Goal: Information Seeking & Learning: Learn about a topic

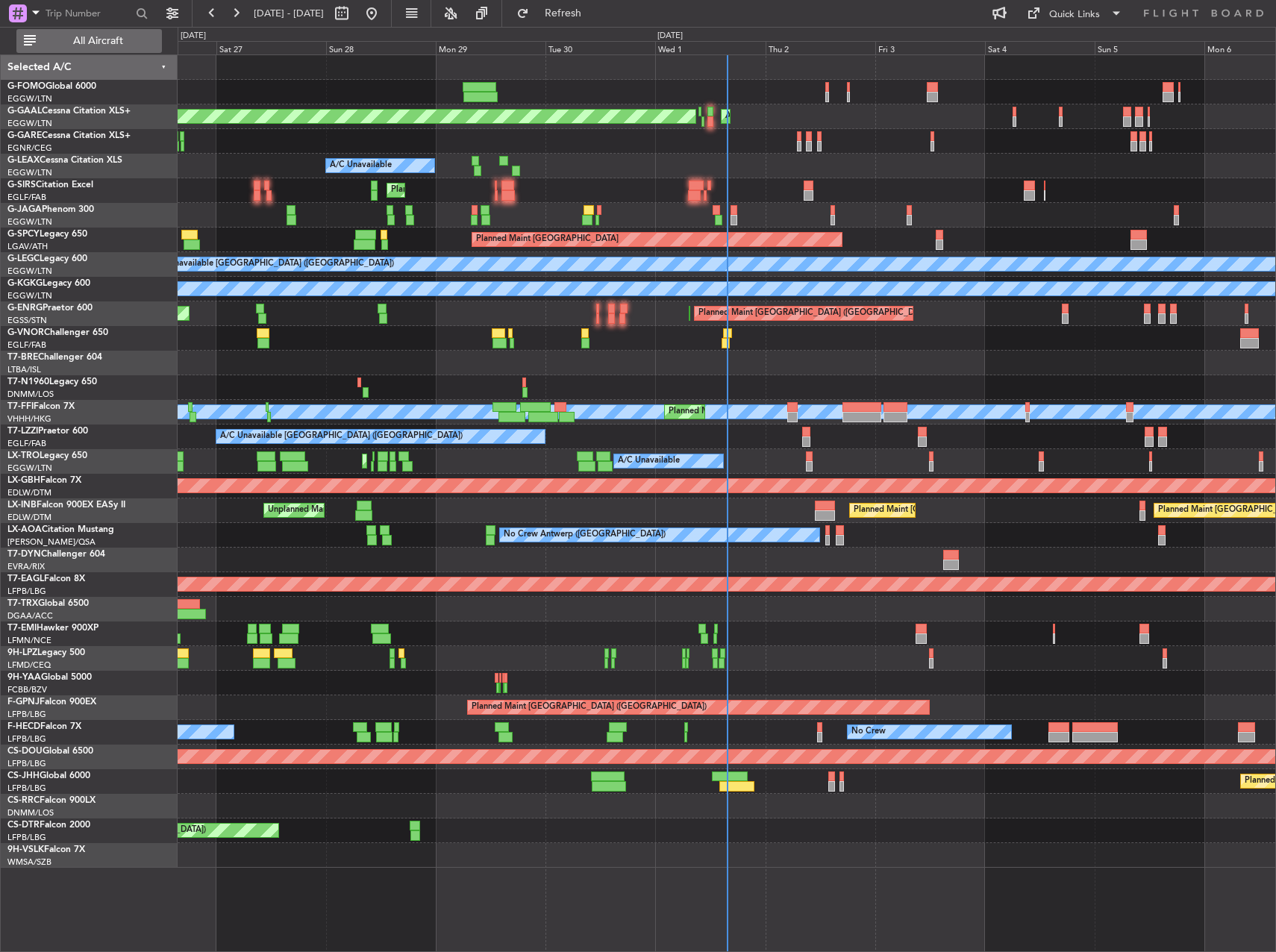
click at [108, 36] on span "All Aircraft" at bounding box center [97, 41] width 118 height 11
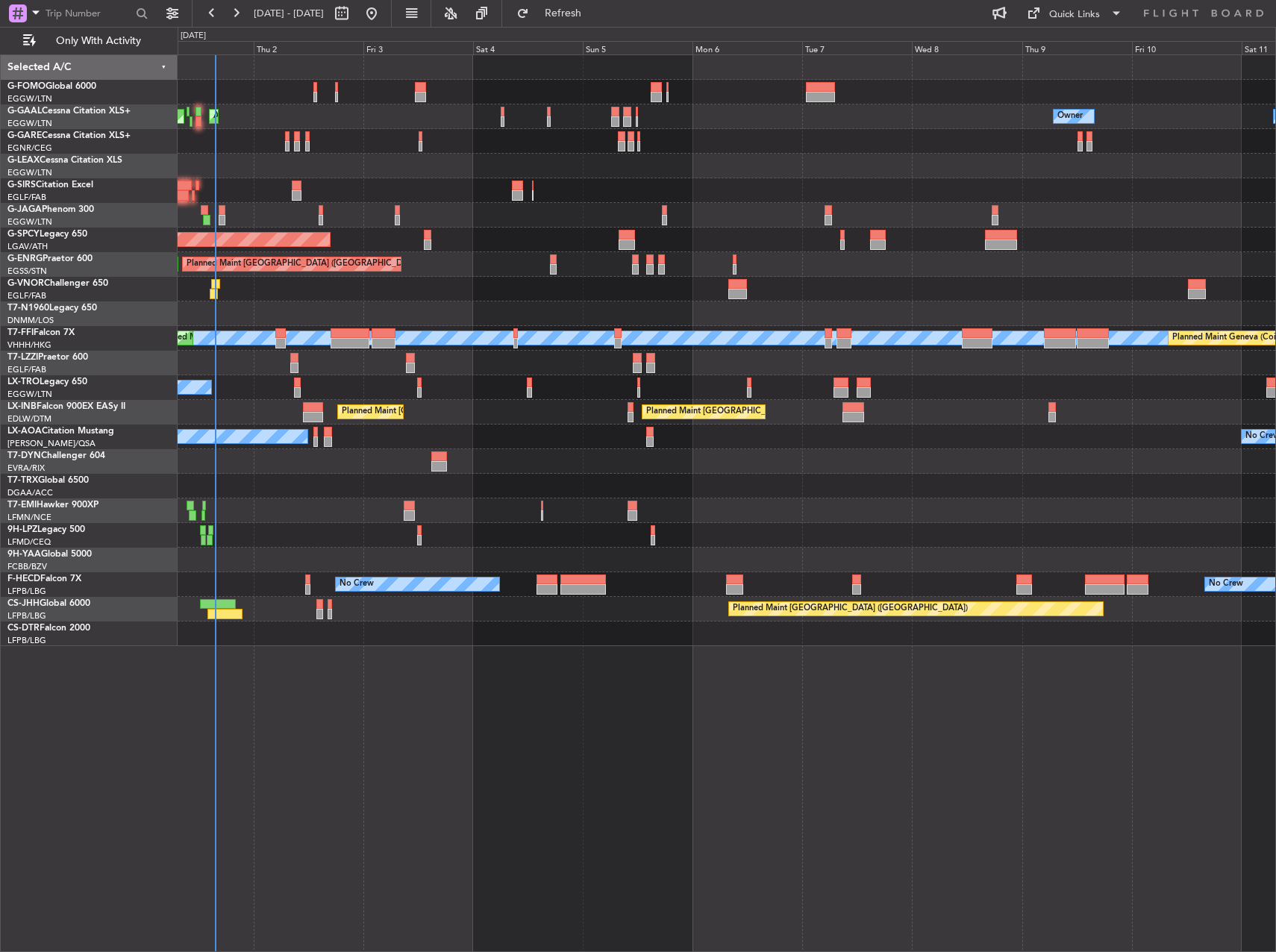
click at [426, 169] on div "Planned Maint Dusseldorf AOG Maint [GEOGRAPHIC_DATA] Owner Owner A/C Unavailabl…" at bounding box center [727, 351] width 1098 height 591
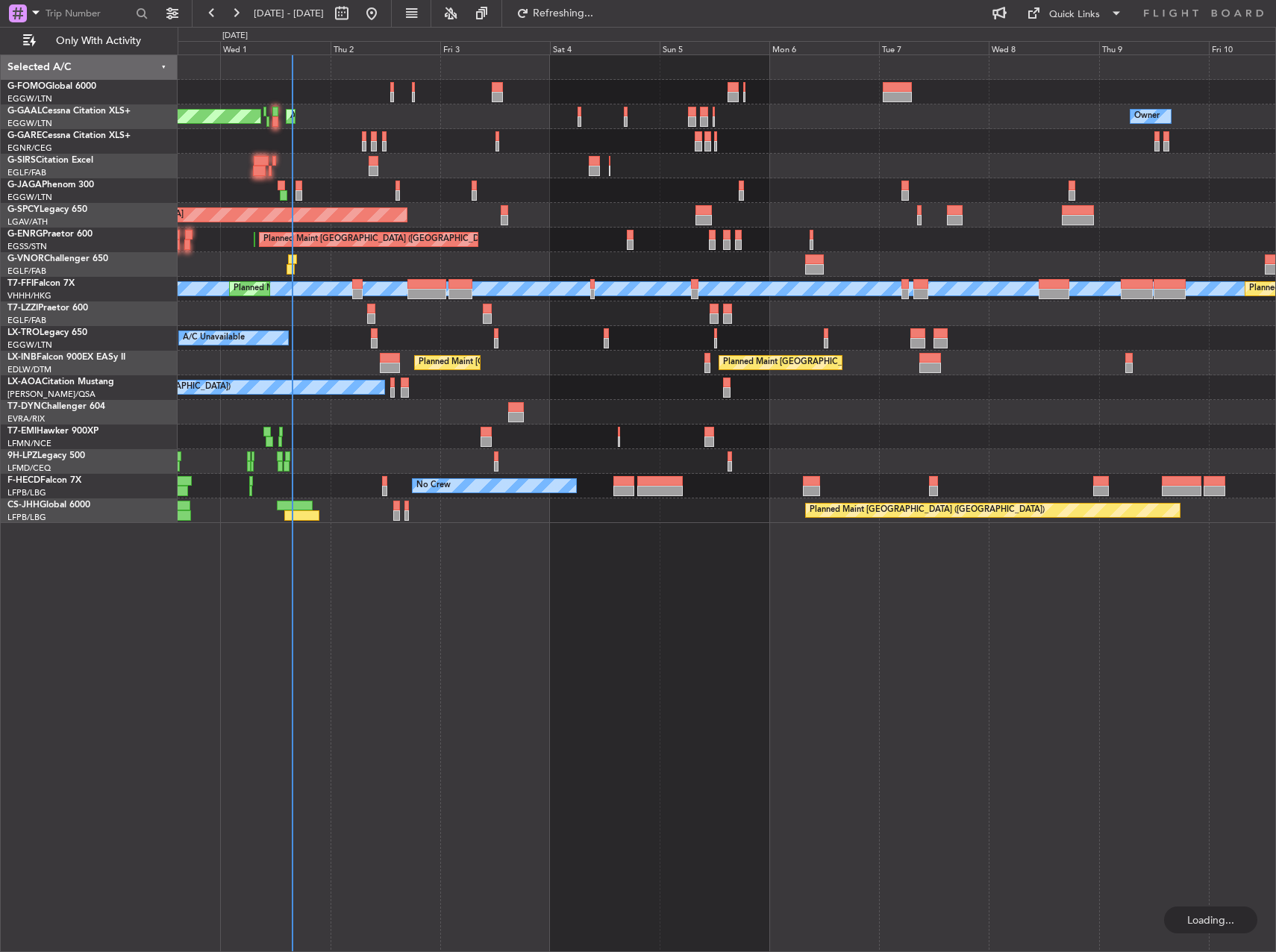
click at [560, 243] on div "Planned Maint [GEOGRAPHIC_DATA] ([GEOGRAPHIC_DATA]) Planned Maint [GEOGRAPHIC_D…" at bounding box center [727, 240] width 1098 height 25
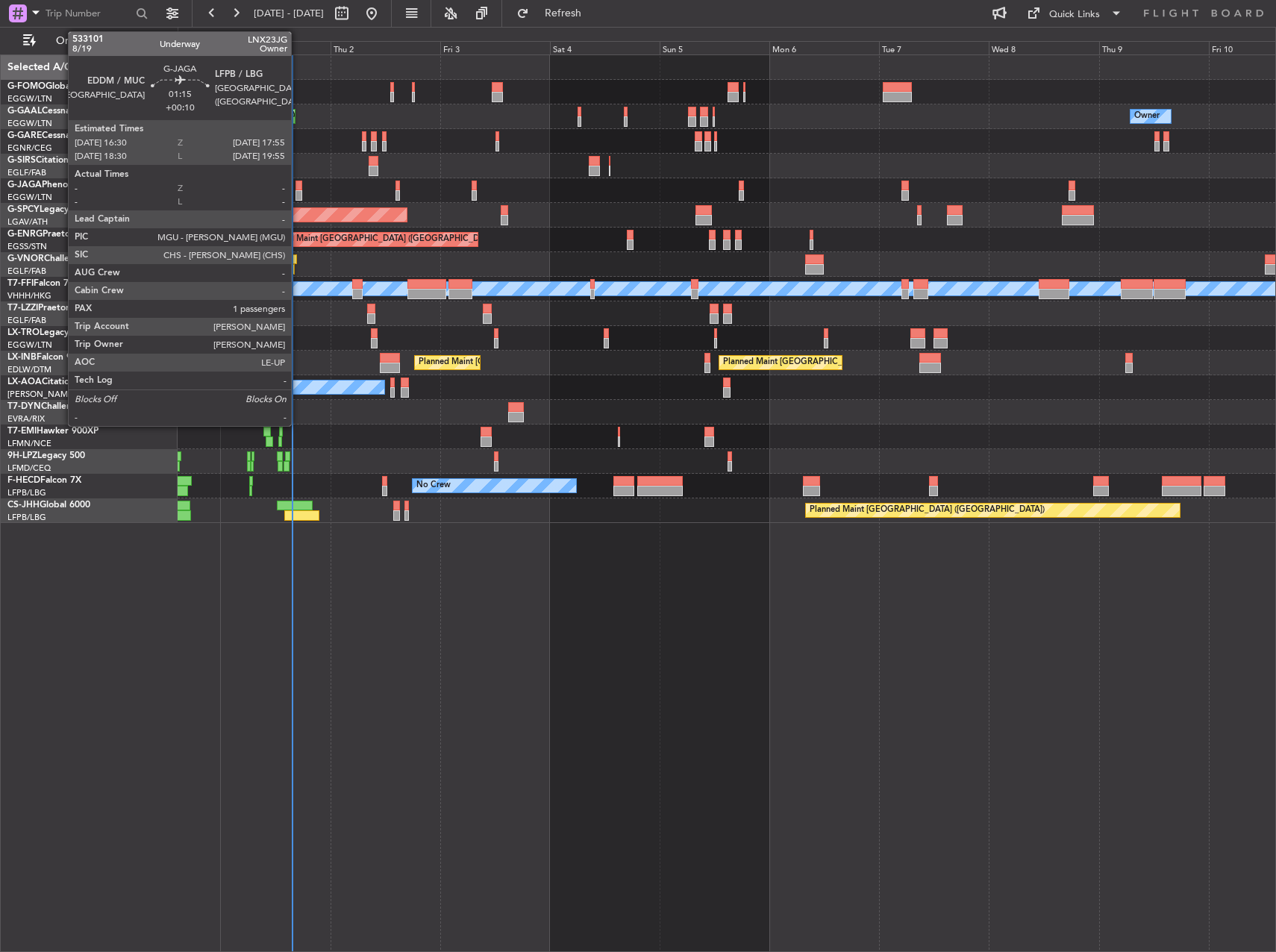
click at [297, 192] on div at bounding box center [298, 195] width 7 height 11
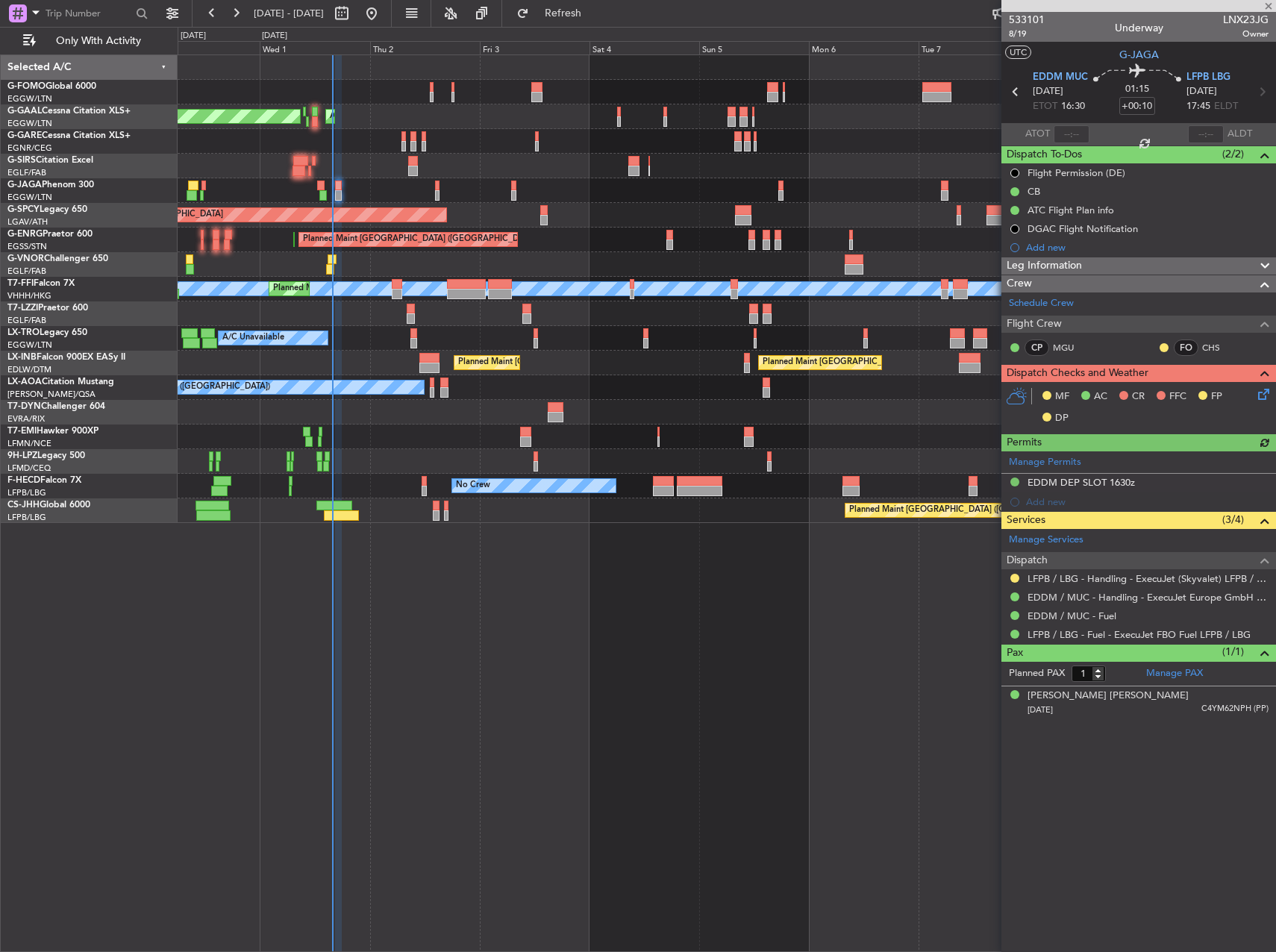
click at [880, 703] on div "Planned Maint Dusseldorf AOG Maint [GEOGRAPHIC_DATA] Owner Owner Planned Maint …" at bounding box center [727, 503] width 1098 height 898
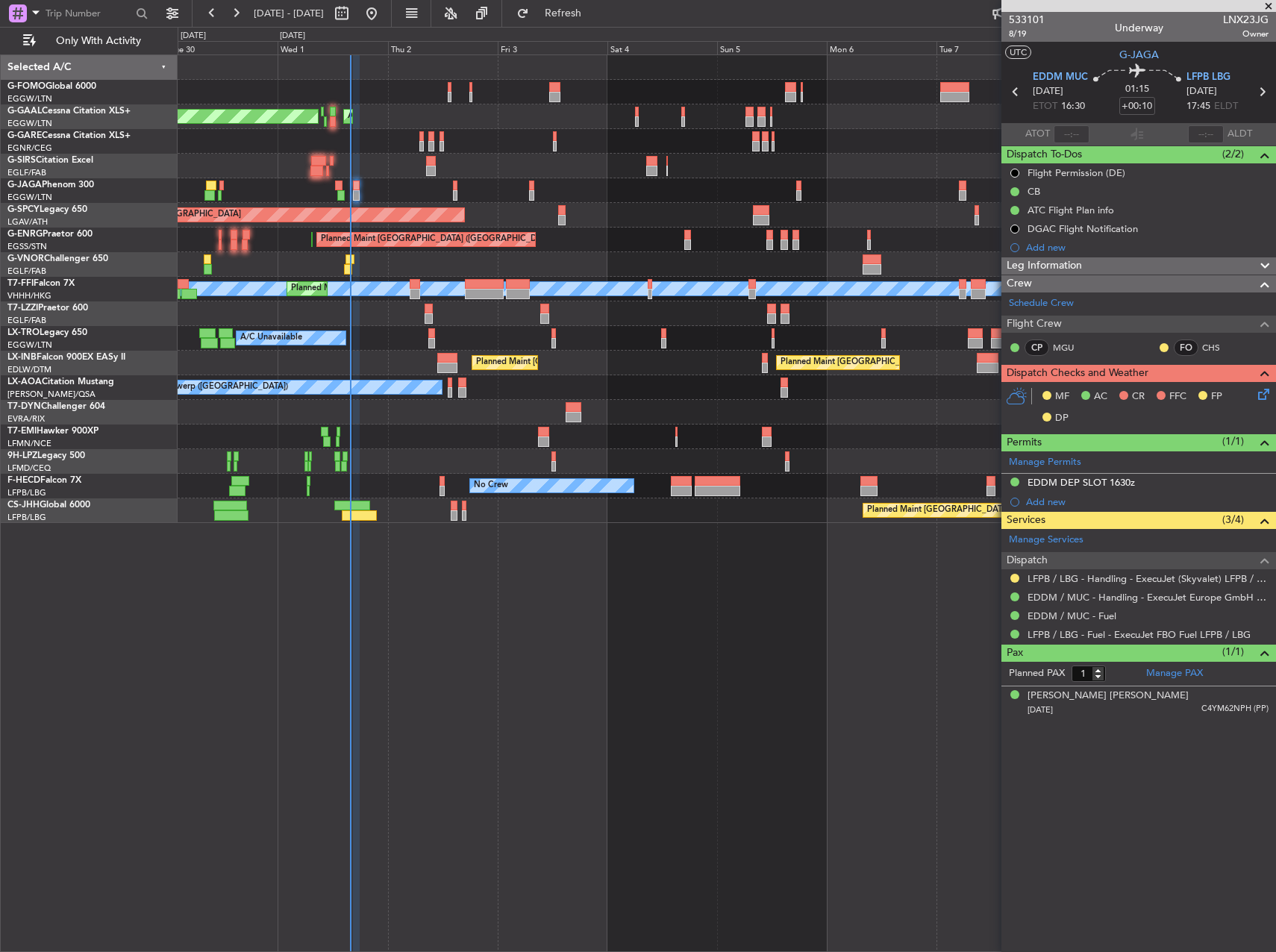
click at [564, 660] on div "Owner AOG Maint [GEOGRAPHIC_DATA] Planned [GEOGRAPHIC_DATA] Owner Planned Maint…" at bounding box center [727, 503] width 1098 height 898
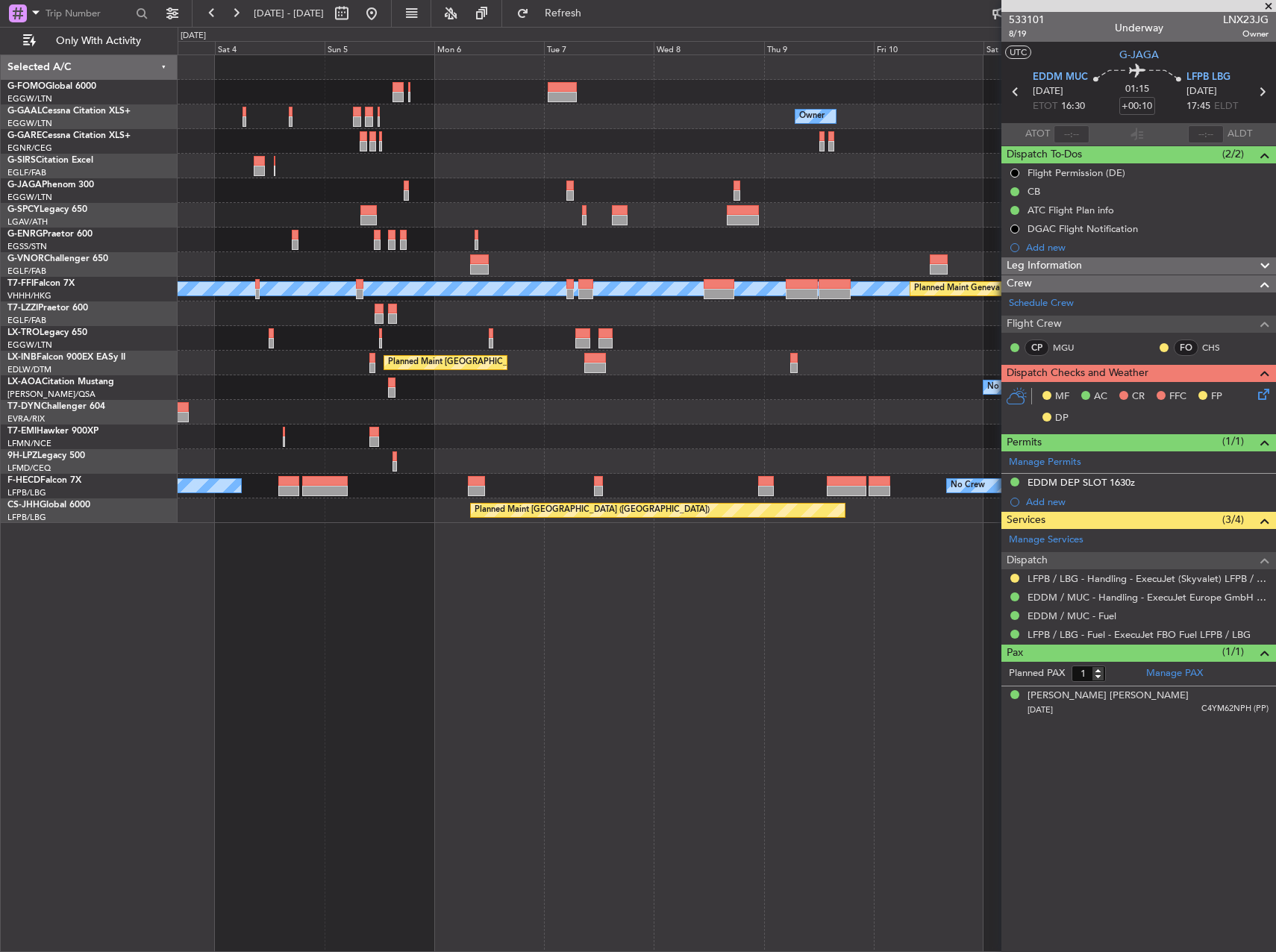
click at [457, 665] on div "Owner Owner AOG Maint [GEOGRAPHIC_DATA] Owner Planned [GEOGRAPHIC_DATA] Planned…" at bounding box center [727, 503] width 1098 height 898
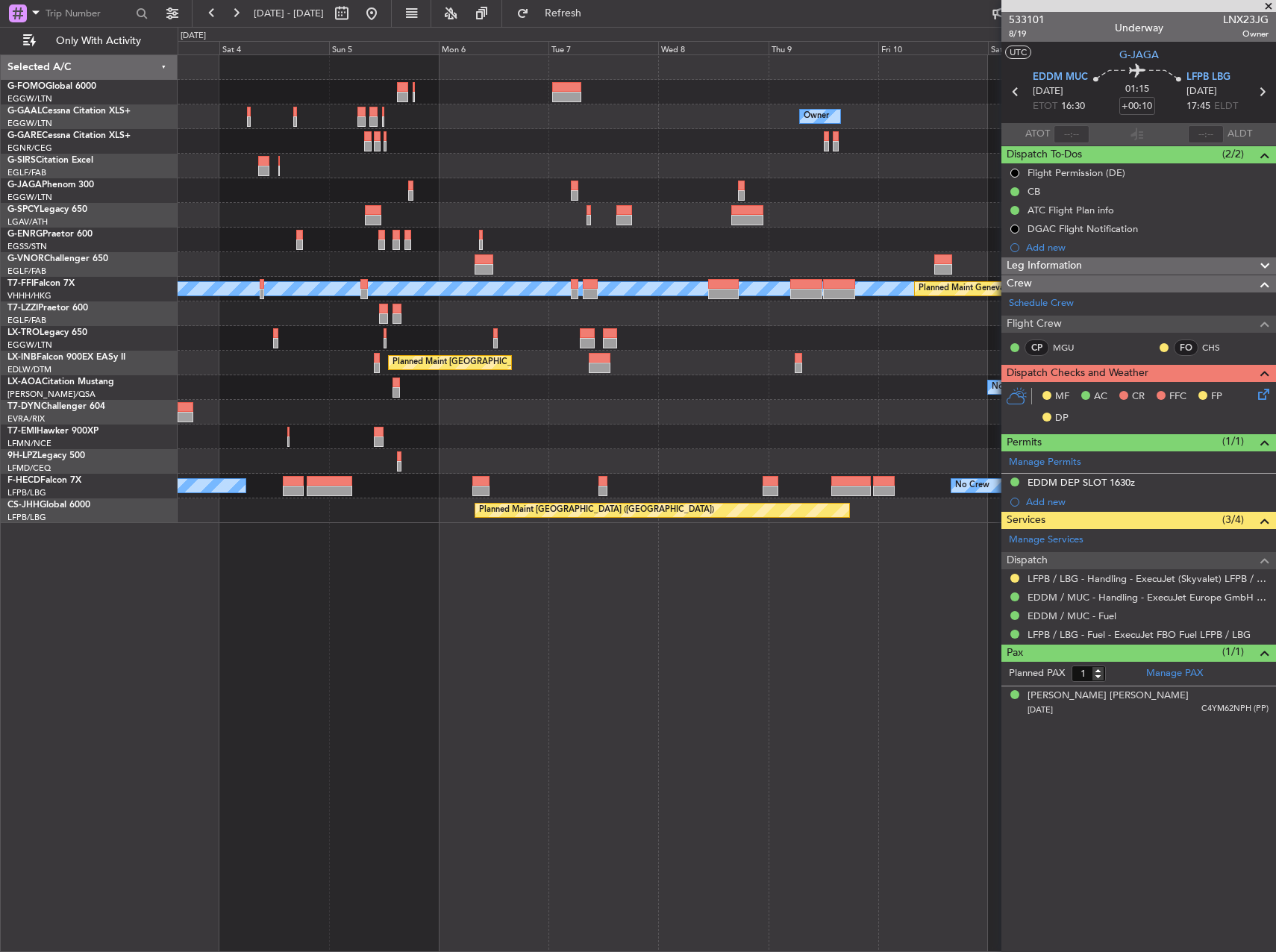
click at [469, 645] on div "Owner Owner AOG Maint [GEOGRAPHIC_DATA] Owner Planned [GEOGRAPHIC_DATA] Planned…" at bounding box center [727, 503] width 1098 height 898
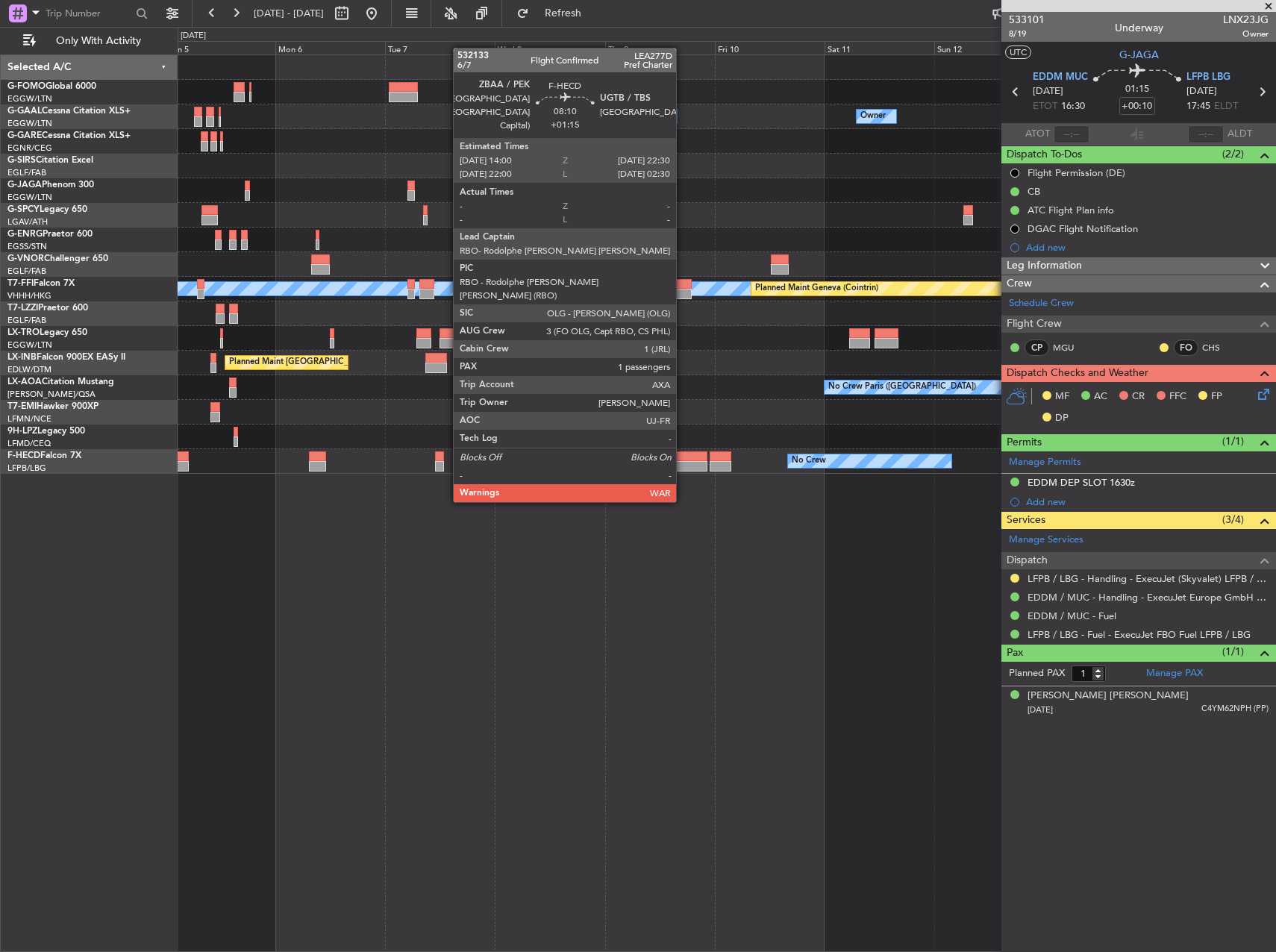
click at [682, 459] on div at bounding box center [687, 457] width 40 height 11
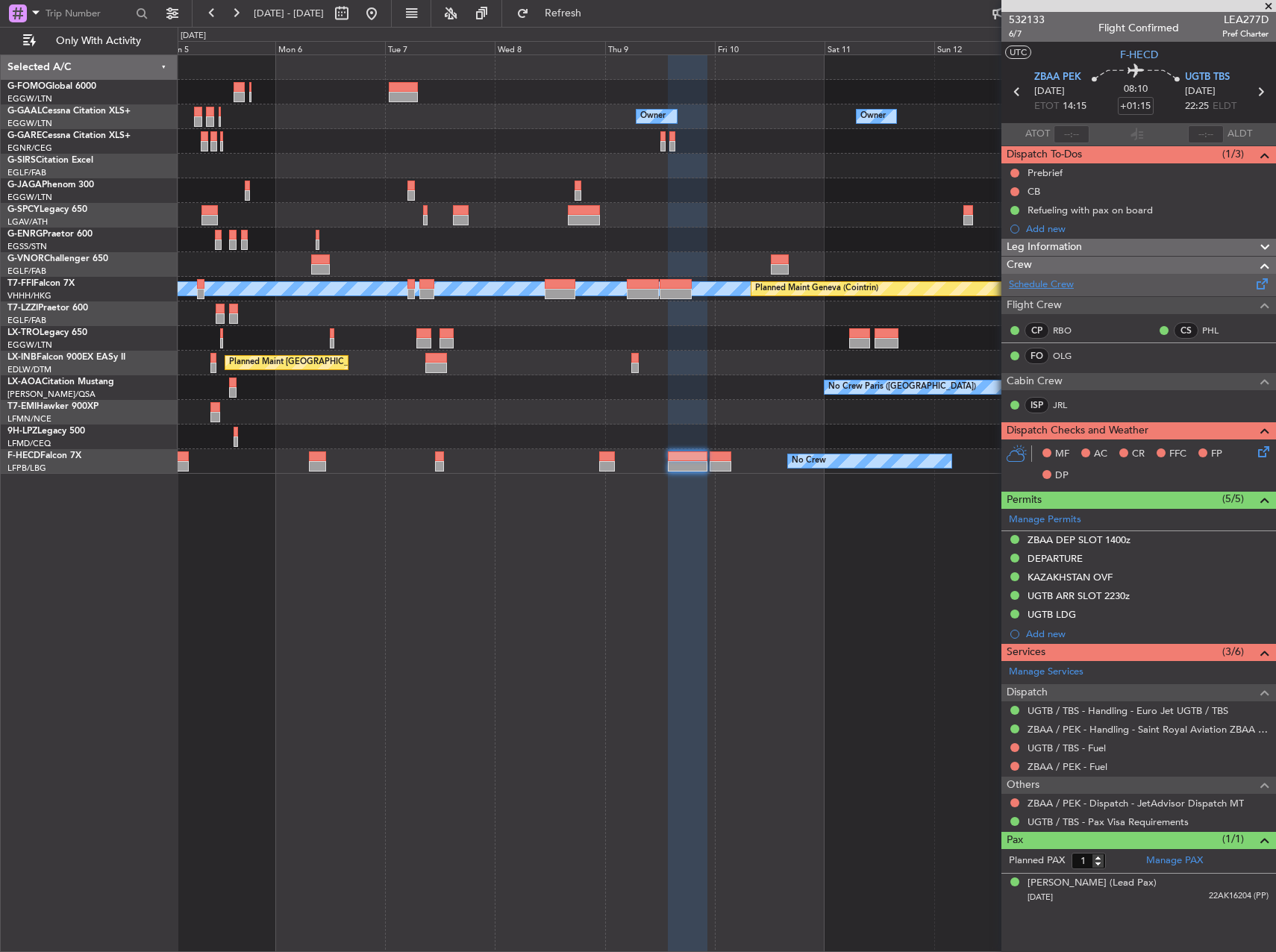
click at [1053, 284] on link "Schedule Crew" at bounding box center [1040, 285] width 65 height 15
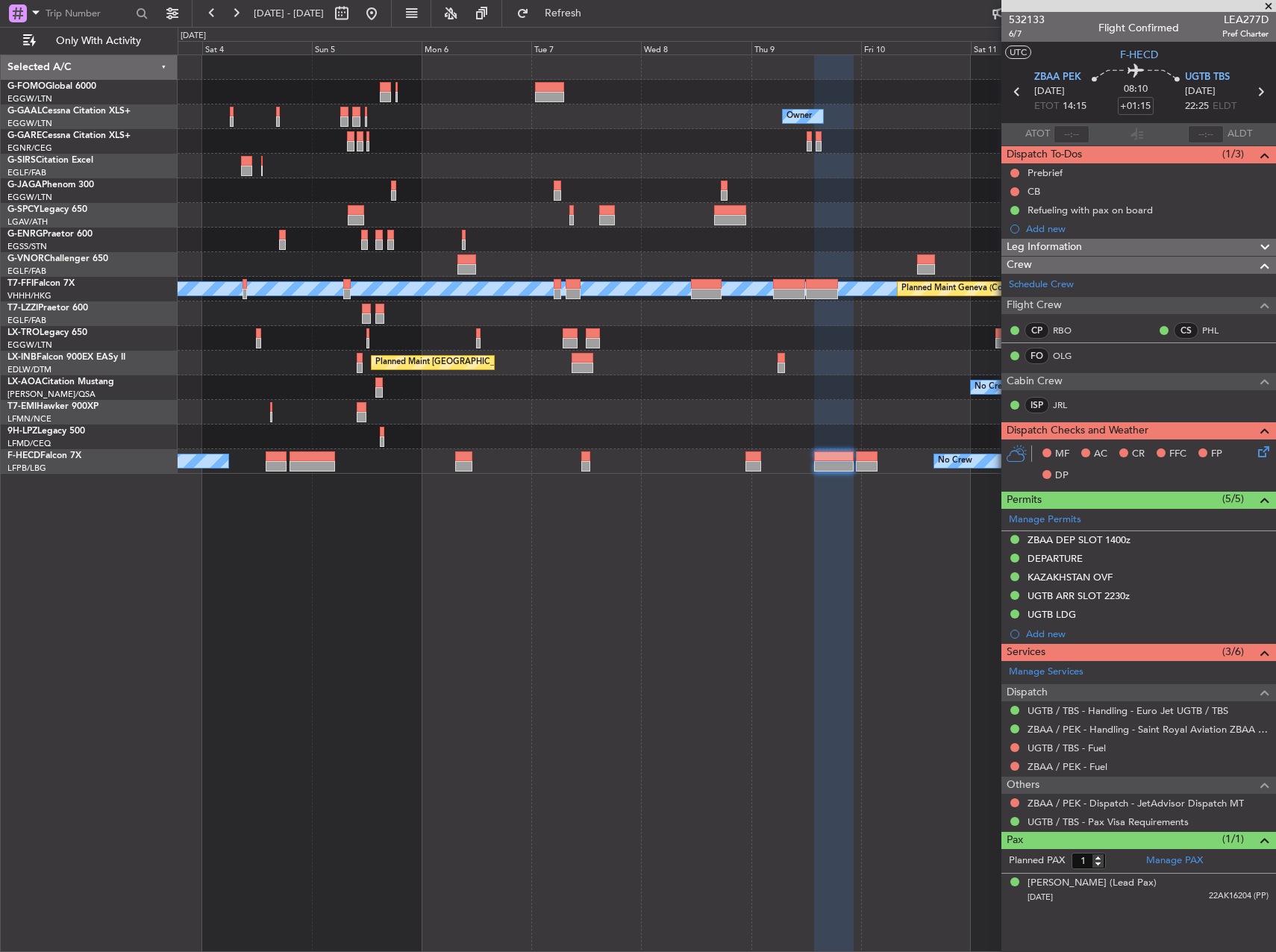
click at [698, 614] on div "Owner Owner AOG Maint [GEOGRAPHIC_DATA] Owner Planned [GEOGRAPHIC_DATA] Planned…" at bounding box center [727, 503] width 1098 height 898
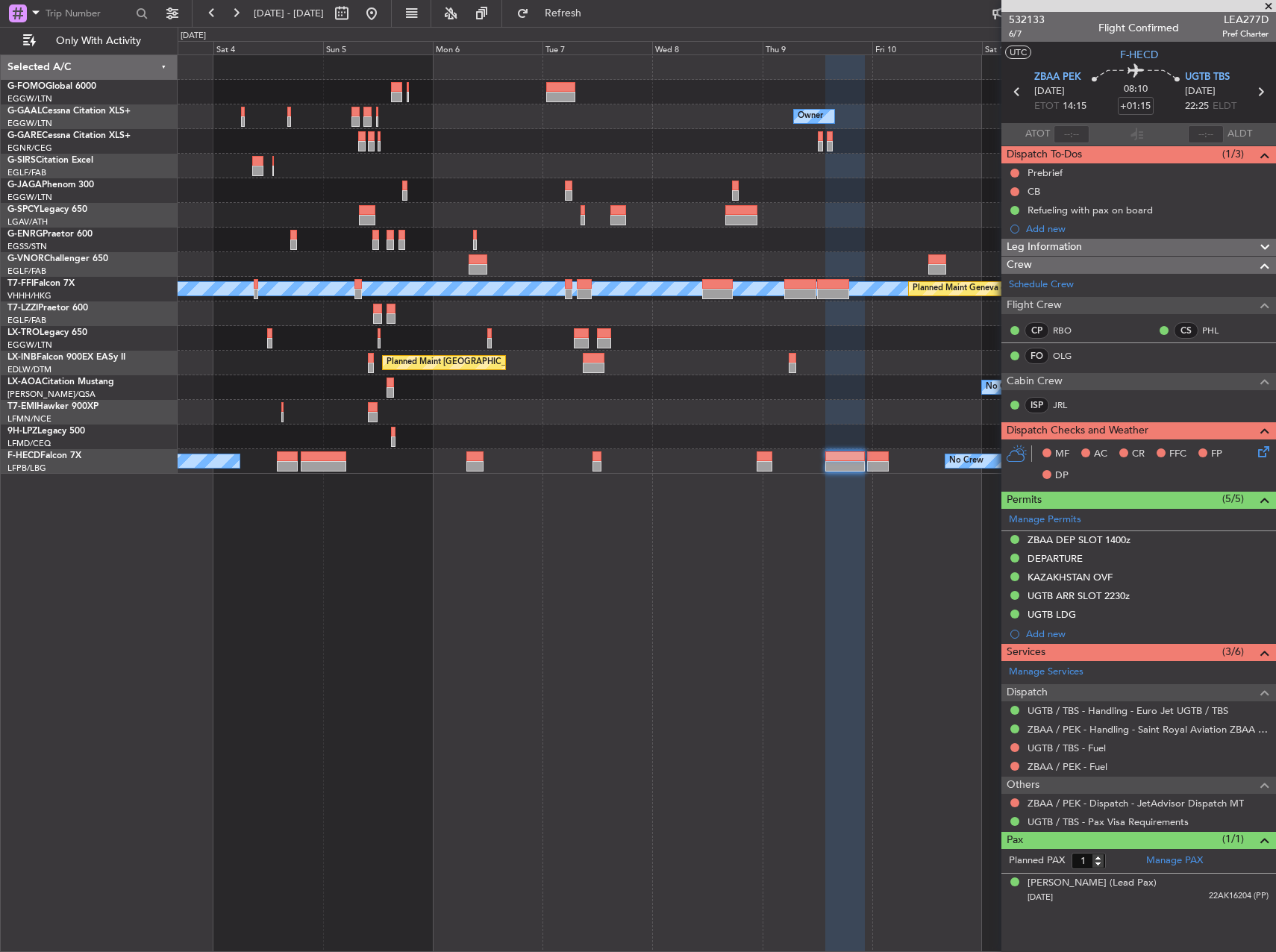
click at [709, 614] on div "Owner Owner AOG Maint [GEOGRAPHIC_DATA] Owner Planned [GEOGRAPHIC_DATA] Planned…" at bounding box center [727, 503] width 1098 height 898
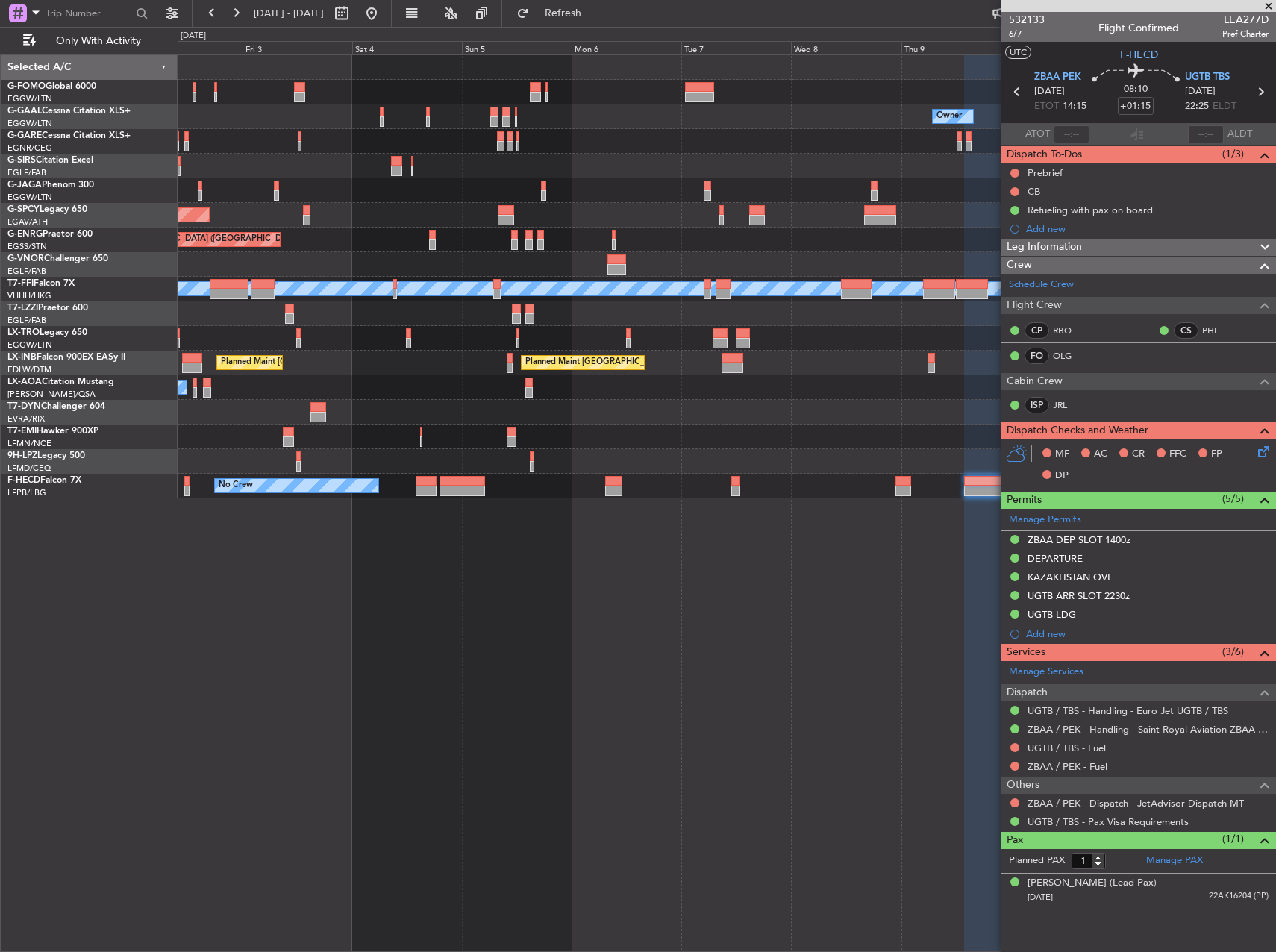
click at [530, 569] on div "Owner Owner AOG Maint [GEOGRAPHIC_DATA] Owner Planned [GEOGRAPHIC_DATA] Planned…" at bounding box center [727, 503] width 1098 height 898
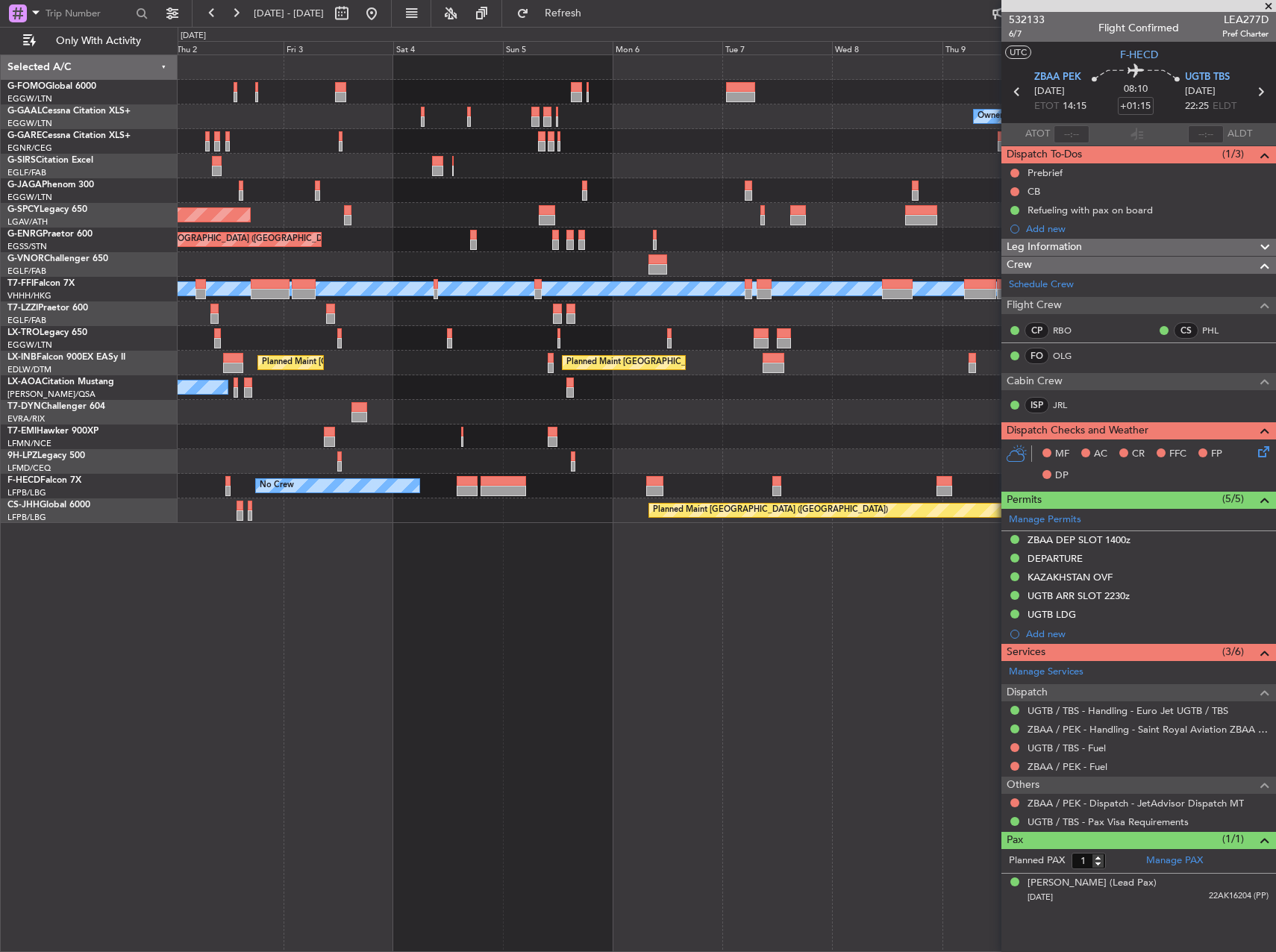
click at [507, 518] on div "Planned Maint [GEOGRAPHIC_DATA] ([GEOGRAPHIC_DATA])" at bounding box center [727, 510] width 1098 height 25
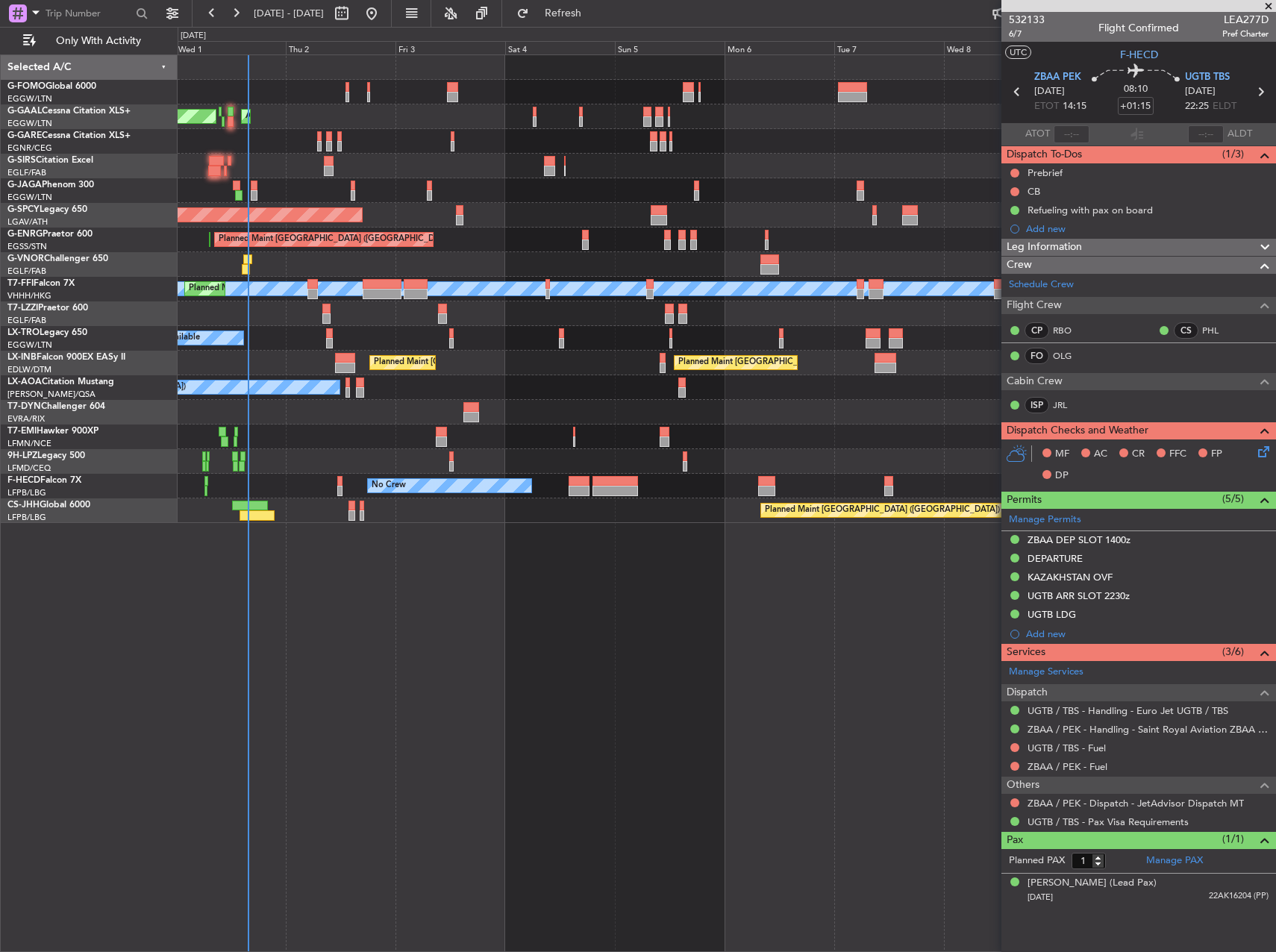
click at [608, 354] on div "Planned Maint [GEOGRAPHIC_DATA] ([GEOGRAPHIC_DATA]) Planned Maint [GEOGRAPHIC_D…" at bounding box center [727, 363] width 1098 height 25
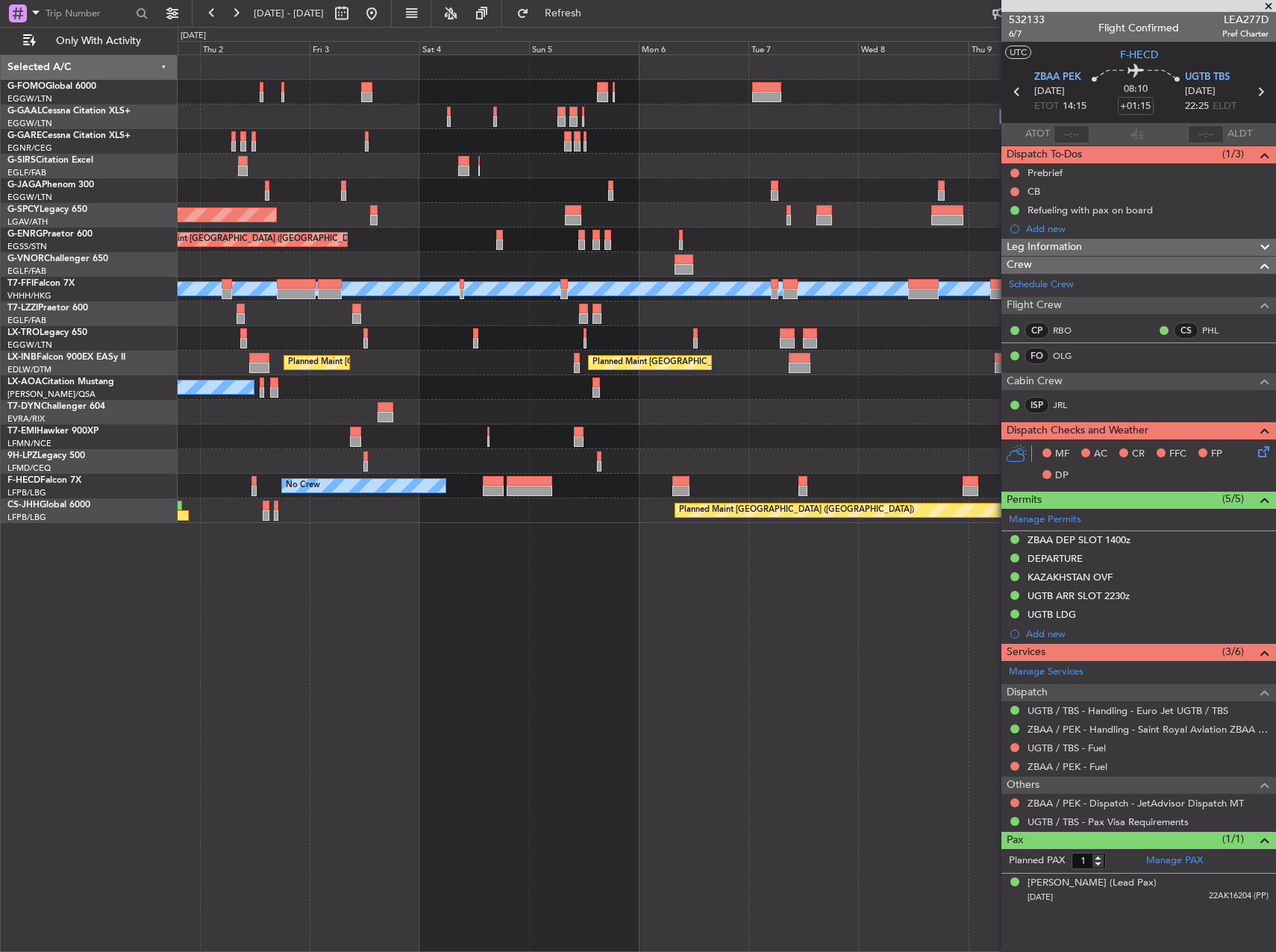
click at [608, 408] on div at bounding box center [727, 412] width 1098 height 25
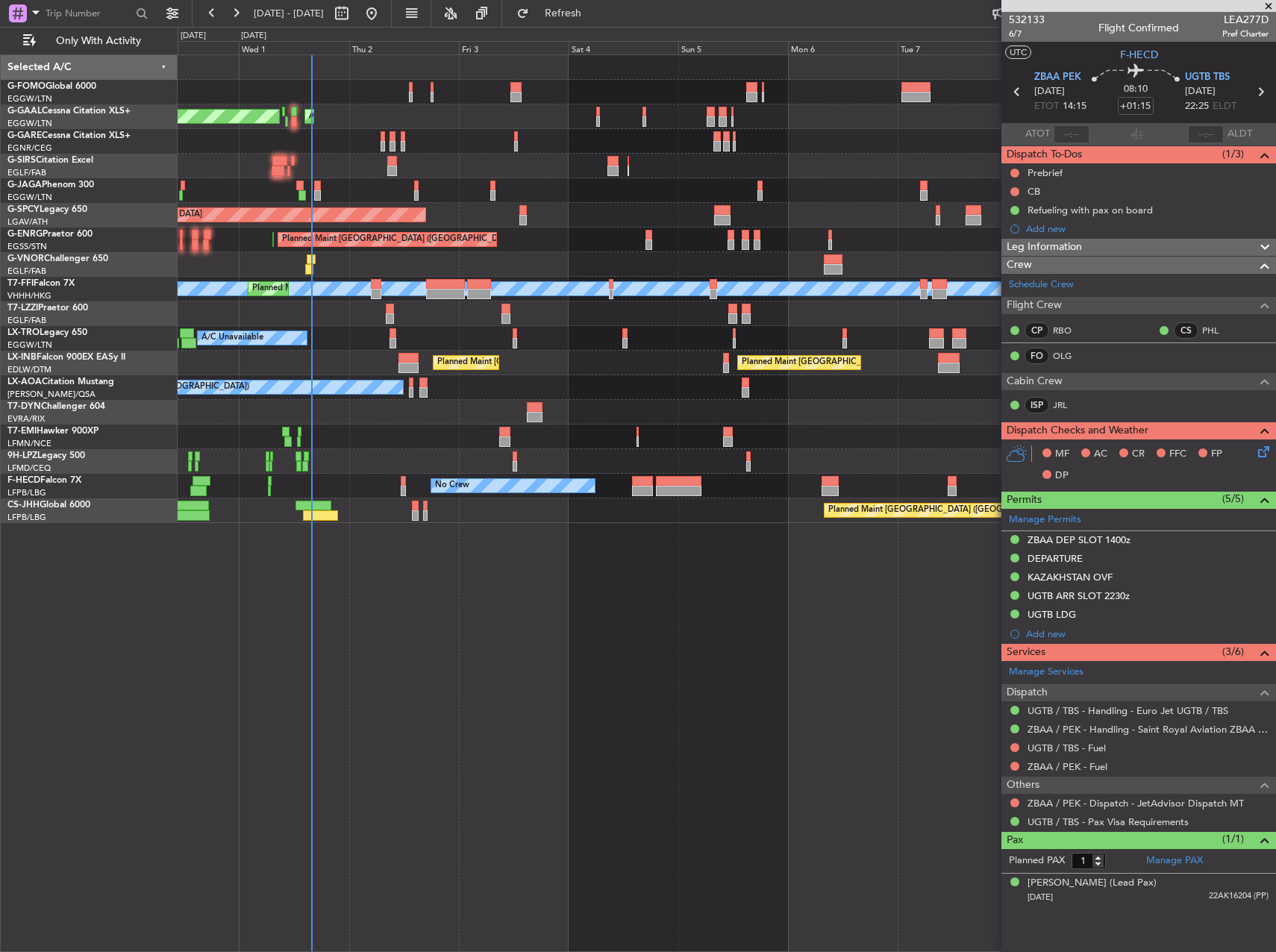
click at [674, 499] on div "Owner AOG Maint [GEOGRAPHIC_DATA] Planned [GEOGRAPHIC_DATA] Owner Planned Maint…" at bounding box center [727, 289] width 1098 height 468
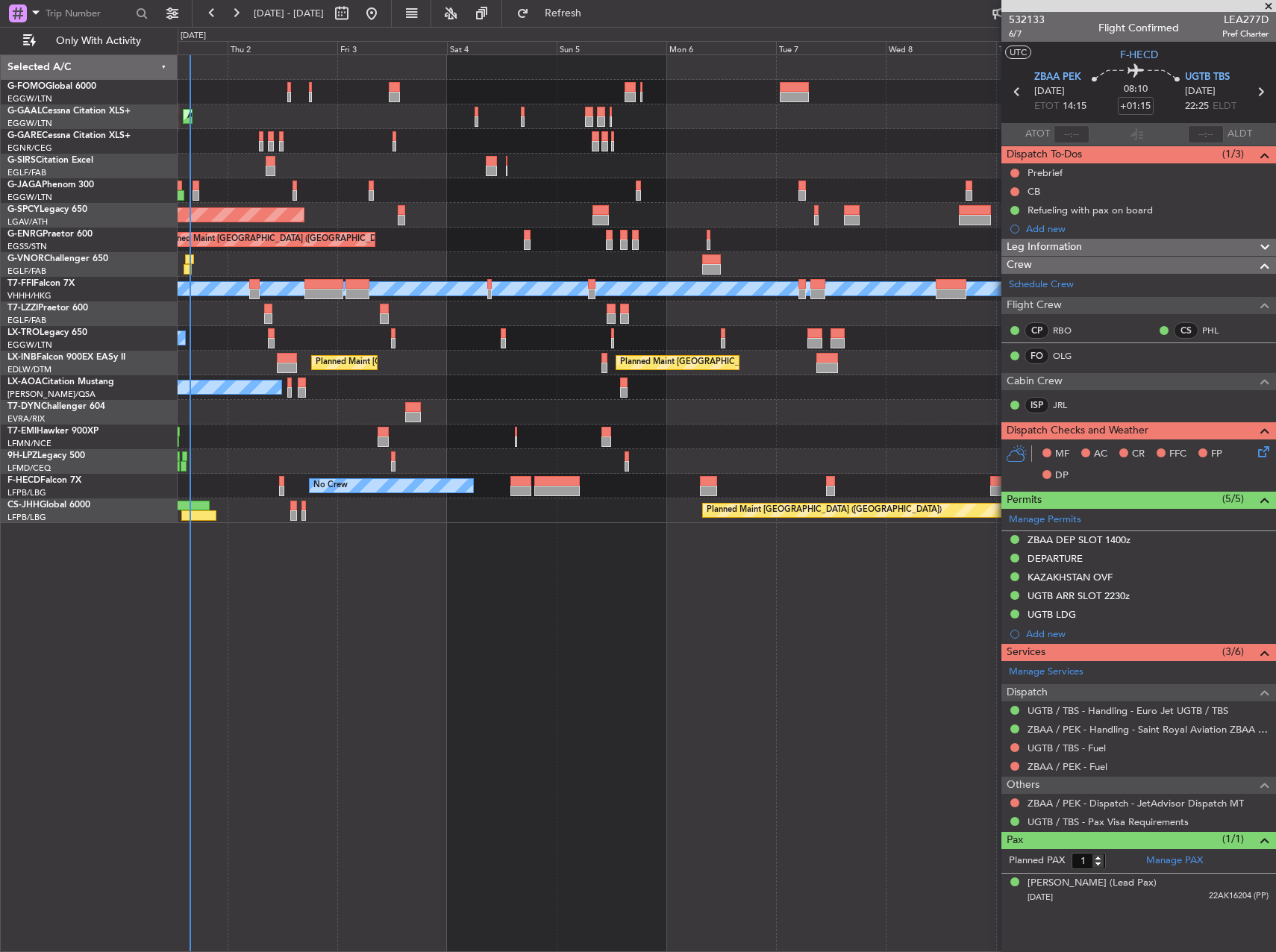
click at [637, 485] on div "No Crew No Crew Planned Maint [GEOGRAPHIC_DATA] ([GEOGRAPHIC_DATA])" at bounding box center [727, 485] width 1098 height 25
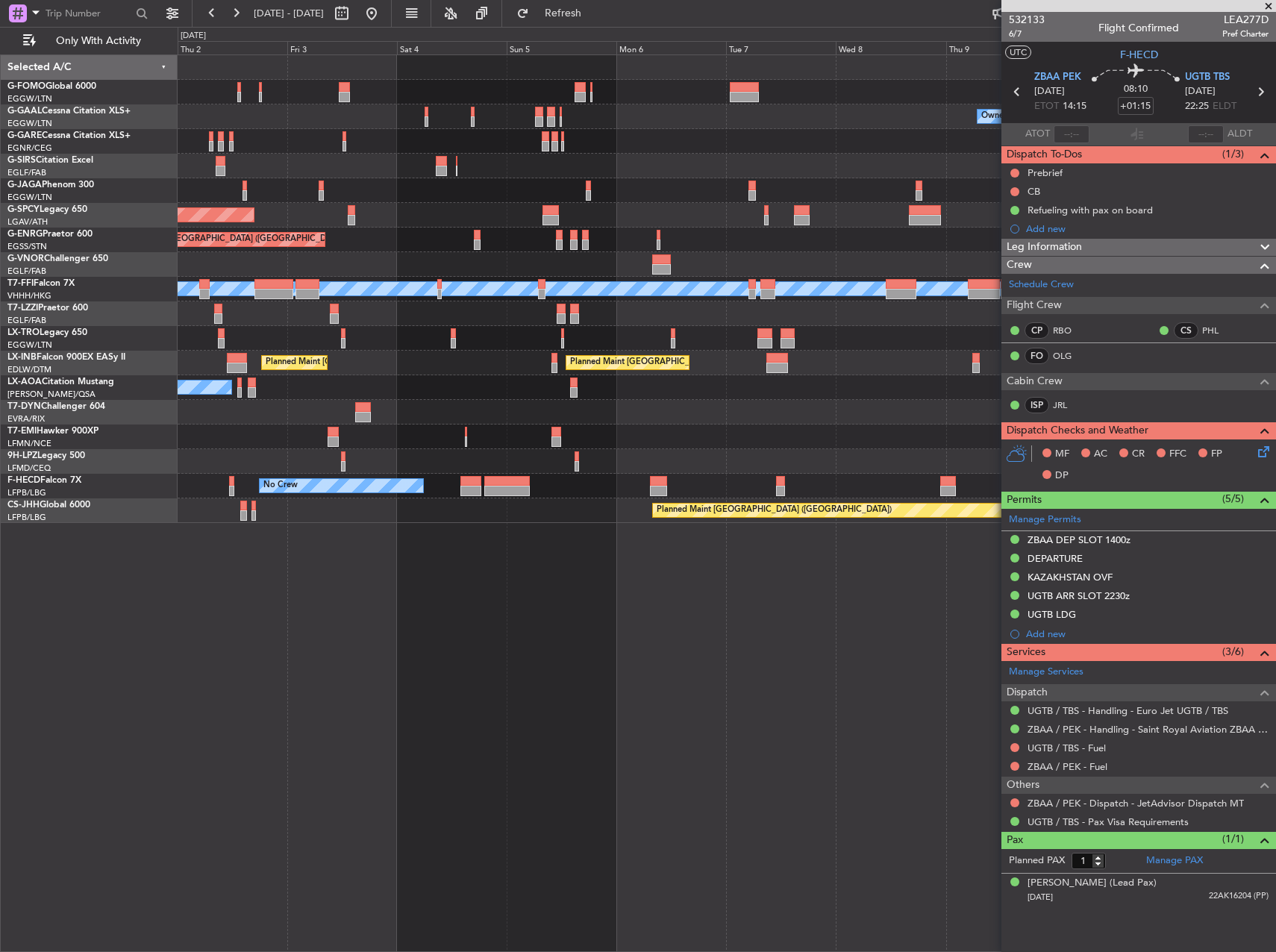
click at [611, 477] on div "No Crew No Crew Planned Maint [GEOGRAPHIC_DATA] ([GEOGRAPHIC_DATA])" at bounding box center [727, 485] width 1098 height 25
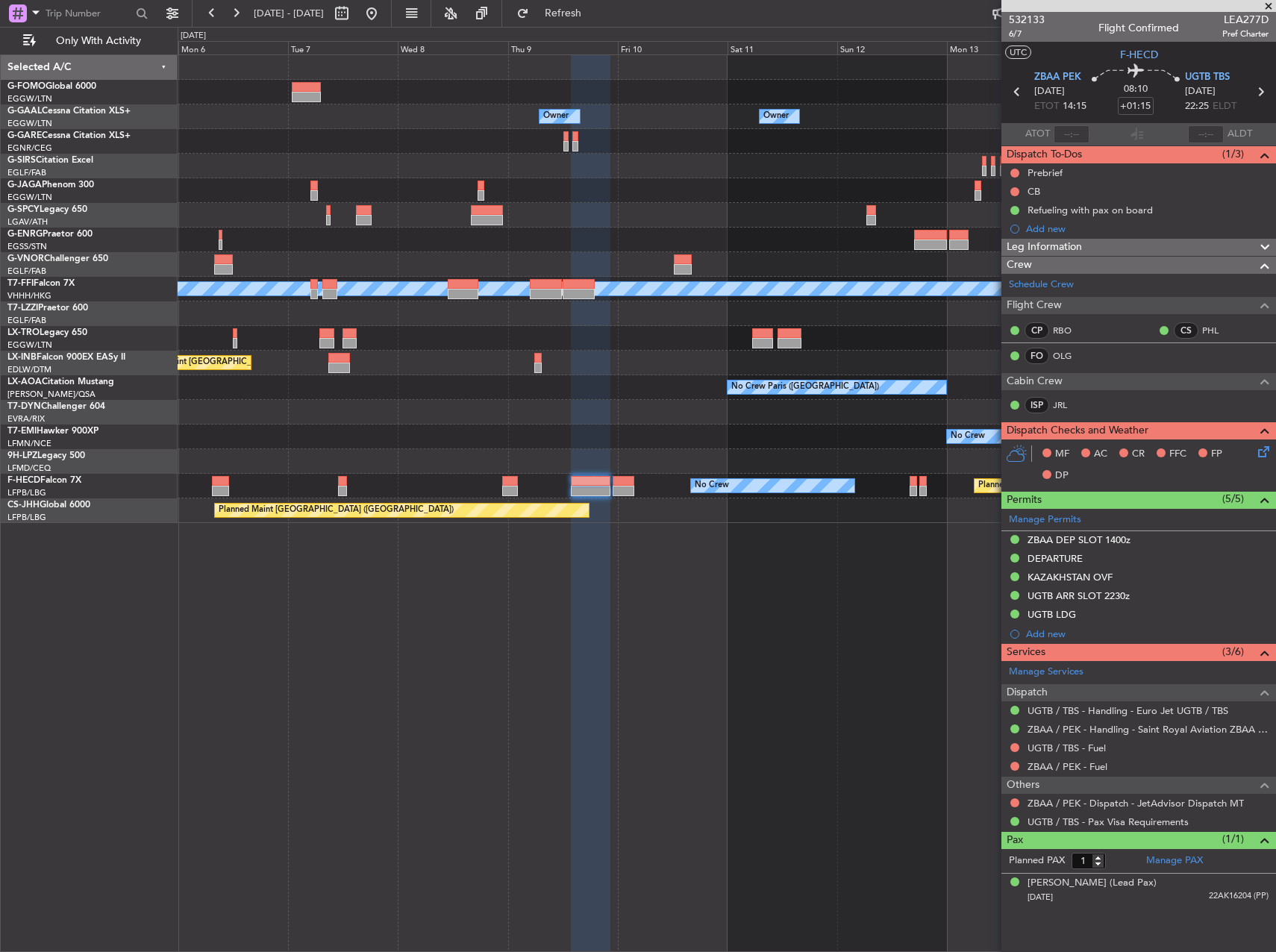
click at [511, 455] on div at bounding box center [727, 462] width 1098 height 25
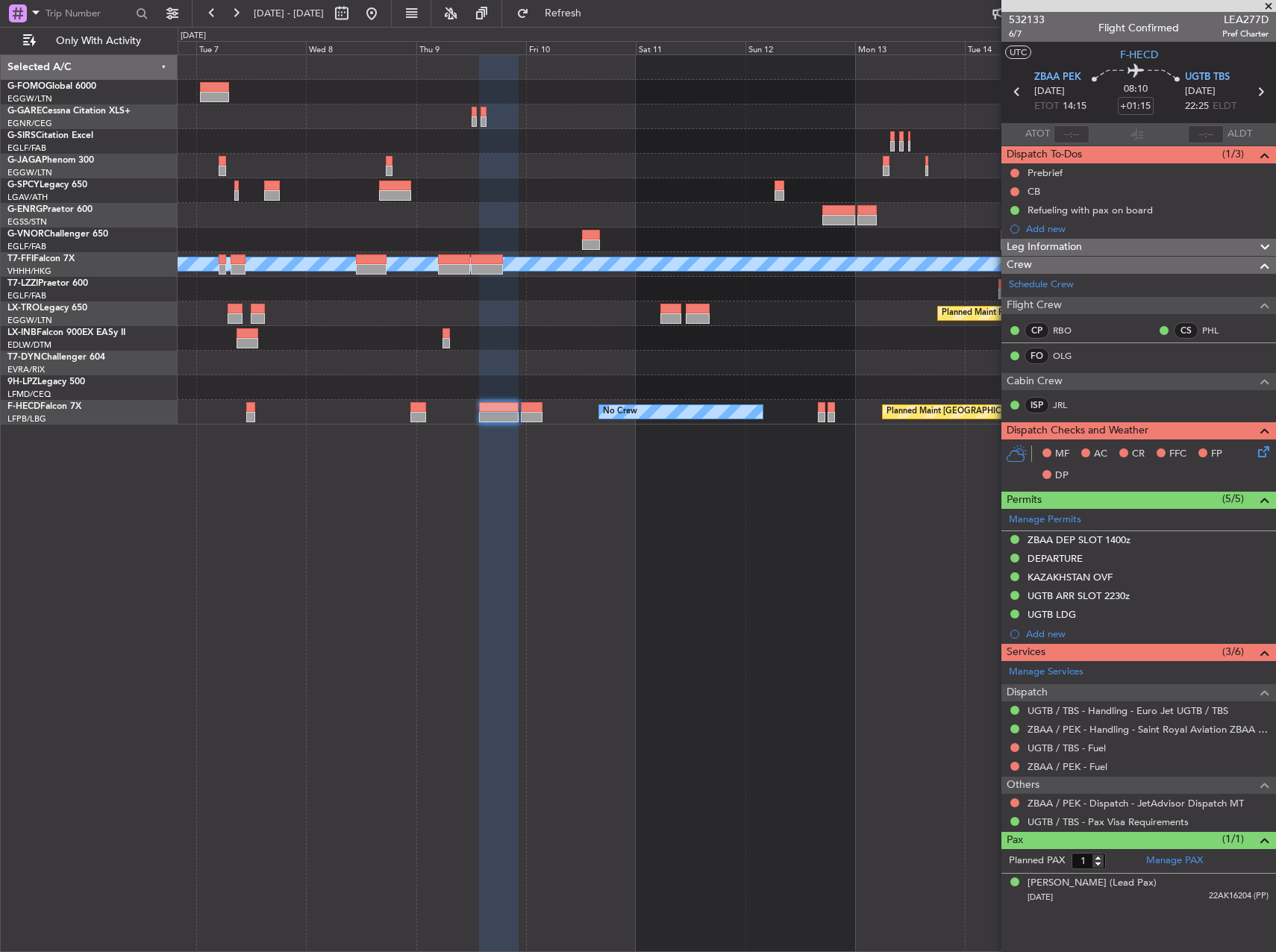
click at [499, 474] on div "Planned Maint Geneva (Cointrin) [PERSON_NAME] [PERSON_NAME] Planned Maint [GEOG…" at bounding box center [727, 503] width 1098 height 898
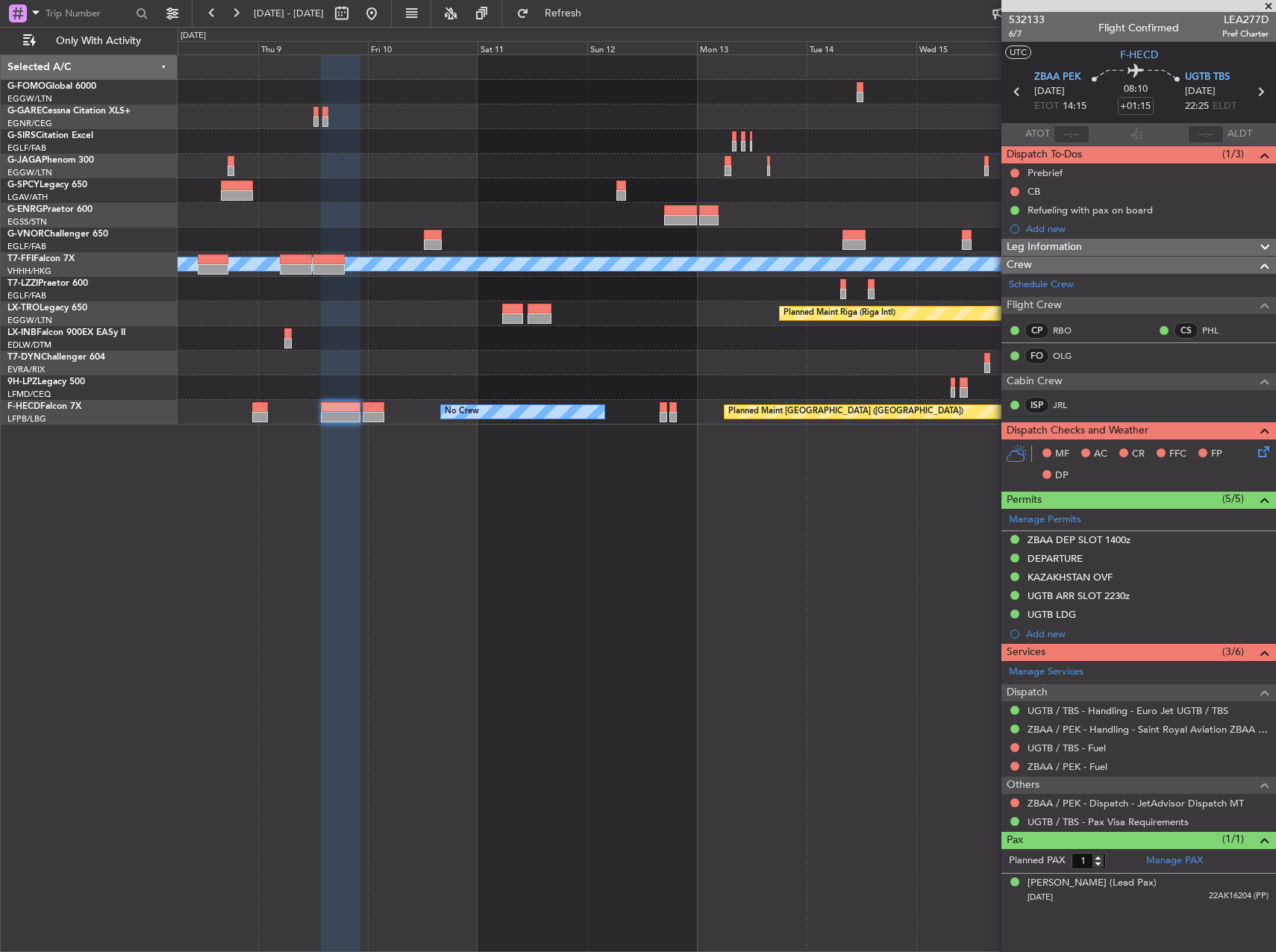
click at [1012, 455] on fb-app "[DATE] - [DATE] Refresh Quick Links Only With Activity Planned Maint [GEOGRAPHI…" at bounding box center [638, 481] width 1276 height 941
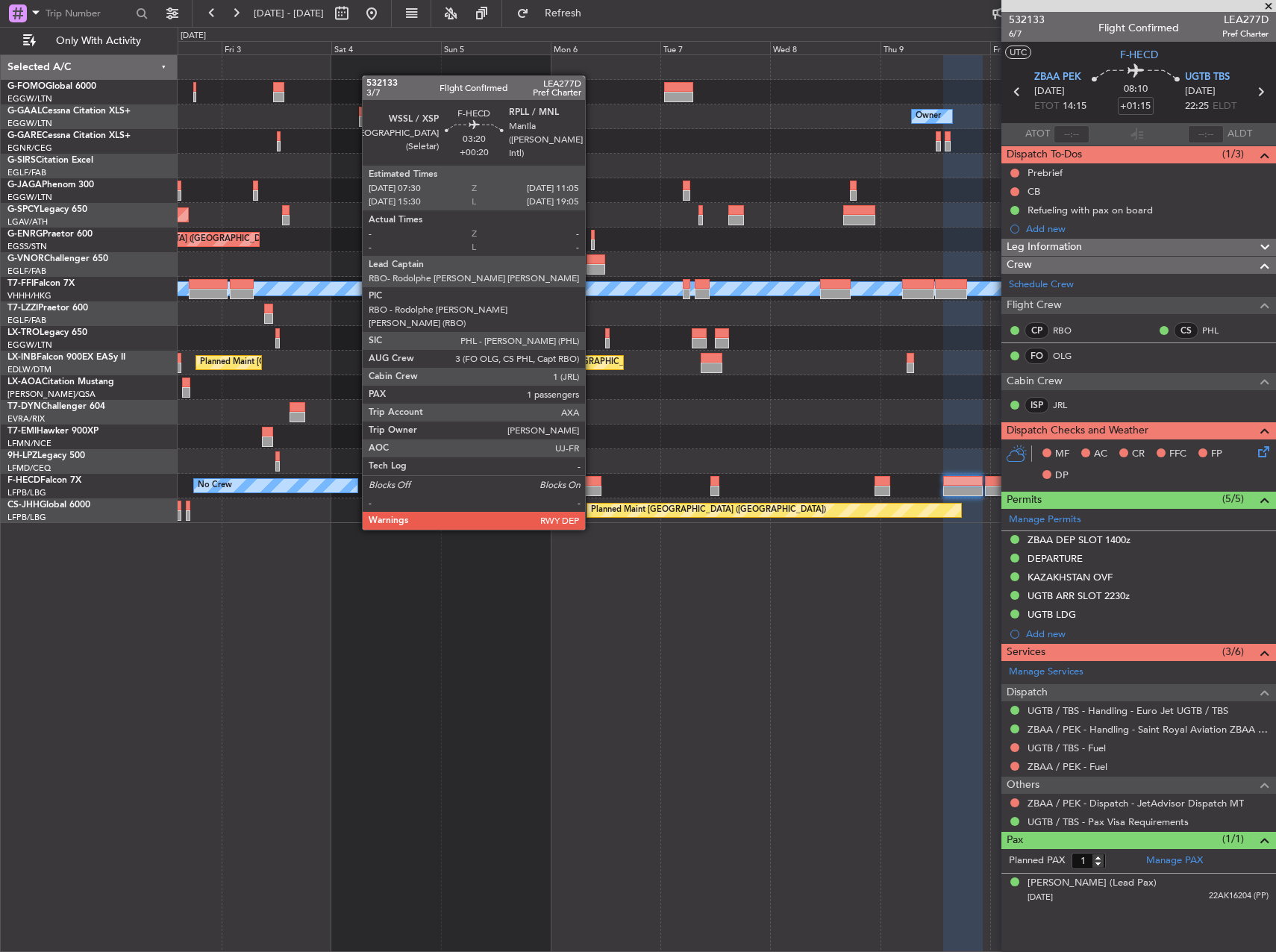
click at [592, 486] on div at bounding box center [592, 490] width 17 height 11
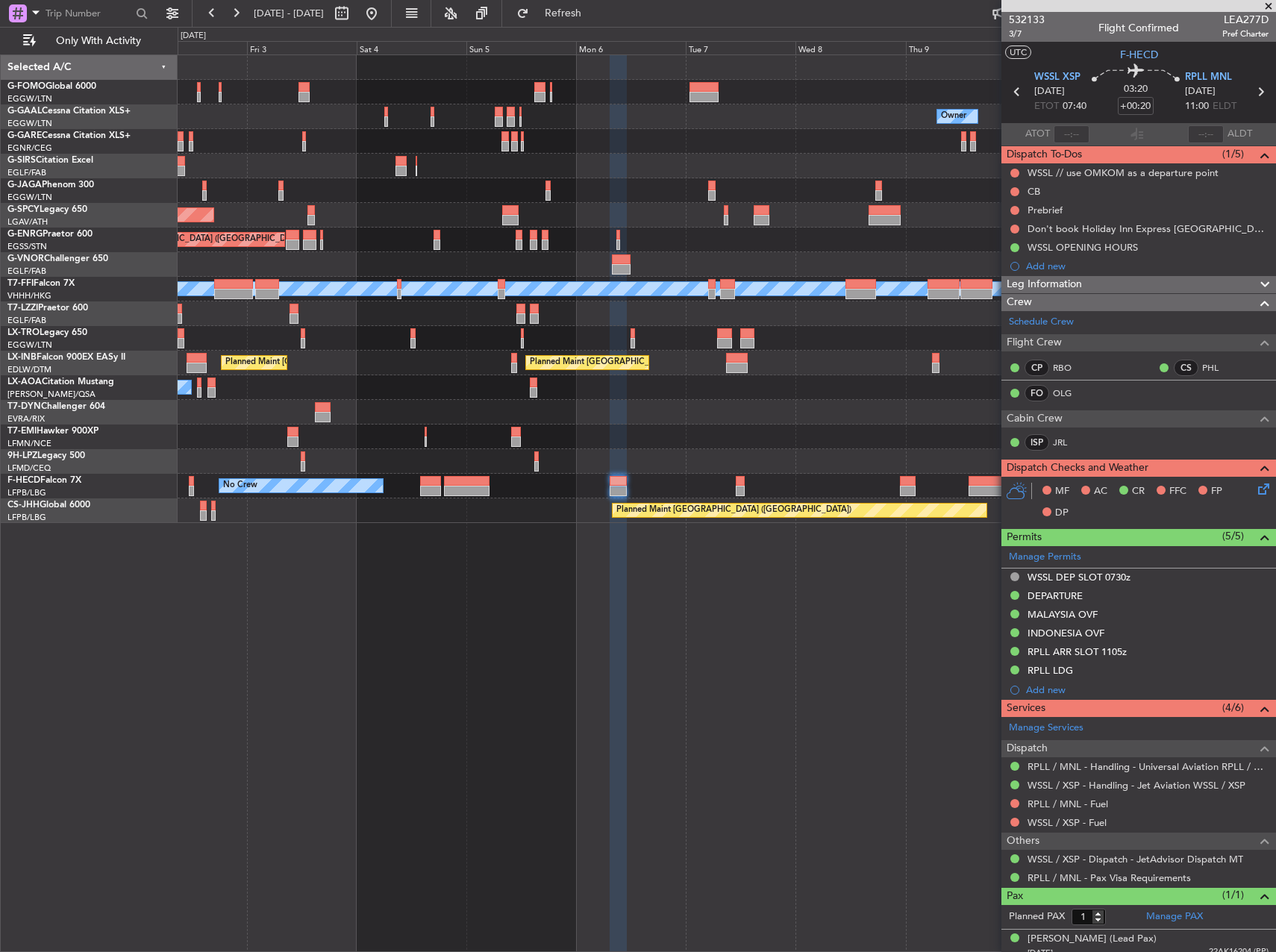
click at [512, 616] on div "Owner Owner AOG Maint [GEOGRAPHIC_DATA] Owner Planned [GEOGRAPHIC_DATA] Planned…" at bounding box center [727, 503] width 1098 height 898
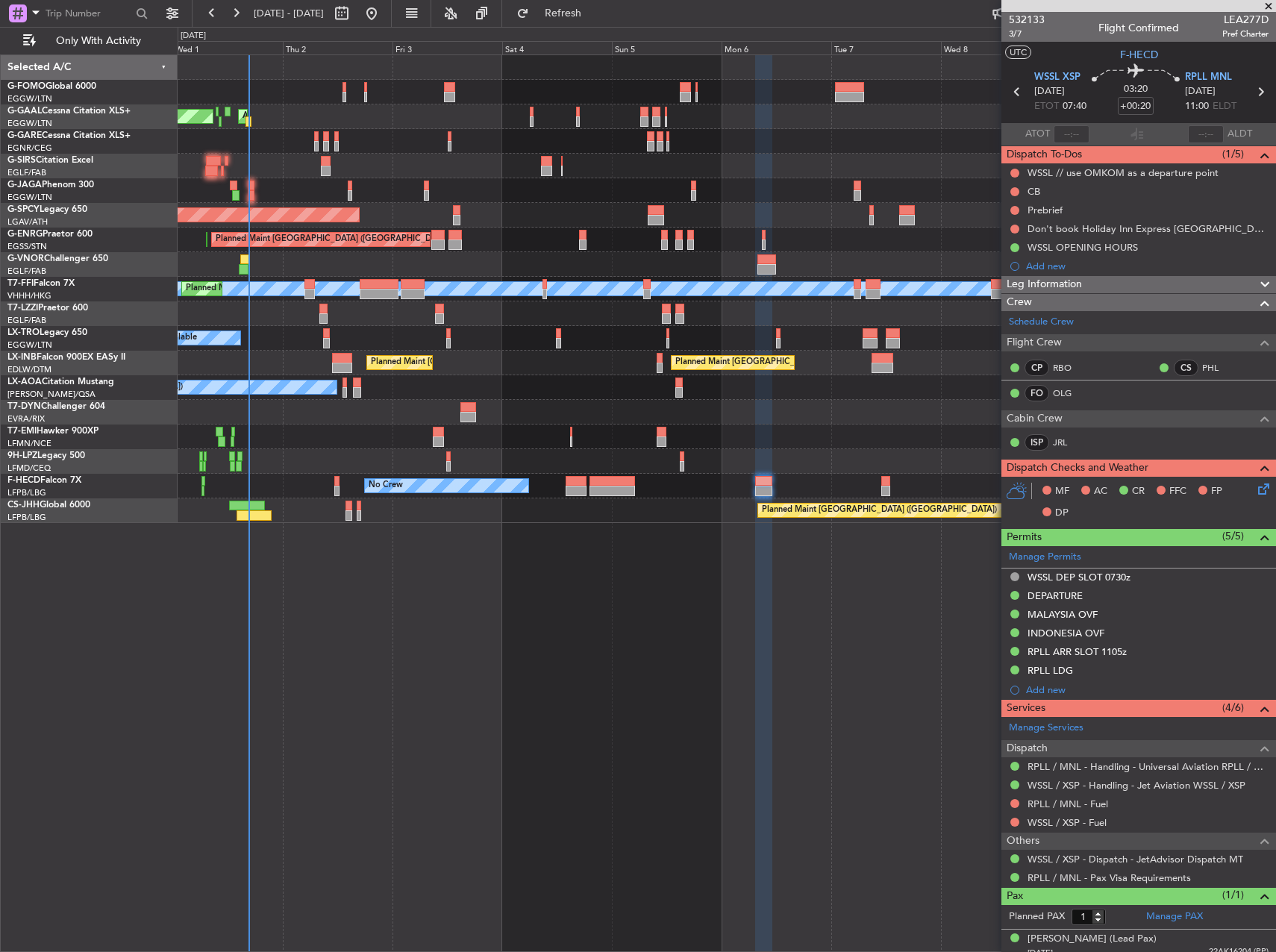
click at [901, 616] on div "Owner AOG Maint [GEOGRAPHIC_DATA] Planned [GEOGRAPHIC_DATA] Owner Planned Maint…" at bounding box center [727, 503] width 1098 height 898
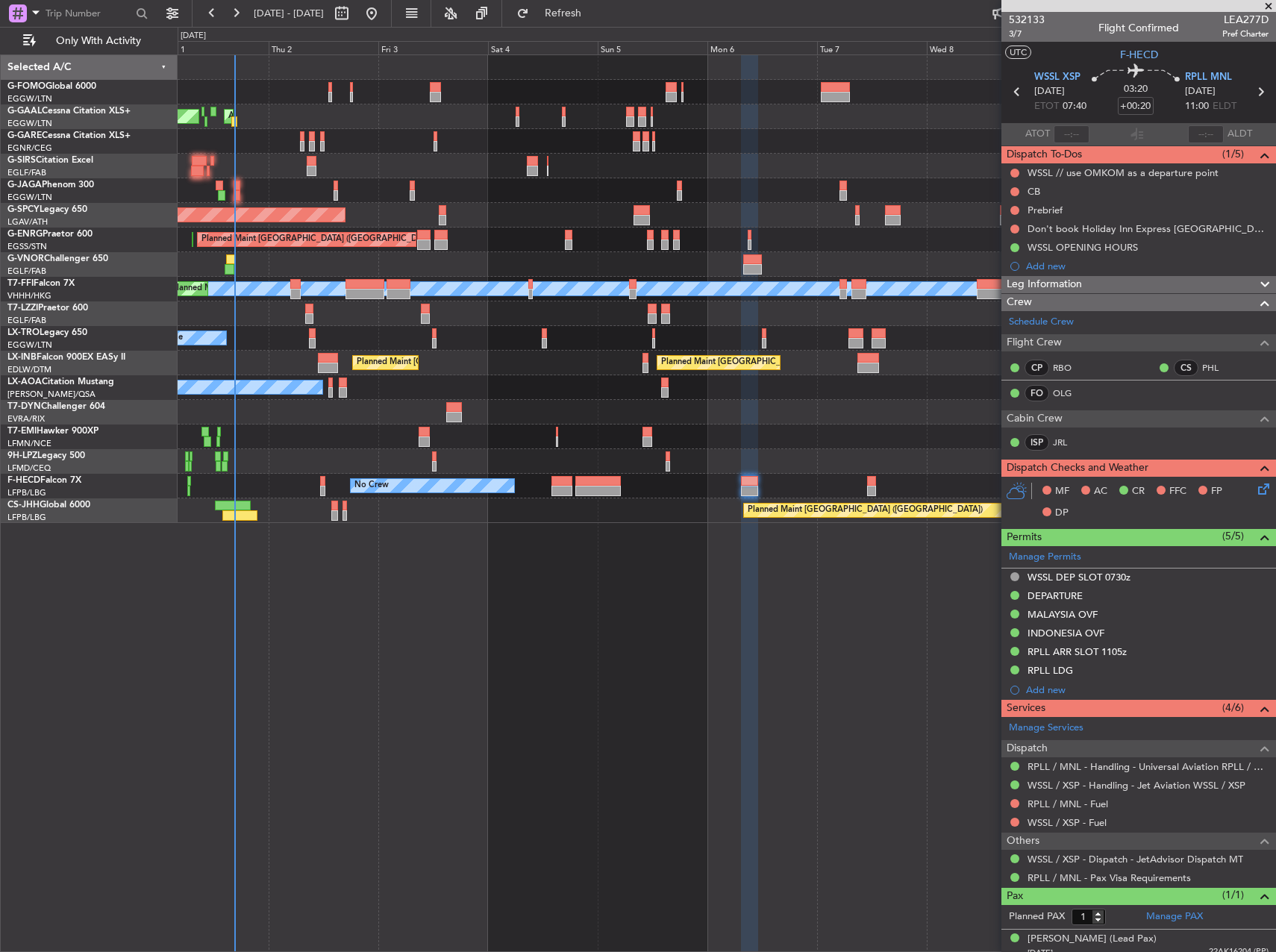
click at [763, 565] on div "Owner AOG Maint [GEOGRAPHIC_DATA] Planned [GEOGRAPHIC_DATA] Owner Planned Maint…" at bounding box center [727, 503] width 1098 height 898
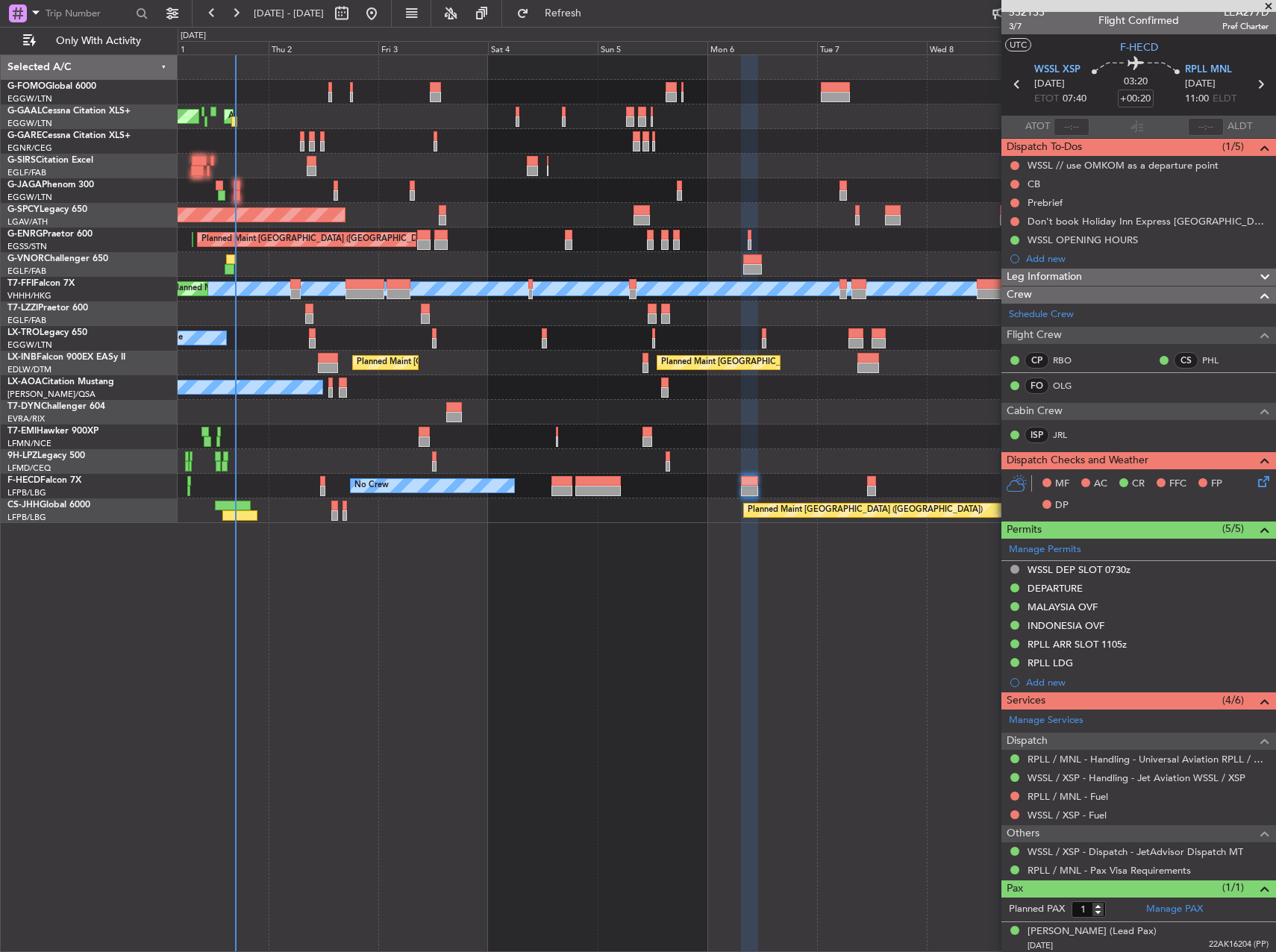
scroll to position [11, 0]
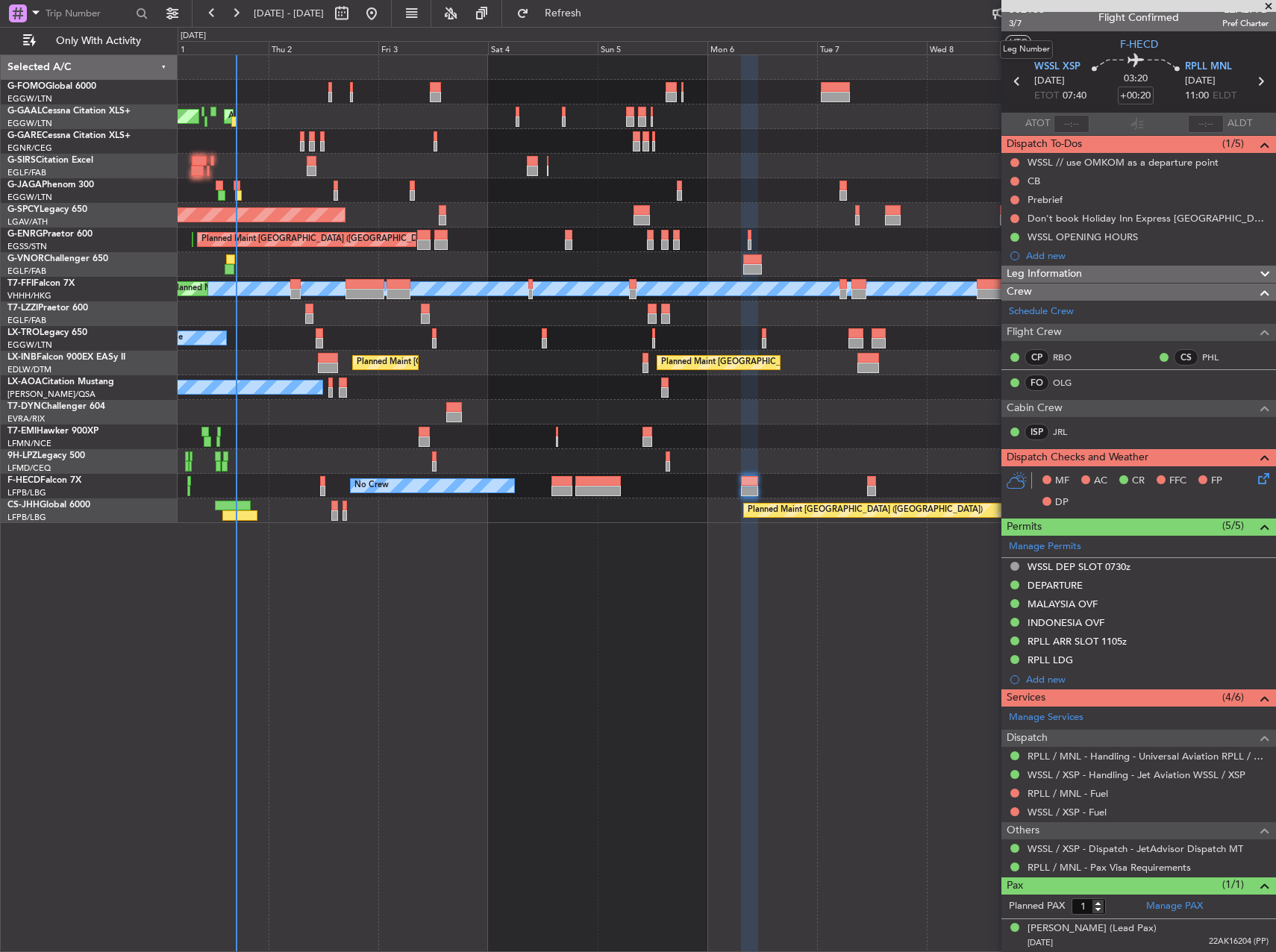
click at [1044, 65] on mat-tooltip-component "Leg Number" at bounding box center [1026, 50] width 74 height 40
click at [1051, 71] on span "WSSL XSP" at bounding box center [1057, 67] width 47 height 15
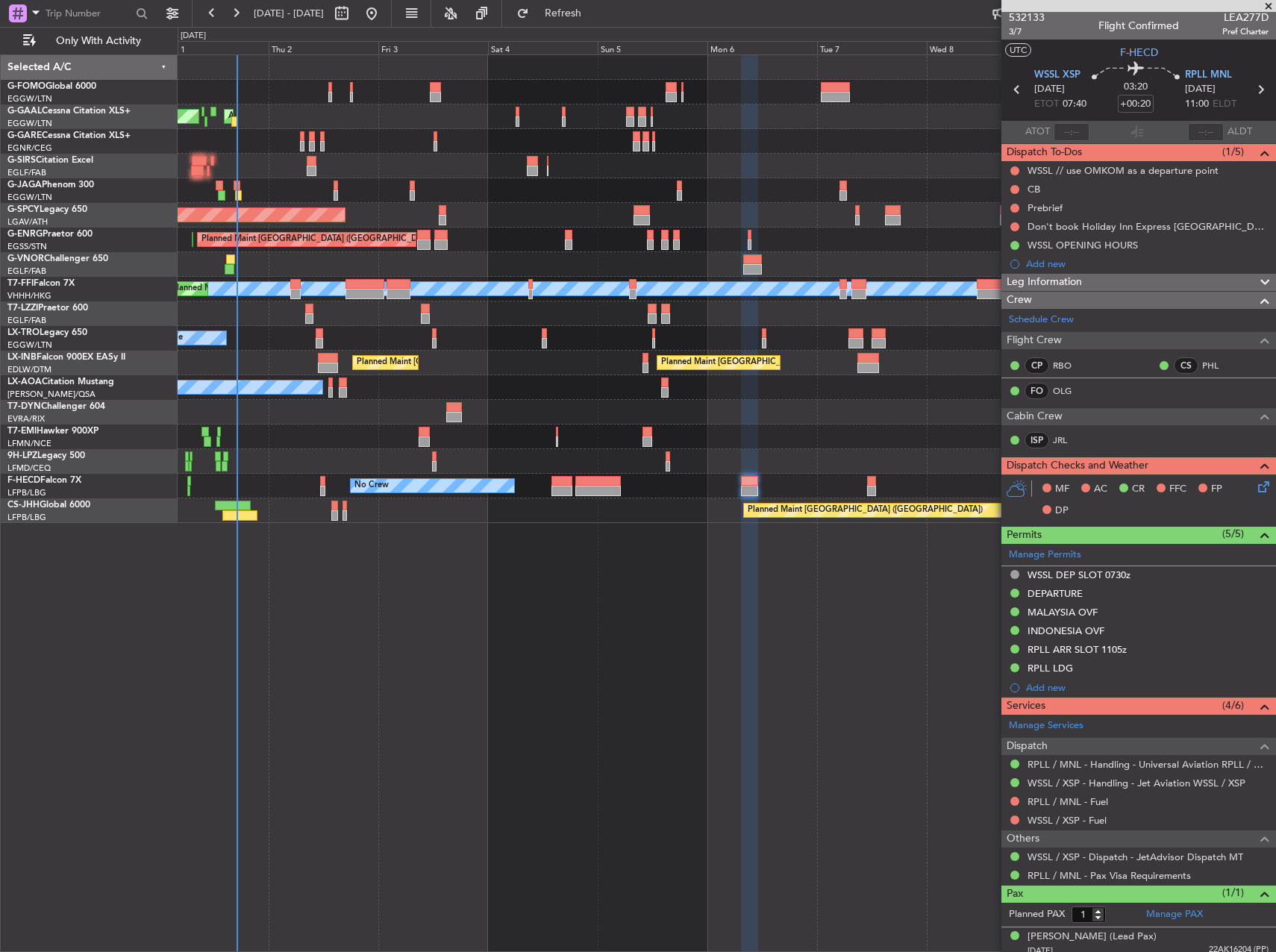
scroll to position [0, 0]
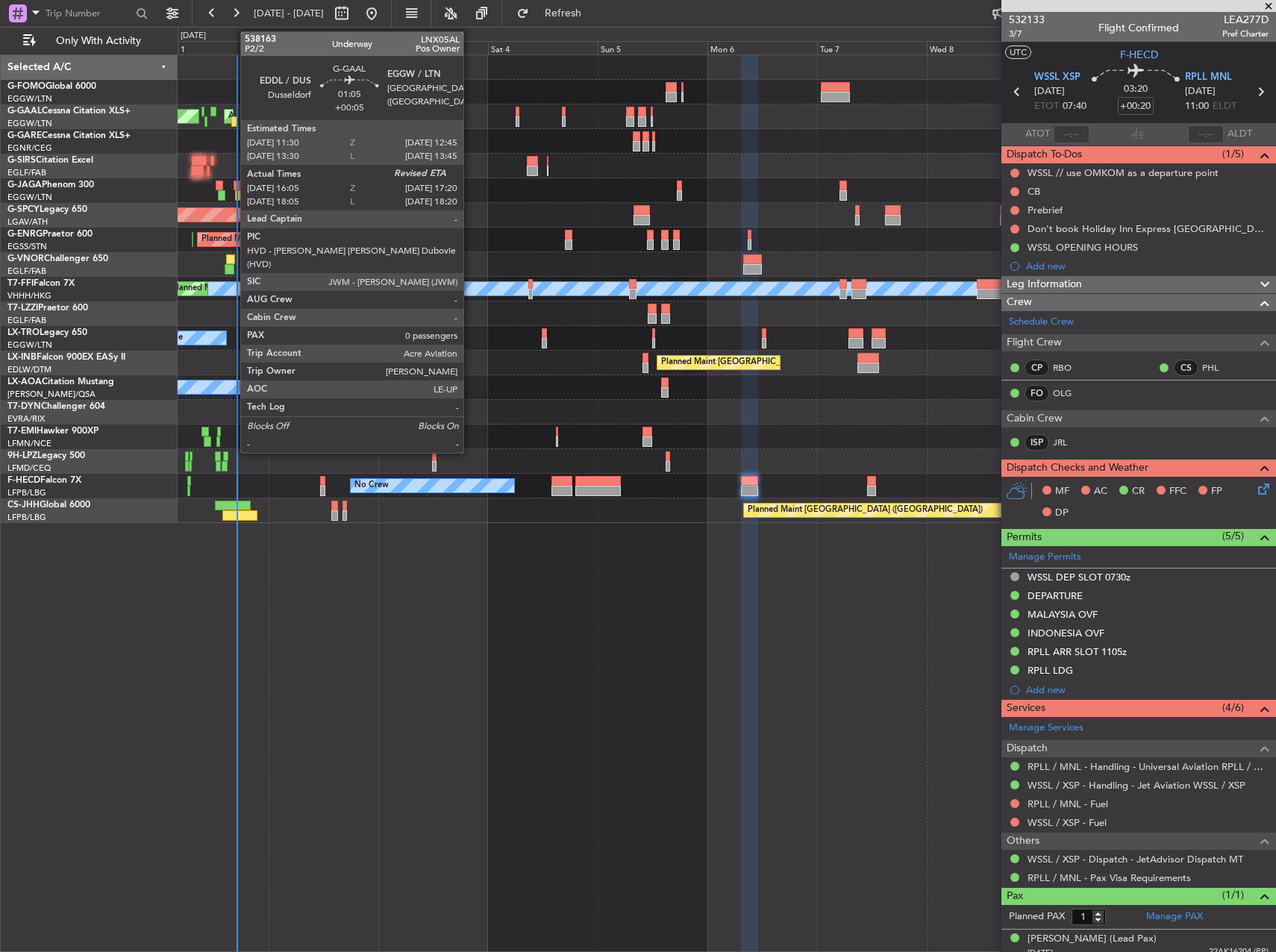
click at [233, 121] on div at bounding box center [235, 121] width 6 height 11
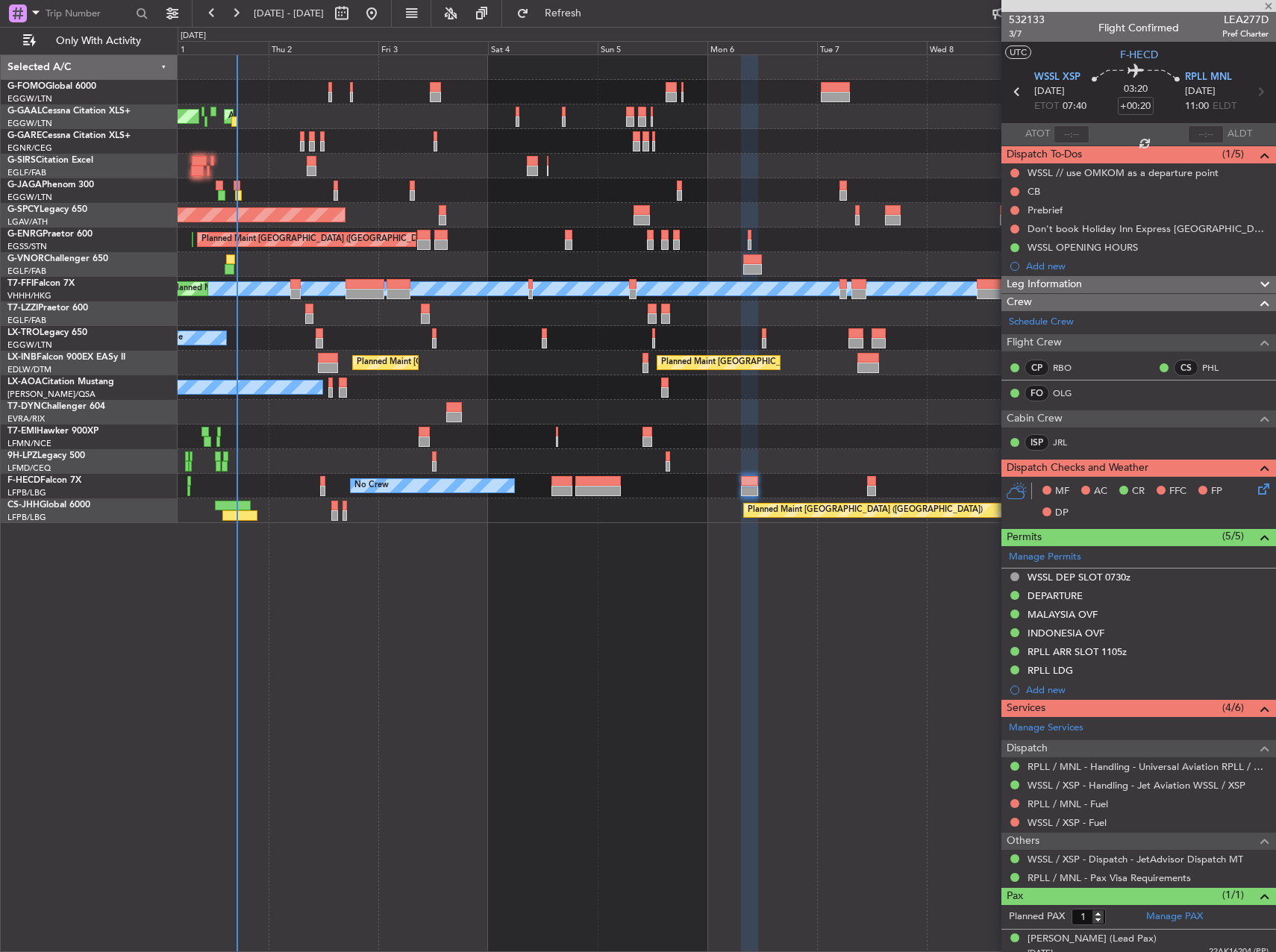
type input "+00:05"
type input "16:05"
type input "0"
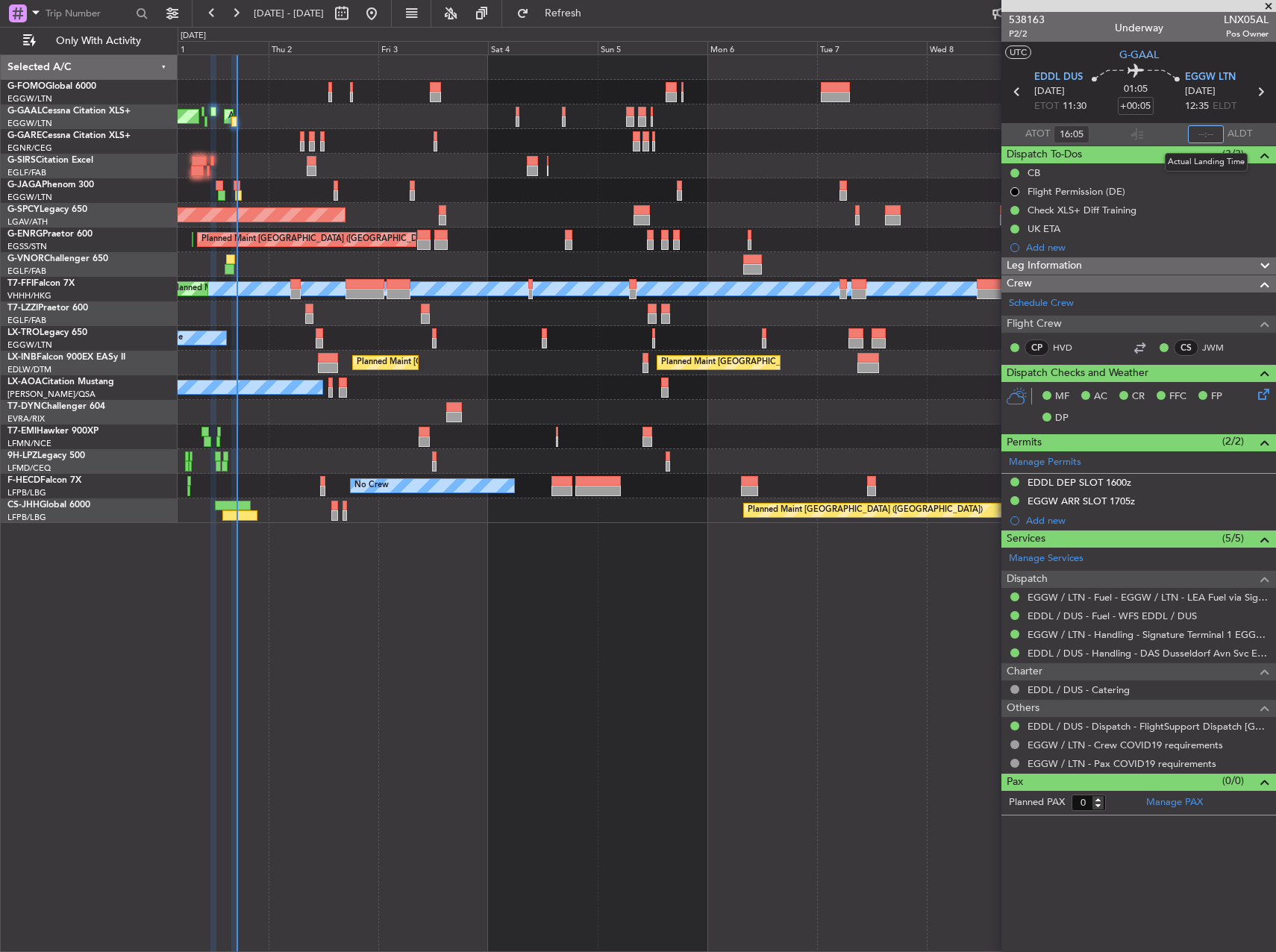
click at [1207, 130] on input "text" at bounding box center [1205, 134] width 36 height 18
click at [925, 150] on div at bounding box center [727, 141] width 1098 height 25
type input "17:05"
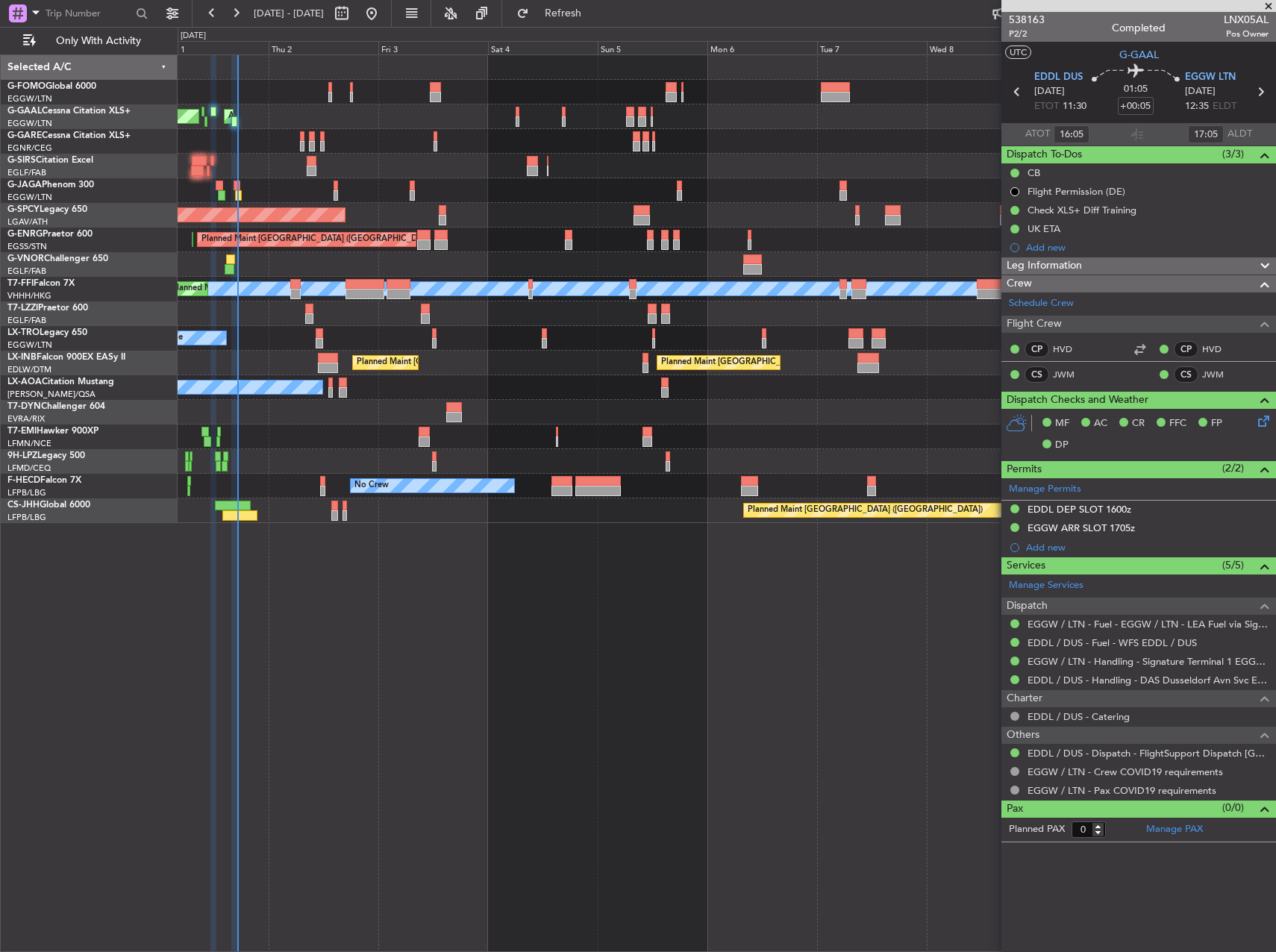
click at [307, 111] on div "Planned Maint Dusseldorf Owner AOG Maint [GEOGRAPHIC_DATA] Owner" at bounding box center [727, 116] width 1098 height 25
click at [580, 11] on span "Refresh" at bounding box center [563, 13] width 63 height 11
click at [28, 6] on span at bounding box center [36, 12] width 18 height 19
click at [91, 118] on div "Airport" at bounding box center [104, 118] width 192 height 27
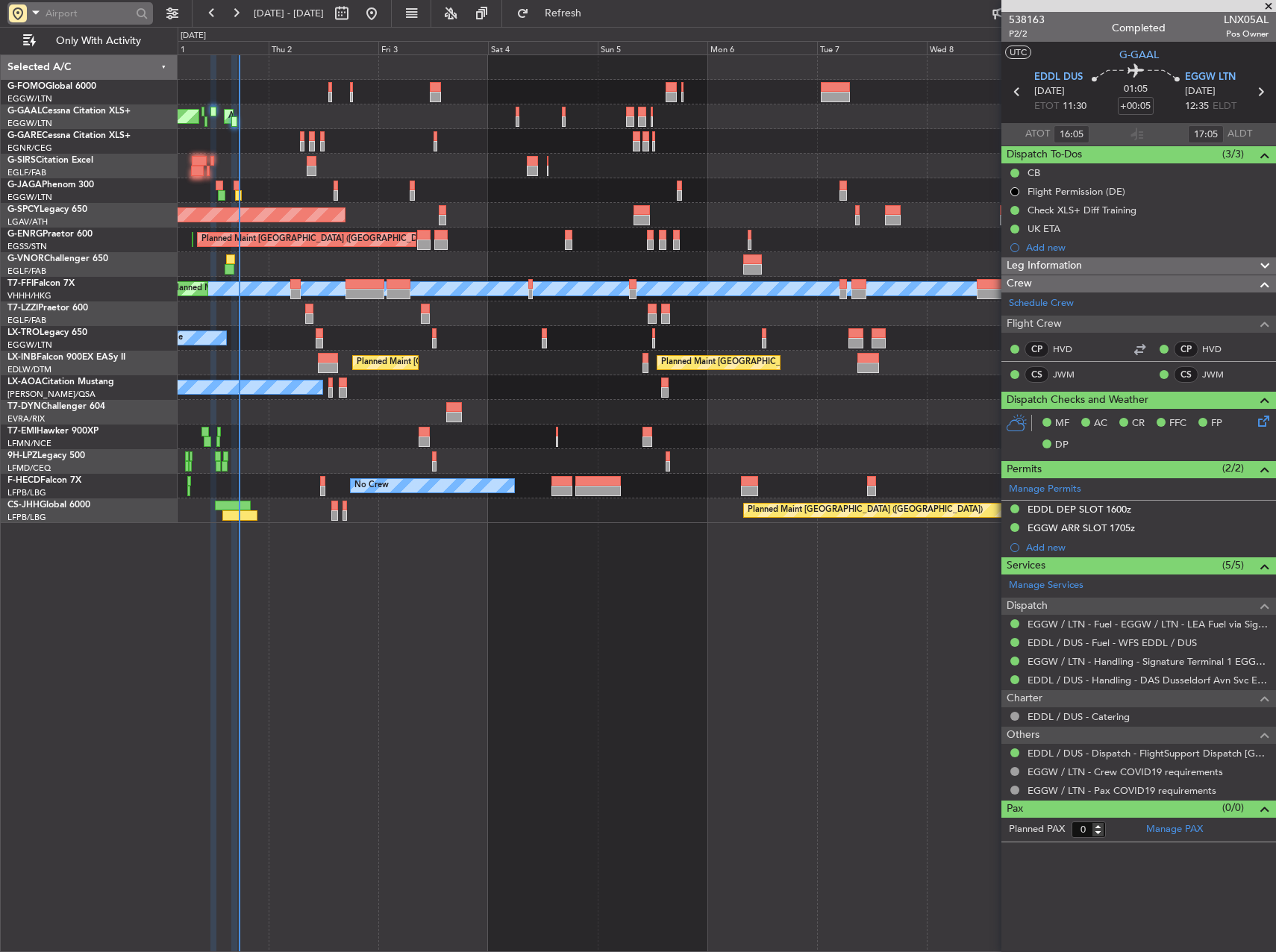
click at [78, 17] on input "text" at bounding box center [89, 13] width 86 height 23
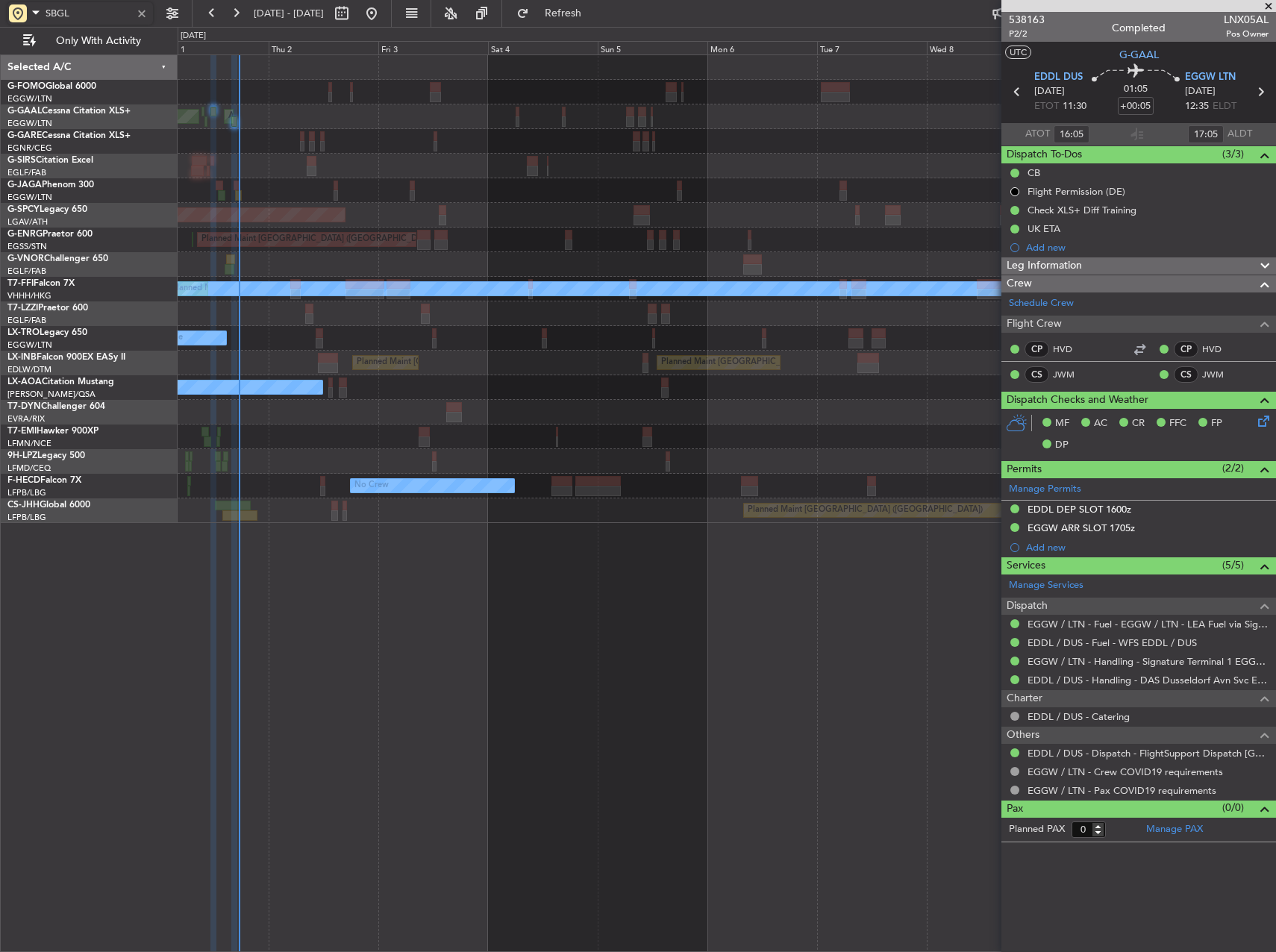
click at [866, 582] on div "Planned Maint Dusseldorf AOG Maint Dusseldorf Owner Owner Planned Maint London …" at bounding box center [727, 503] width 1098 height 898
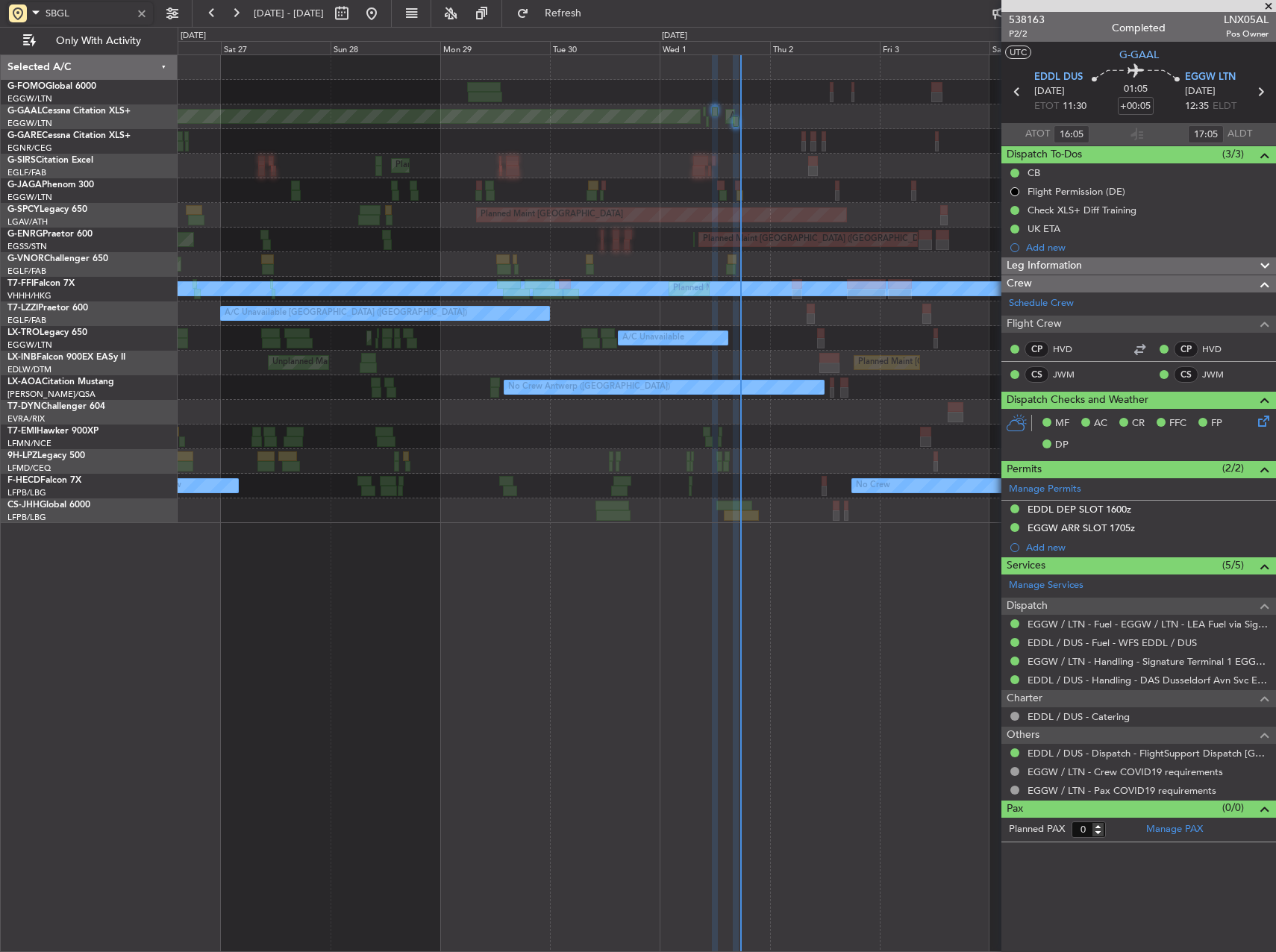
click at [847, 551] on div "Planned Maint London (Luton) Planned Maint Dusseldorf AOG Maint Dusseldorf Plan…" at bounding box center [727, 503] width 1098 height 898
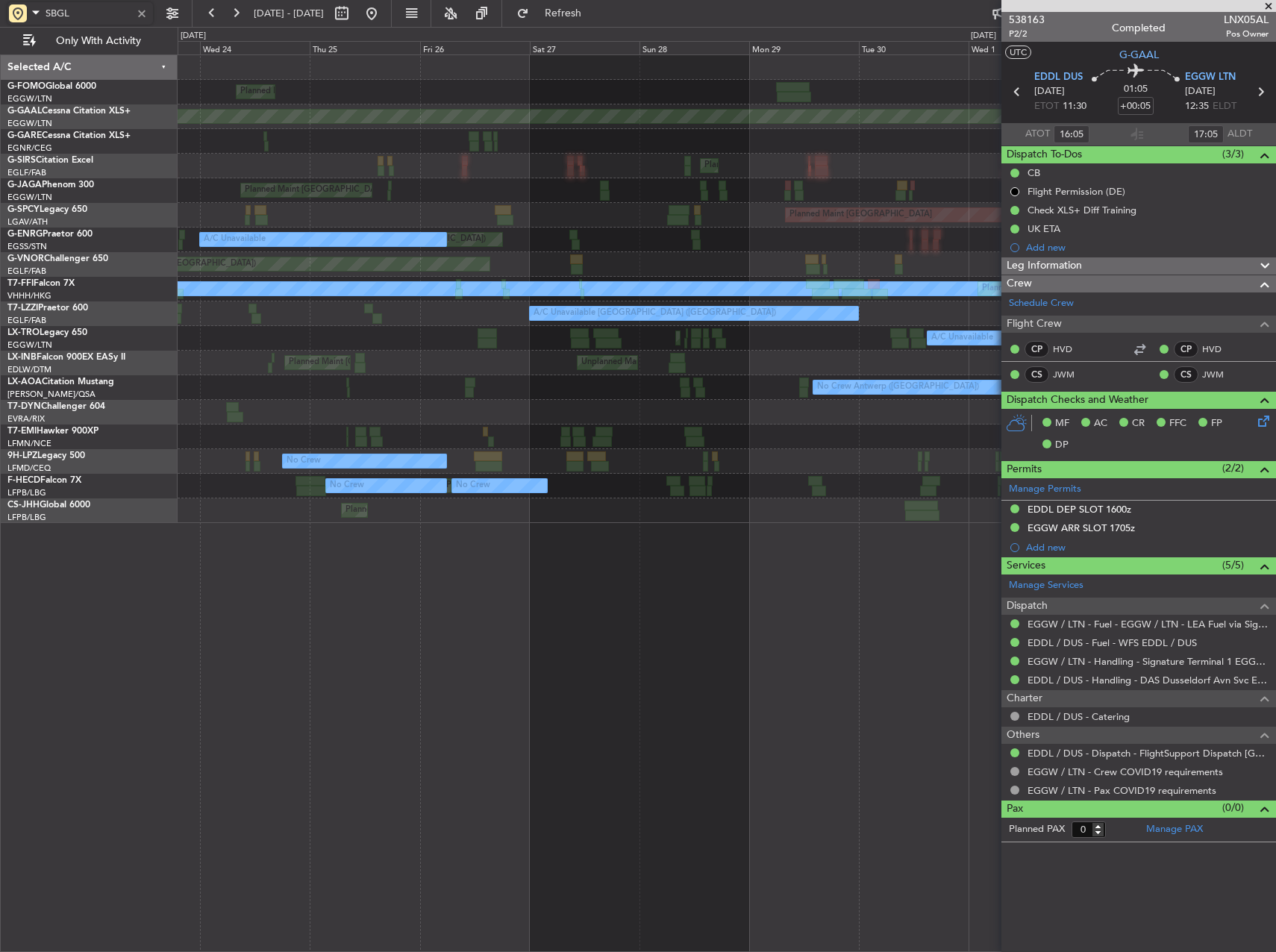
click at [882, 539] on div "Planned Maint London (Luton) Planned Maint Dusseldorf AOG Maint Dusseldorf Plan…" at bounding box center [727, 503] width 1098 height 898
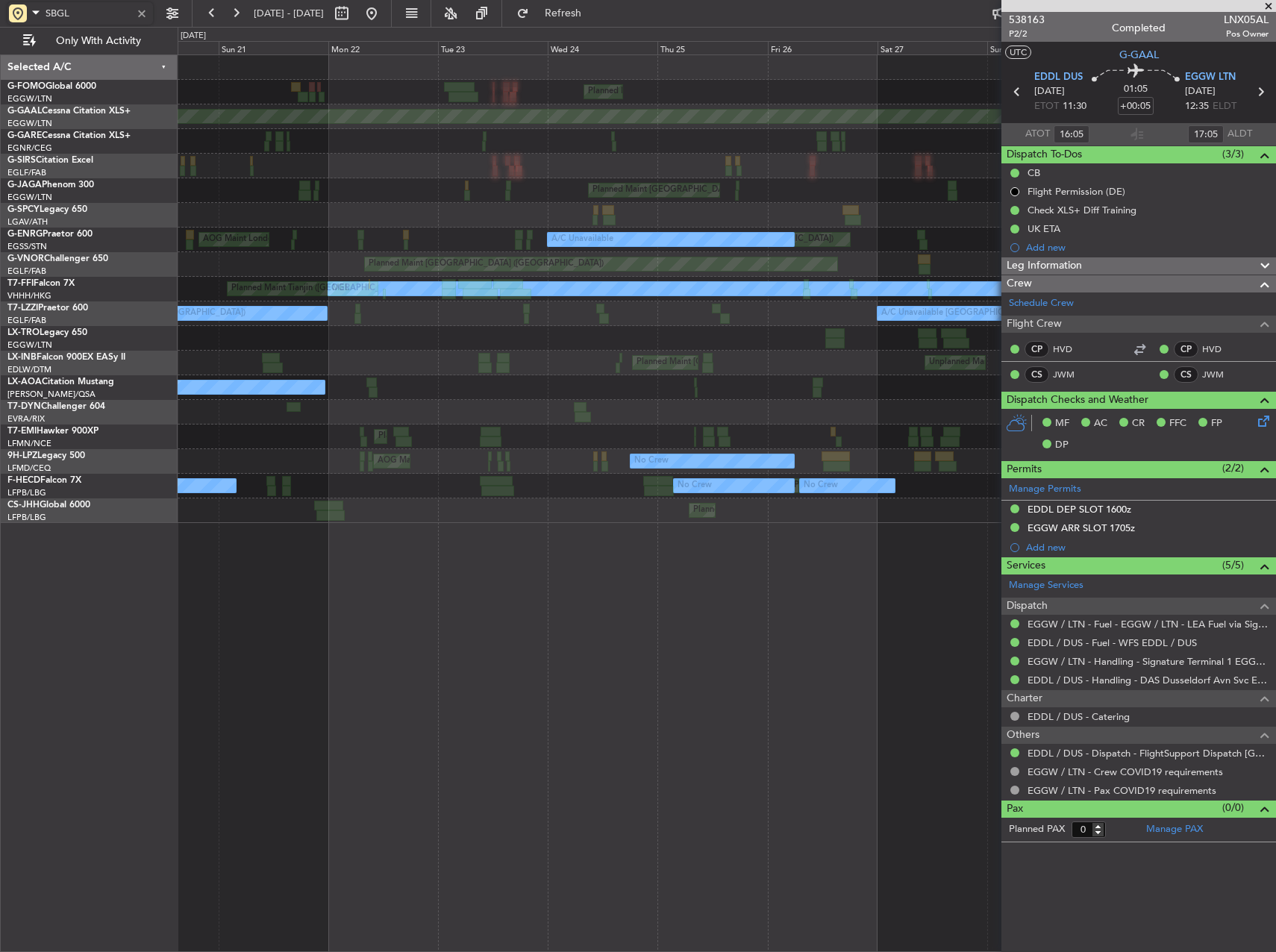
click at [716, 561] on div "Planned Maint London (Luton) Planned Maint Dusseldorf AOG Maint Dusseldorf Plan…" at bounding box center [727, 503] width 1098 height 898
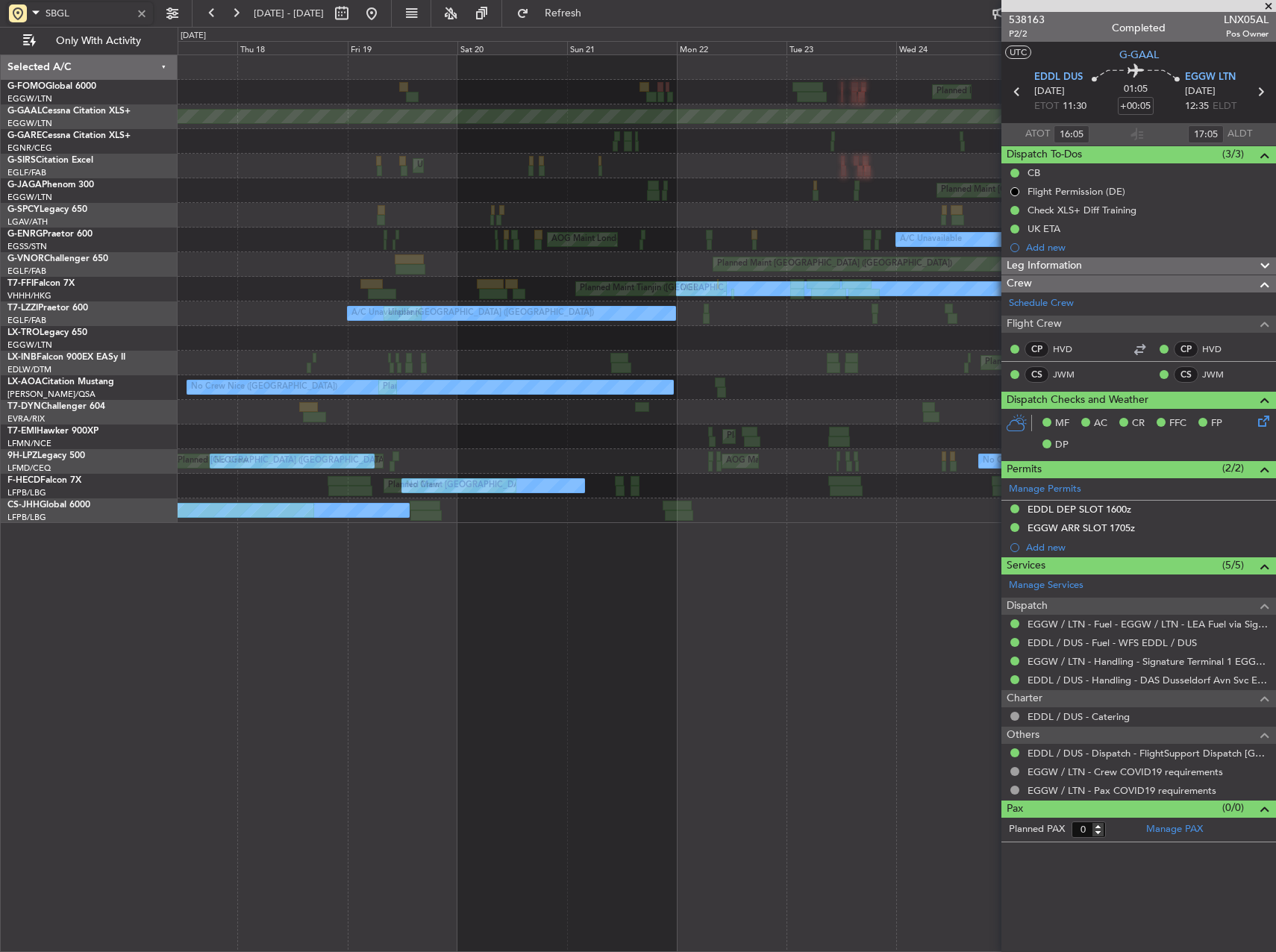
click at [713, 566] on div "Planned Maint London (Luton) Planned Maint Dusseldorf Unplanned Maint London (L…" at bounding box center [727, 503] width 1098 height 898
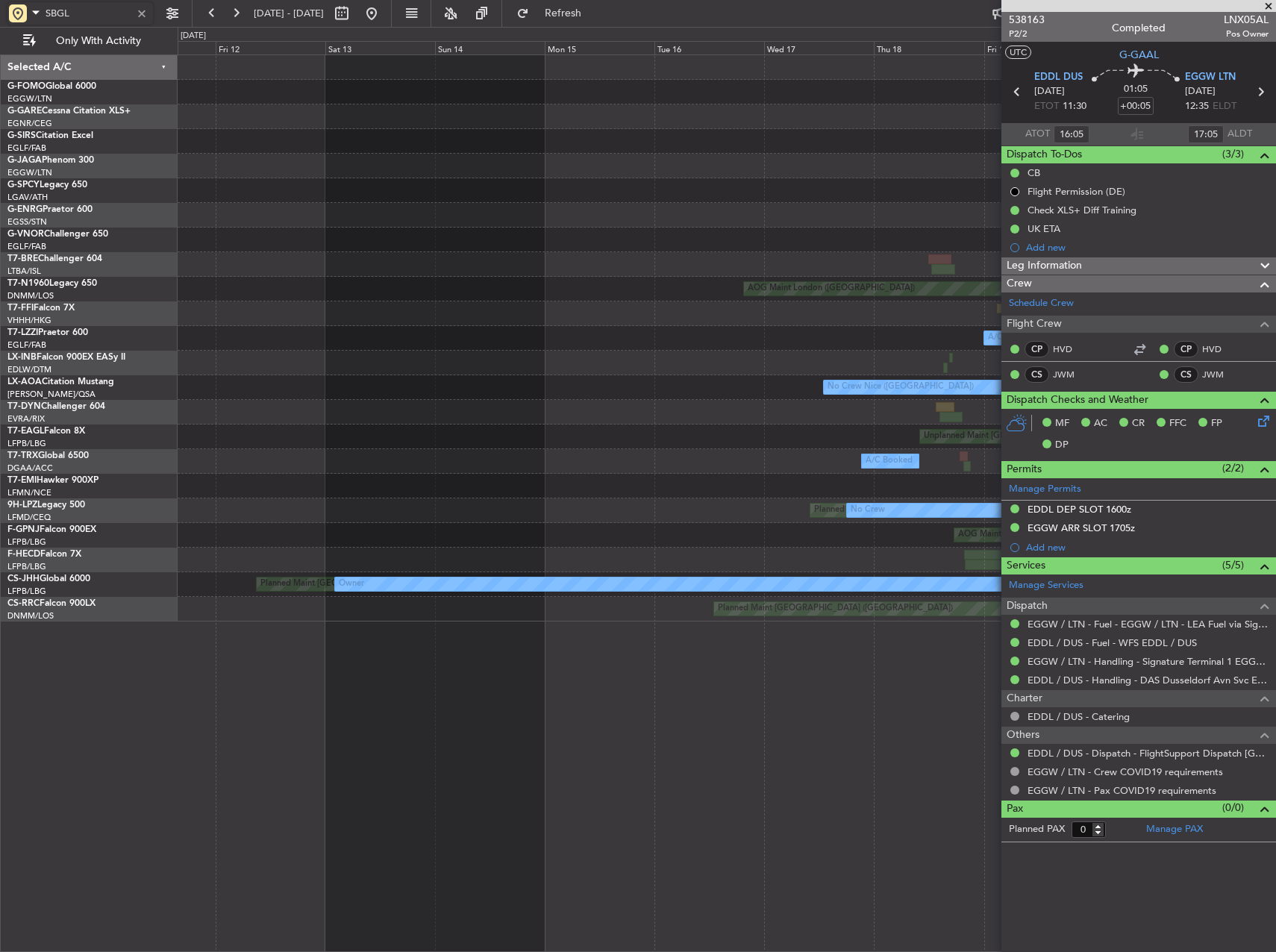
click at [575, 369] on div at bounding box center [727, 363] width 1098 height 25
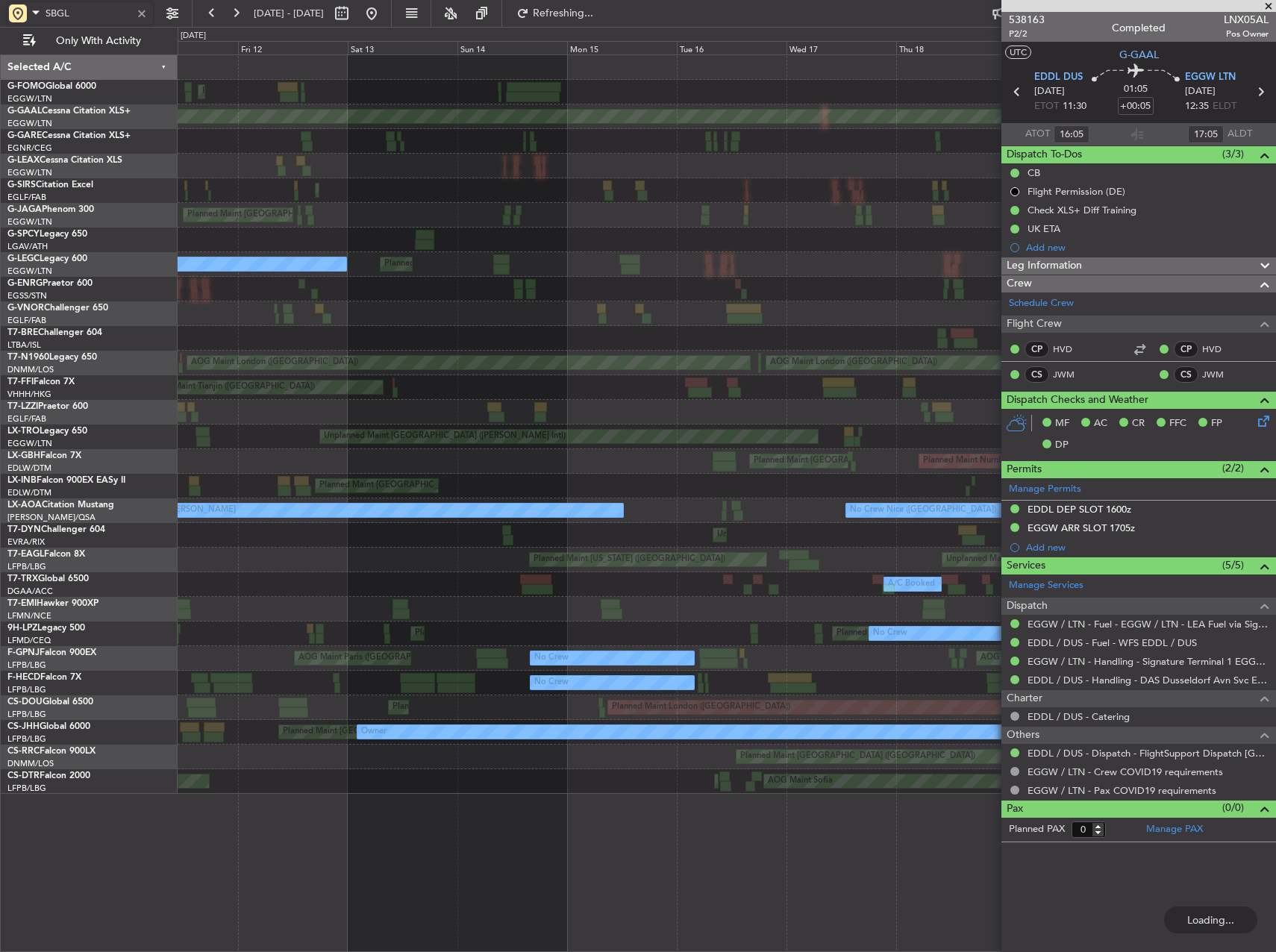
click at [856, 359] on div "Planned Maint London (Luton) Planned Maint Dusseldorf Planned Maint London (Lut…" at bounding box center [727, 425] width 1098 height 739
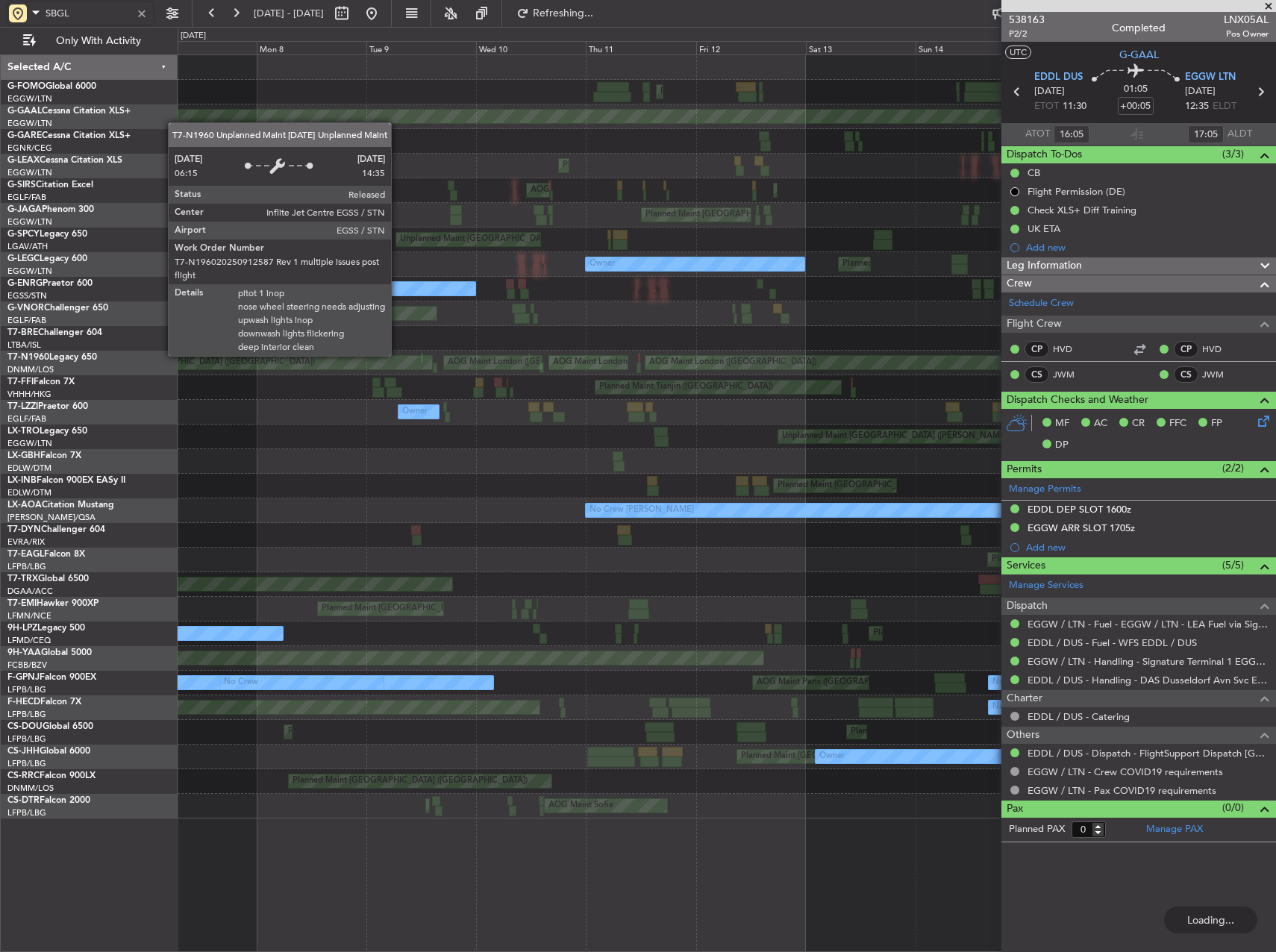
click at [838, 345] on div "Planned Maint London (Luton) Planned Maint Dusseldorf Unplanned Maint Chester P…" at bounding box center [727, 437] width 1098 height 763
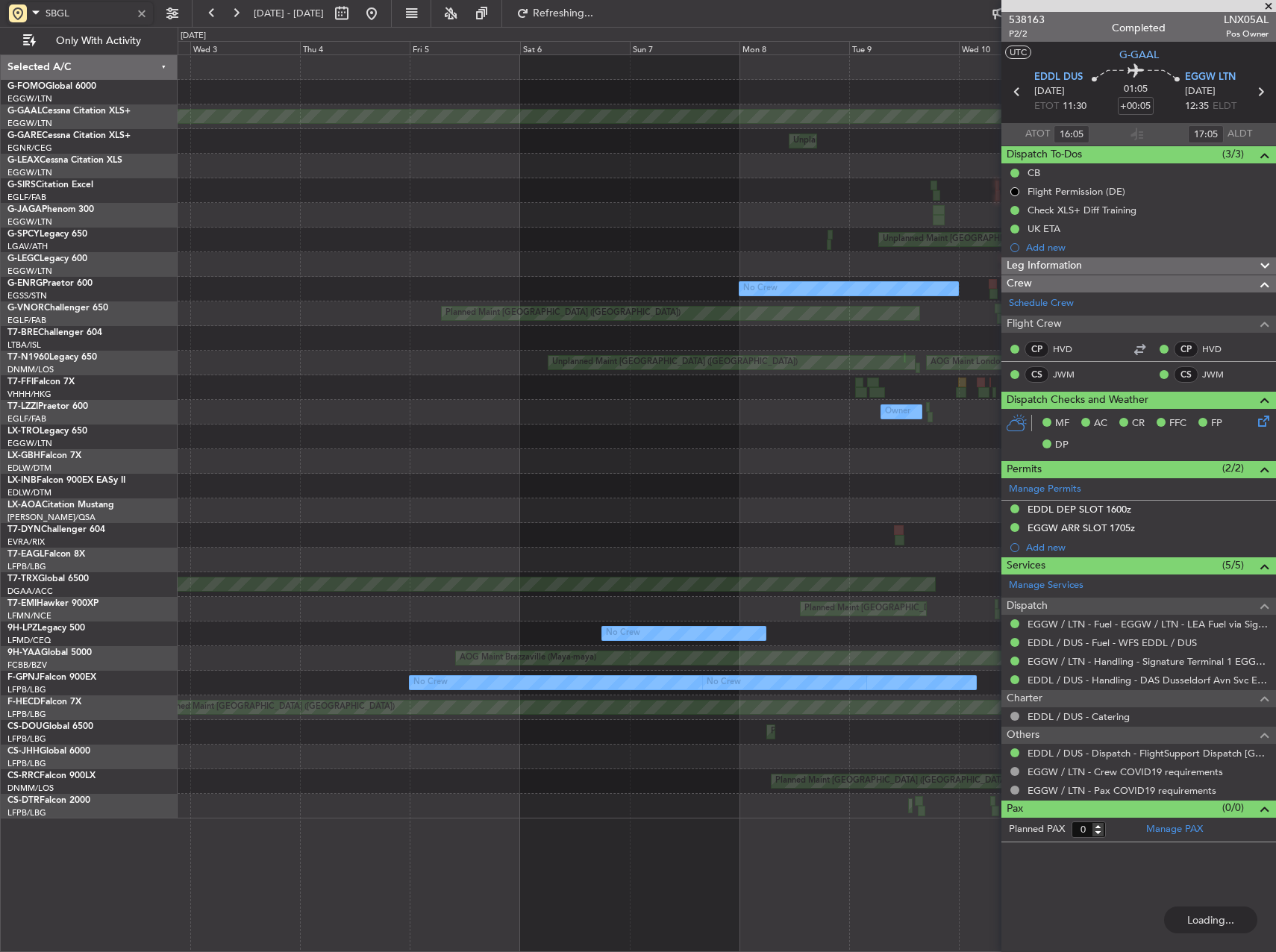
click at [771, 347] on div "Planned Maint London (Luton) Planned Maint Dusseldorf Unplanned Maint Chester P…" at bounding box center [727, 437] width 1098 height 763
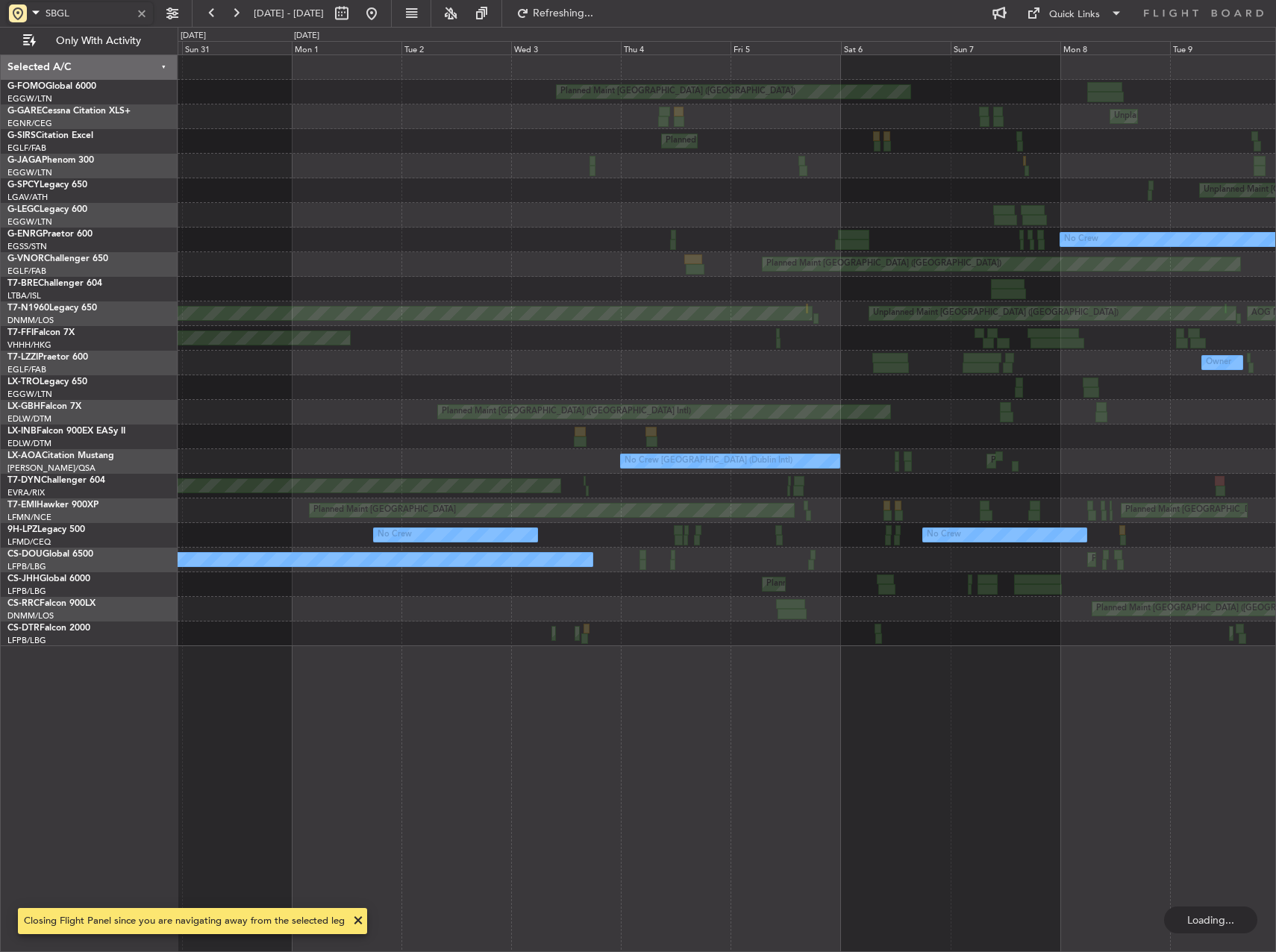
click at [955, 343] on div "MEL Hong Kong (Hong Kong Intl) Planned Maint Tianjin (Binhai)" at bounding box center [727, 338] width 1098 height 25
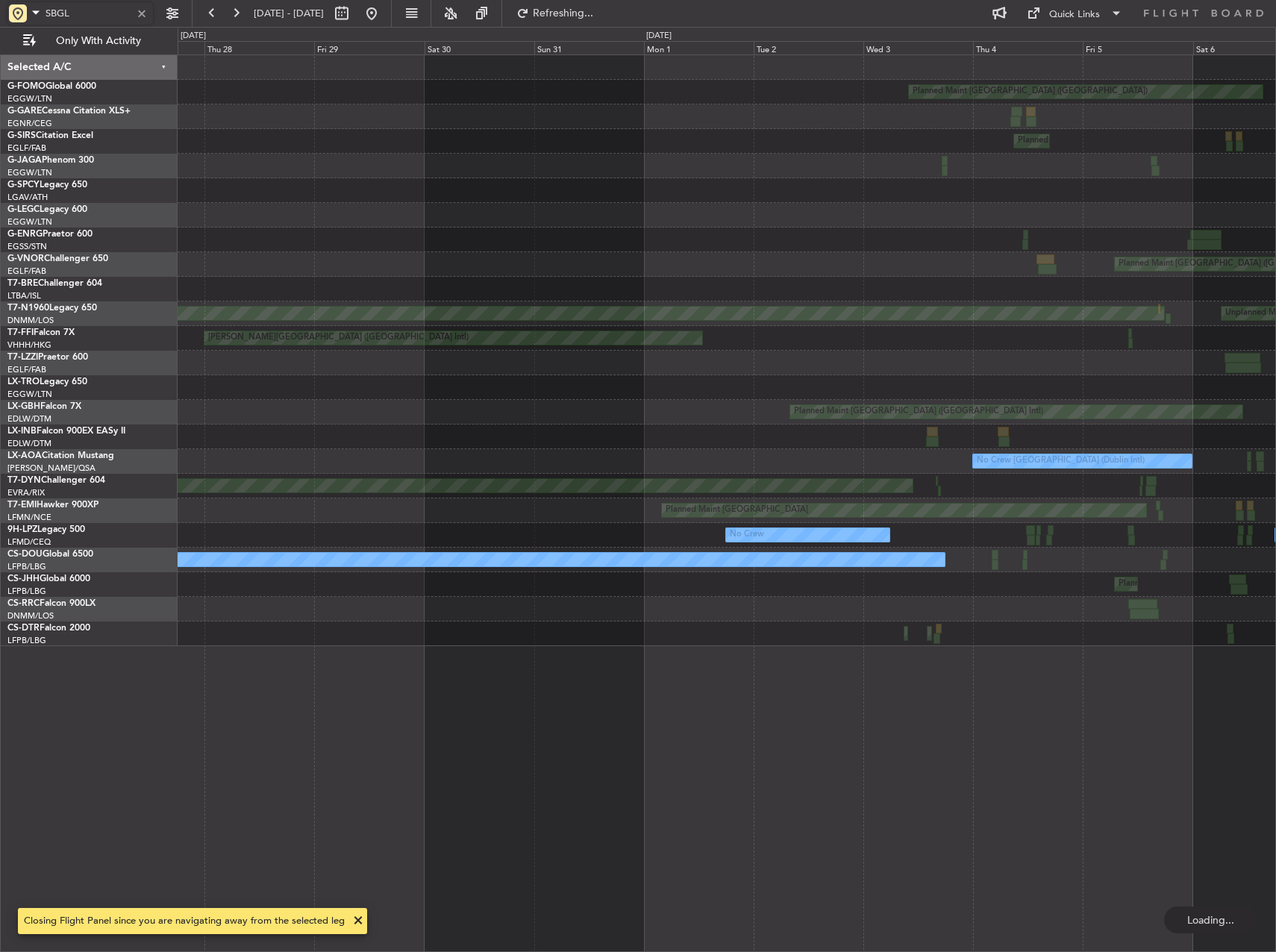
click at [702, 334] on div "MEL Hong Kong (Hong Kong Intl)" at bounding box center [454, 338] width 497 height 14
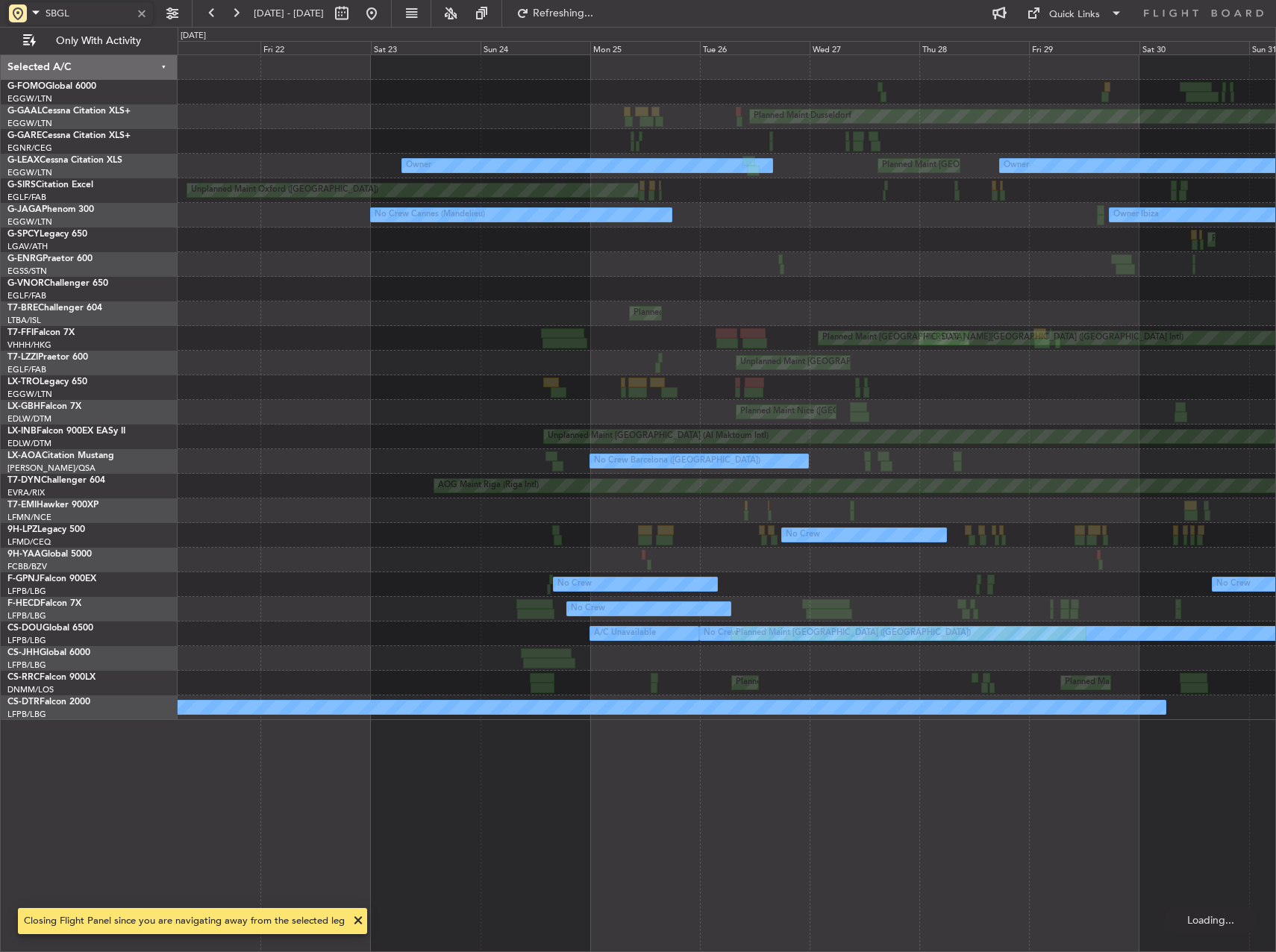
click at [1013, 317] on div "Planned Maint Warsaw (Modlin)" at bounding box center [727, 313] width 1098 height 25
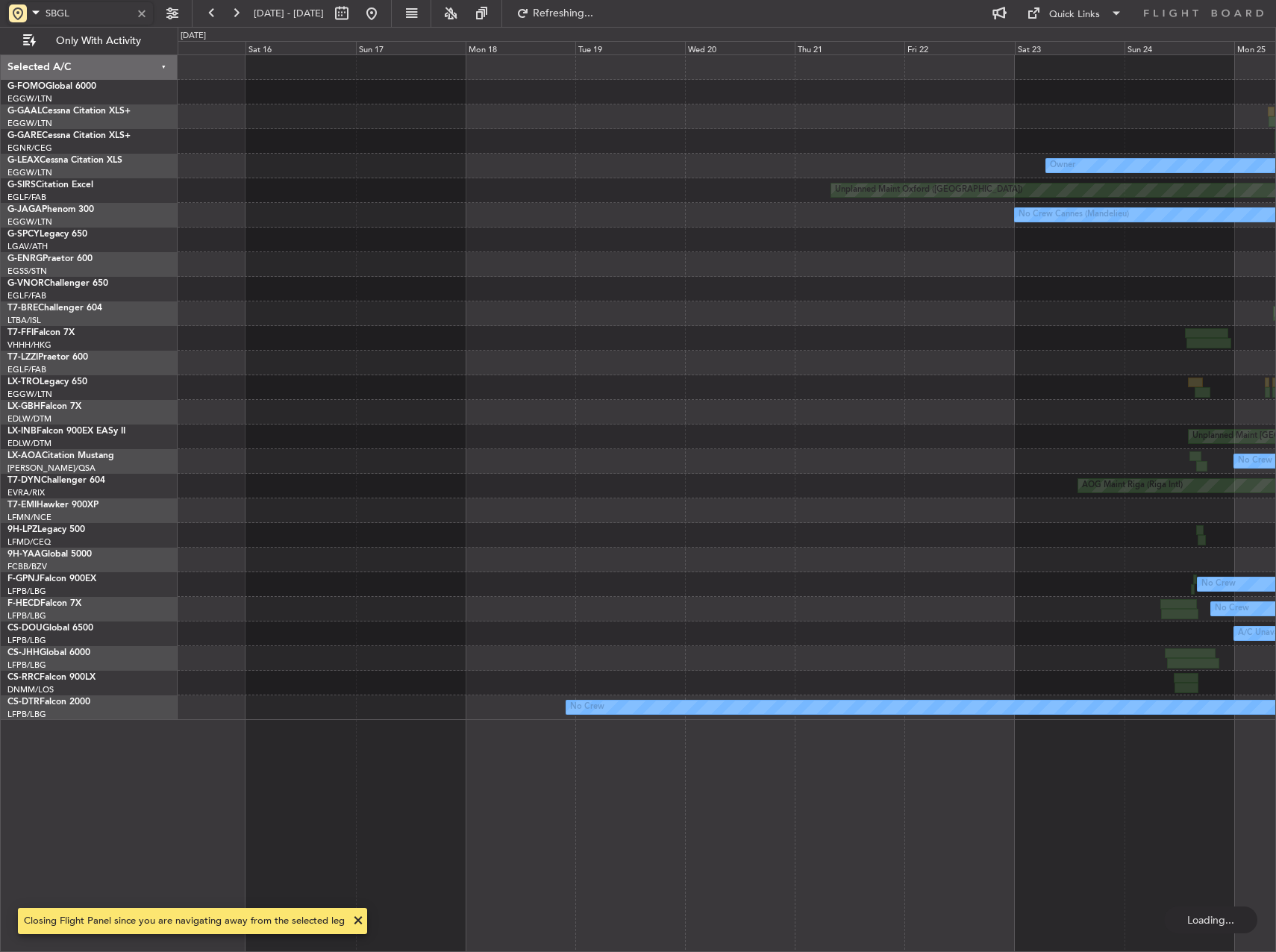
click at [939, 318] on div "Planned Maint Warsaw (Modlin)" at bounding box center [727, 313] width 1098 height 25
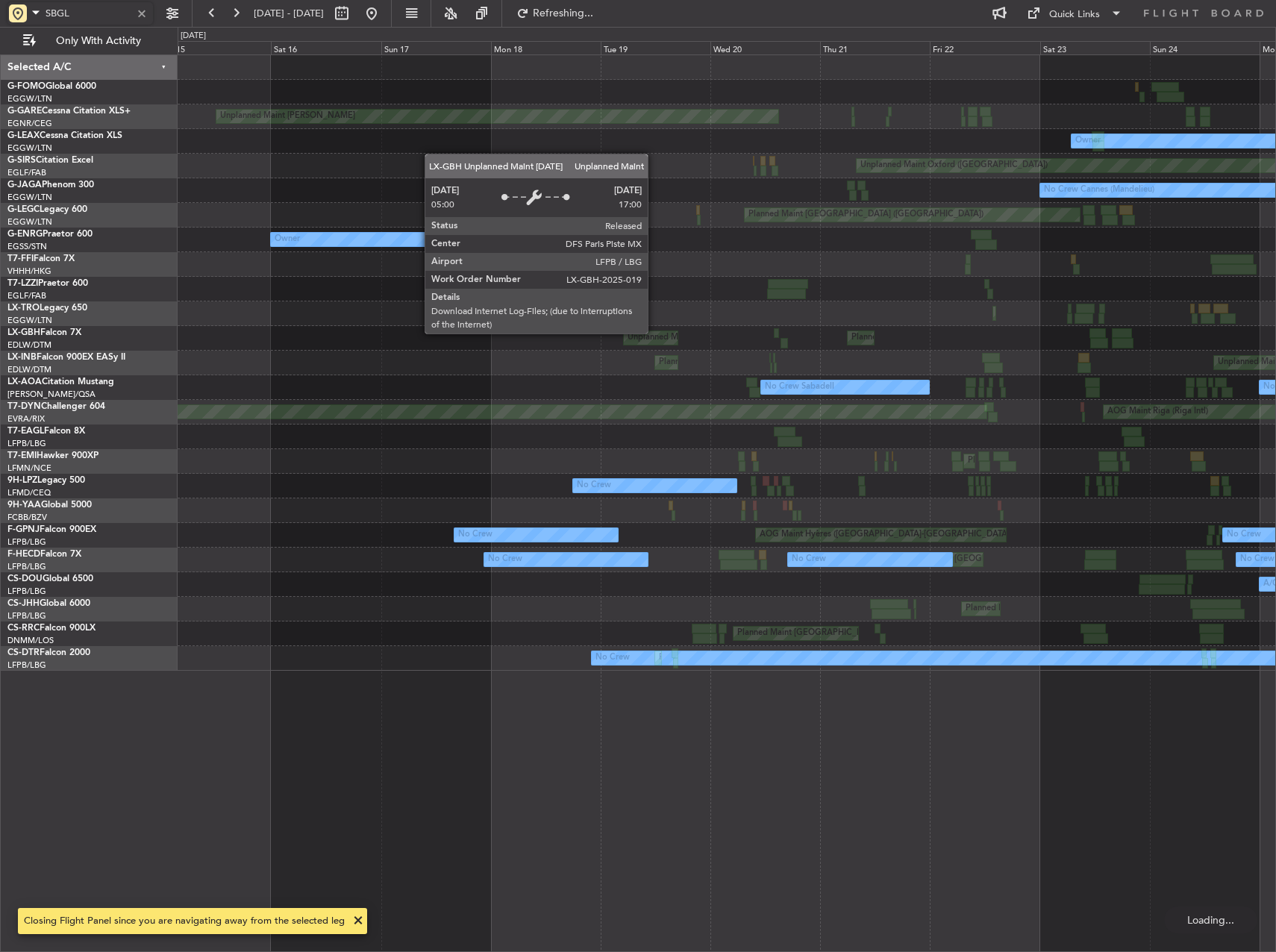
click at [873, 344] on div "Unplanned Maint Paris (Le Bourget)" at bounding box center [750, 338] width 246 height 23
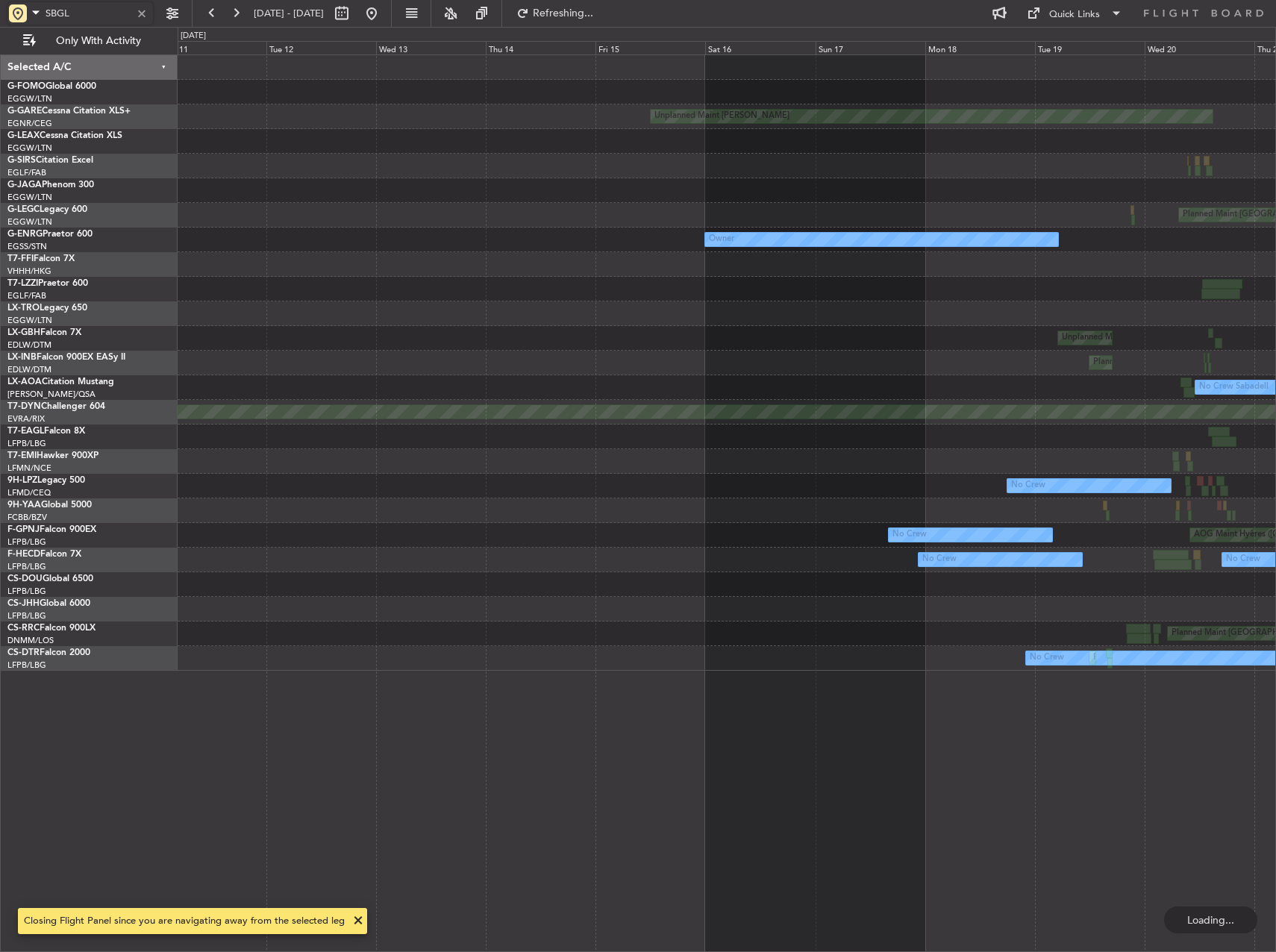
click at [1099, 354] on div "Unplanned Maint Chester Owner Unplanned Maint Oxford (Kidlington) No Crew Canne…" at bounding box center [727, 363] width 1098 height 616
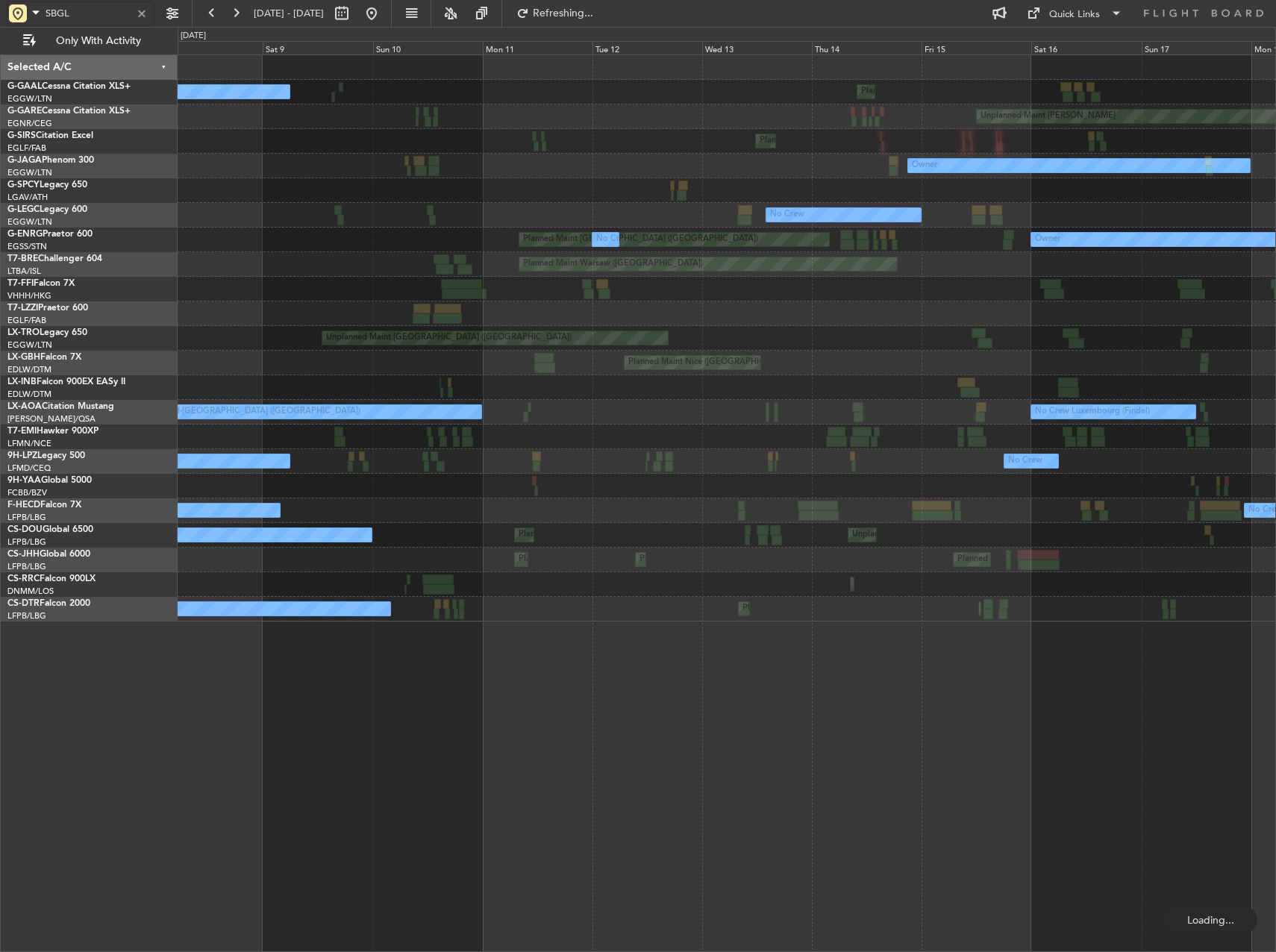
click at [996, 327] on div "Unplanned Maint London (Luton)" at bounding box center [727, 338] width 1098 height 25
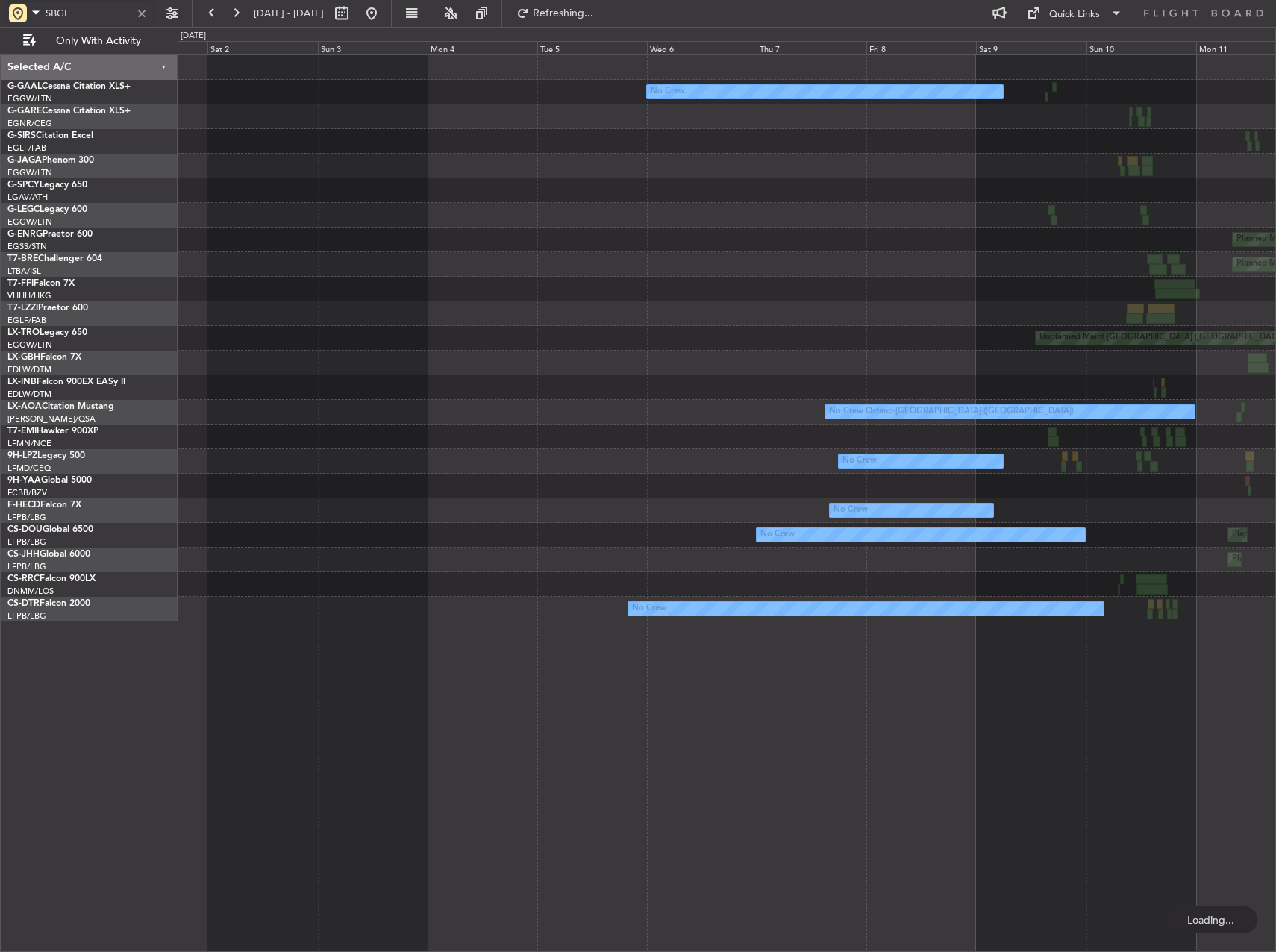
click at [1104, 324] on div at bounding box center [727, 313] width 1098 height 25
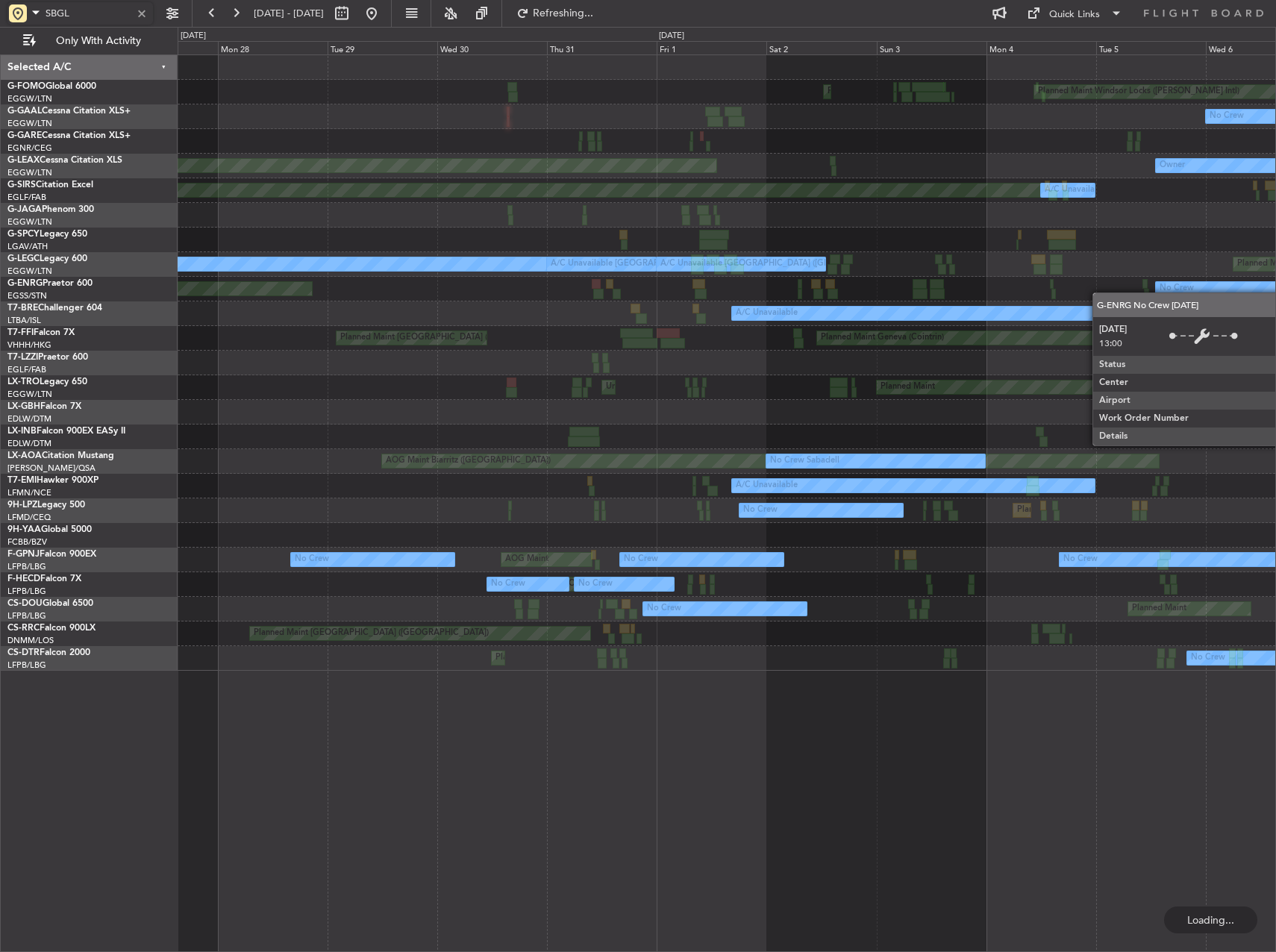
click at [1177, 288] on div "Planned Maint Windsor Locks (Bradley Intl) Planned Maint Palma De Mallorca No C…" at bounding box center [727, 363] width 1098 height 616
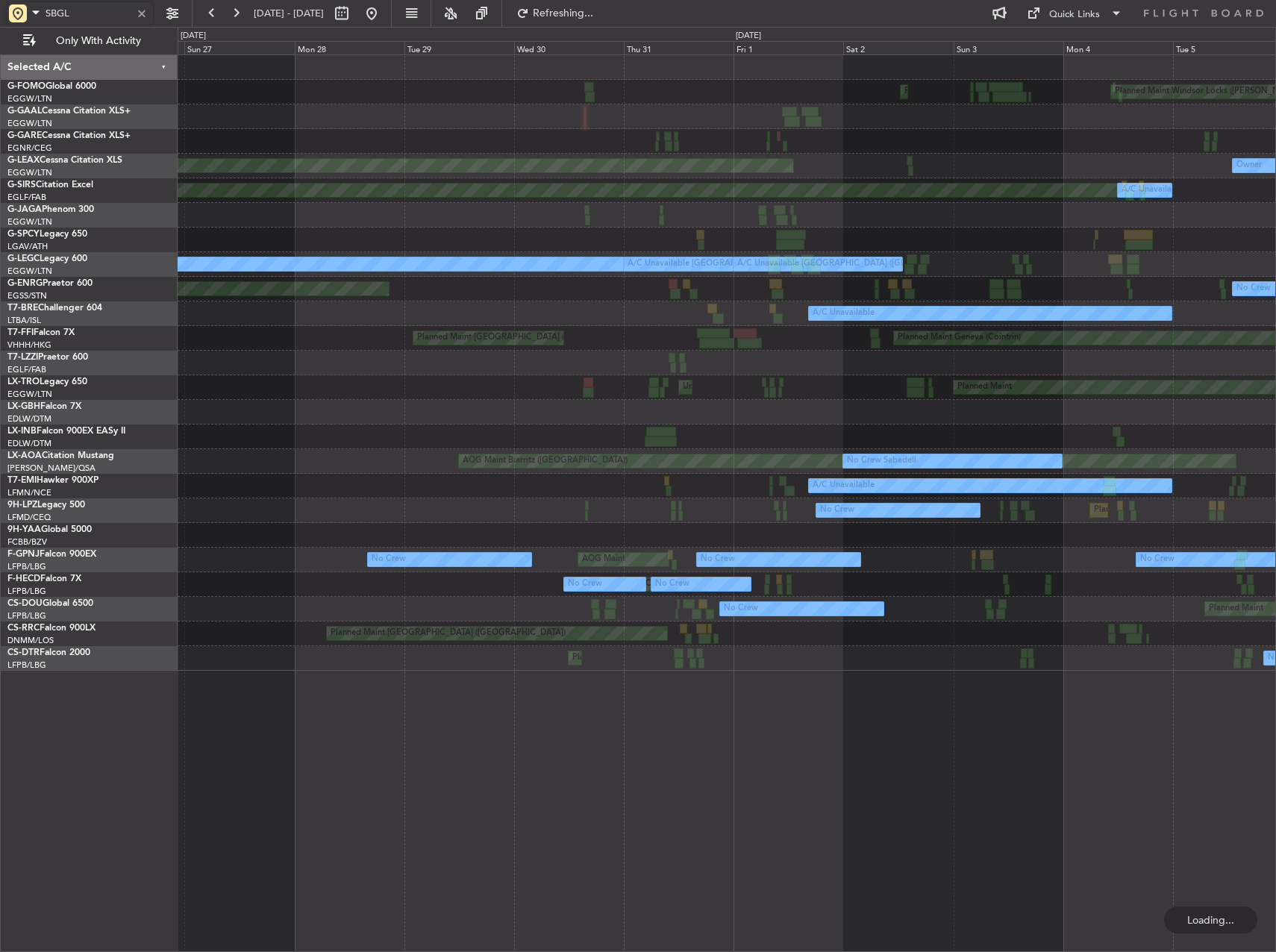
click at [1200, 277] on div "No Crew AOG Maint Paris (Le Bourget)" at bounding box center [727, 288] width 1098 height 25
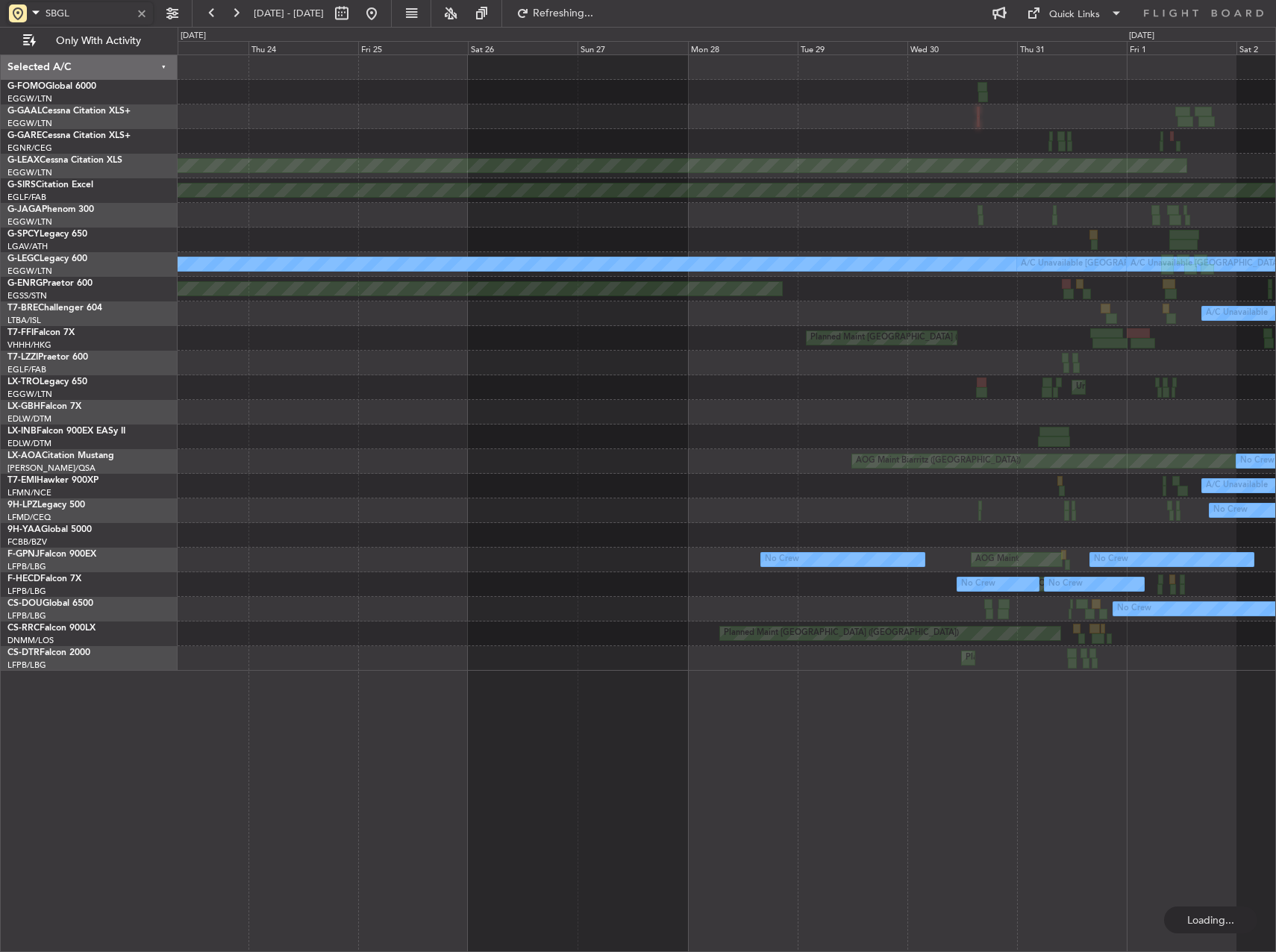
click at [1039, 275] on div "Planned Maint Palma De Mallorca Planned Maint Windsor Locks (Bradley Intl) Plan…" at bounding box center [727, 363] width 1098 height 616
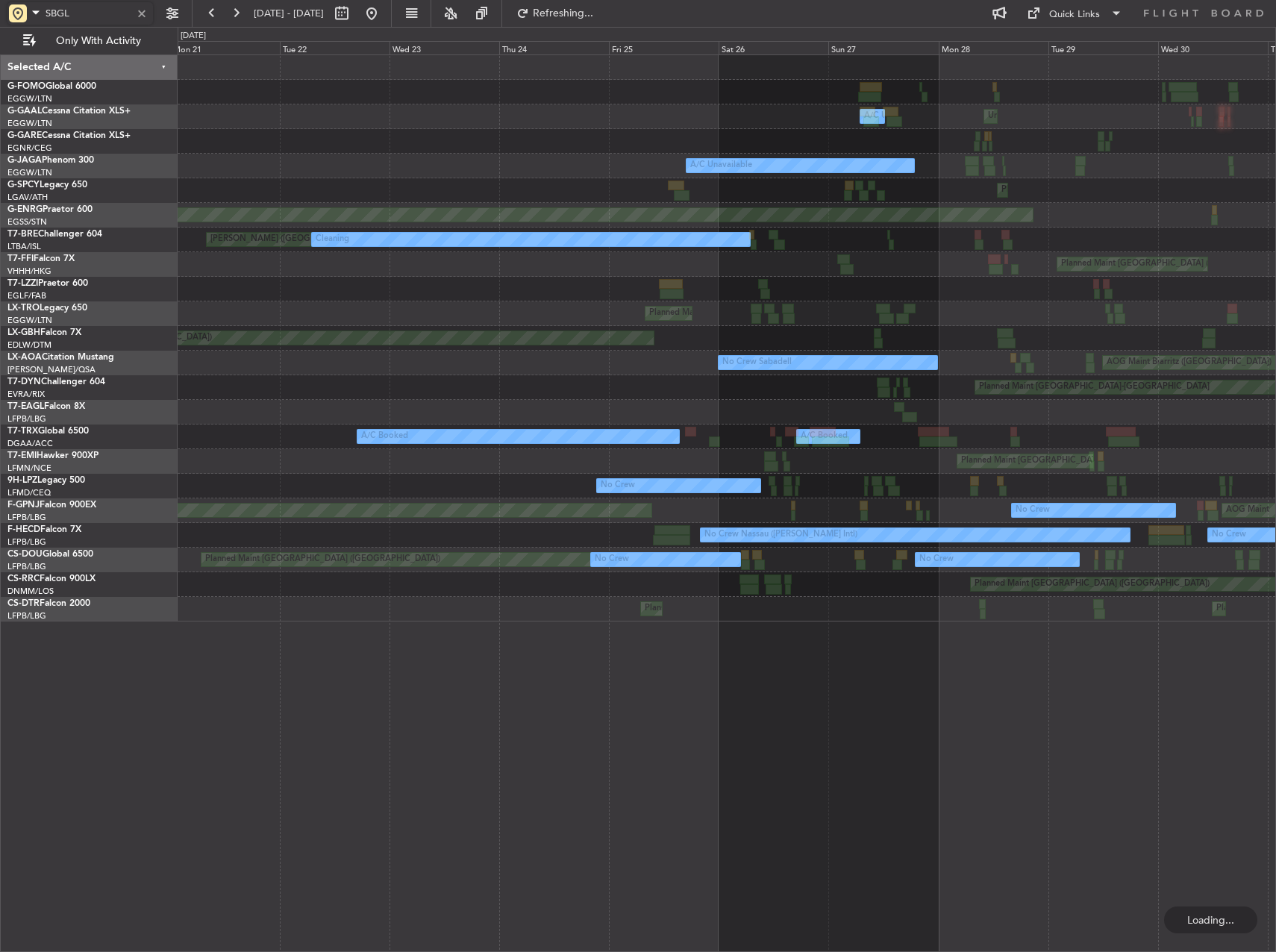
click at [965, 295] on div at bounding box center [727, 288] width 1098 height 25
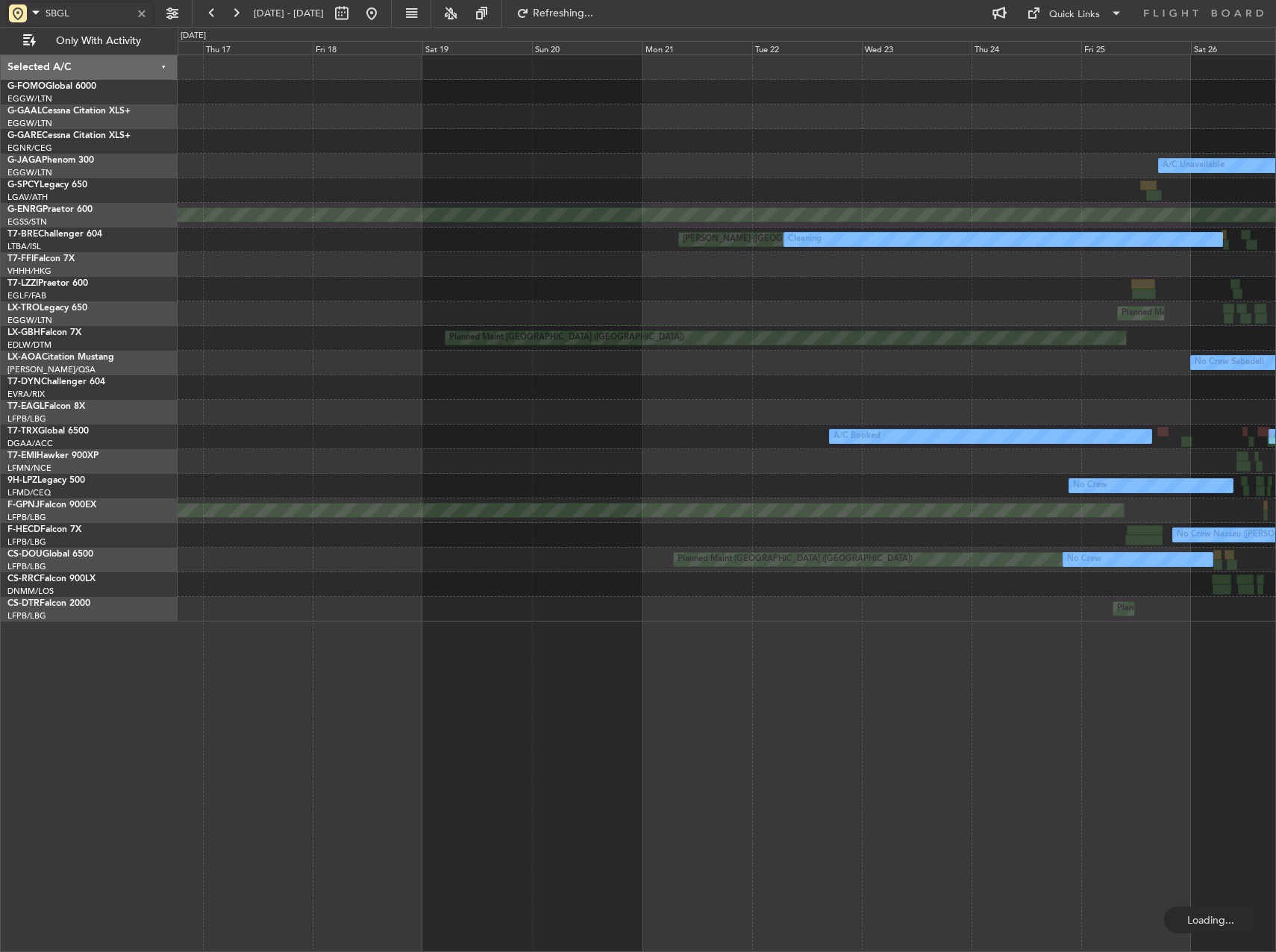
click at [880, 288] on div at bounding box center [727, 288] width 1098 height 25
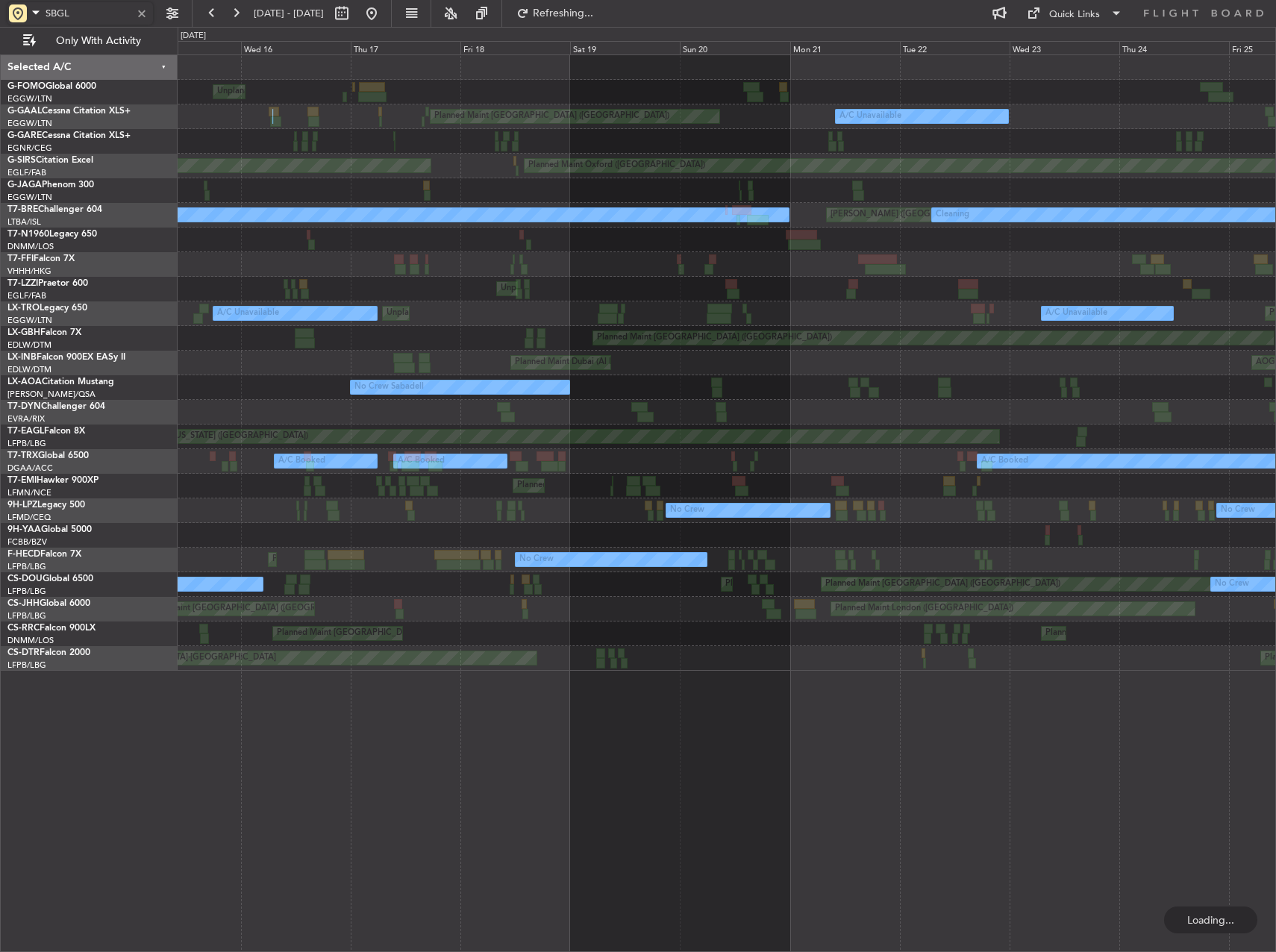
click at [1144, 301] on div "Unplanned Maint New York (Teterboro) Planned Maint London (Luton) A/C Unavailab…" at bounding box center [727, 363] width 1098 height 616
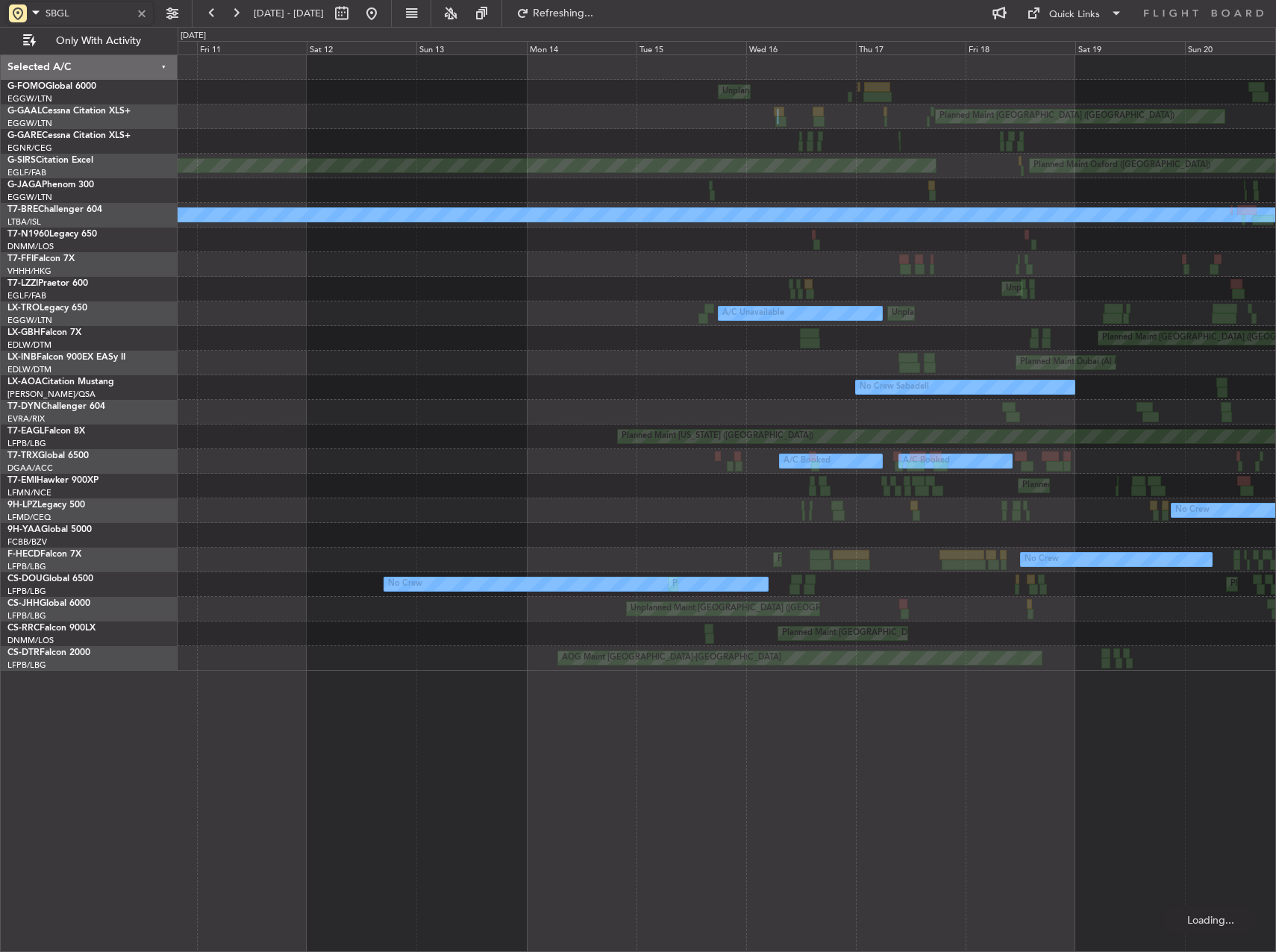
click at [1159, 294] on div "Unplanned Maint New York (Teterboro) Planned Maint London (Luton) A/C Unavailab…" at bounding box center [727, 363] width 1098 height 616
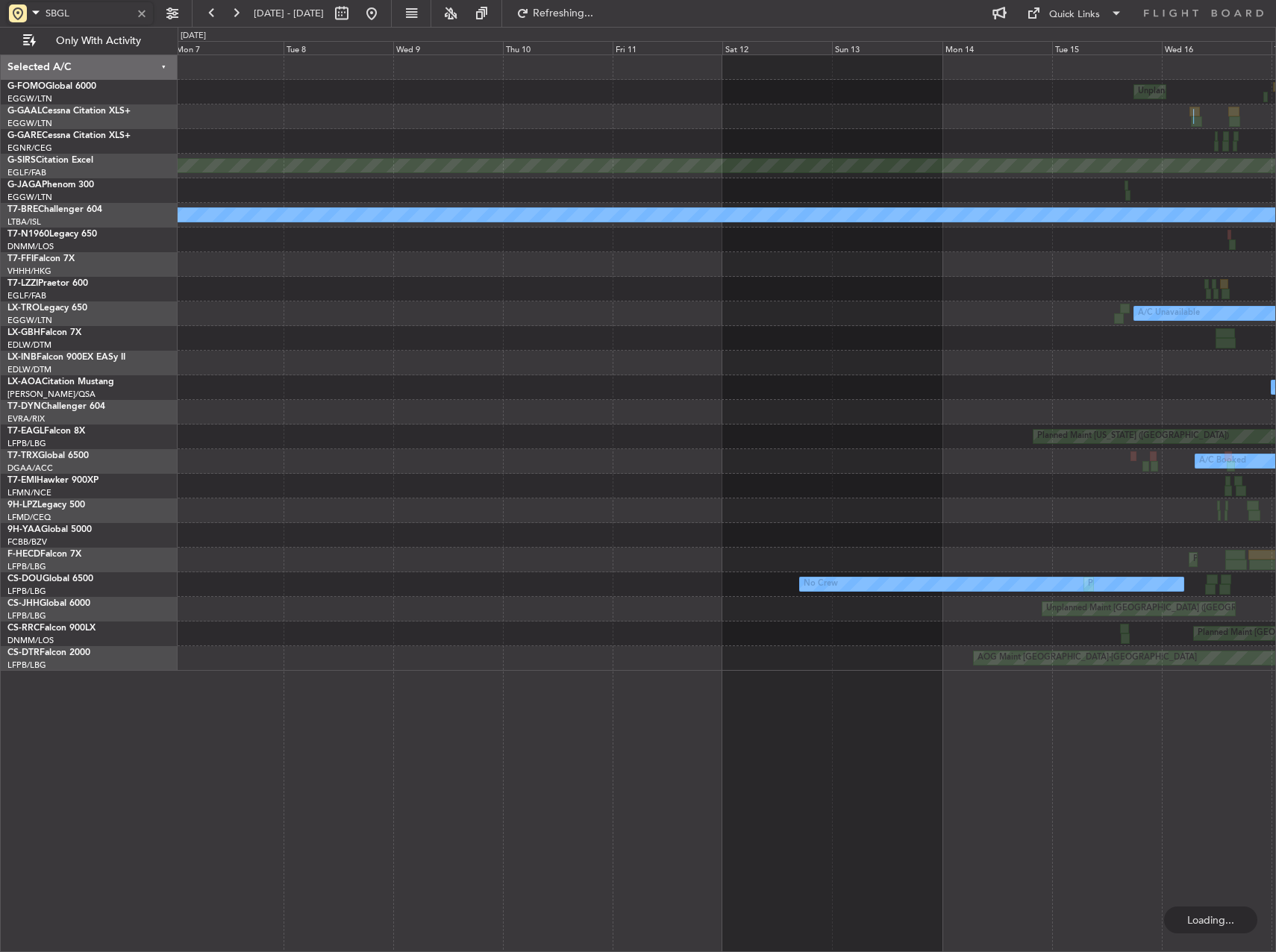
click at [939, 299] on div "Unplanned Maint London (Luton)" at bounding box center [727, 288] width 1098 height 25
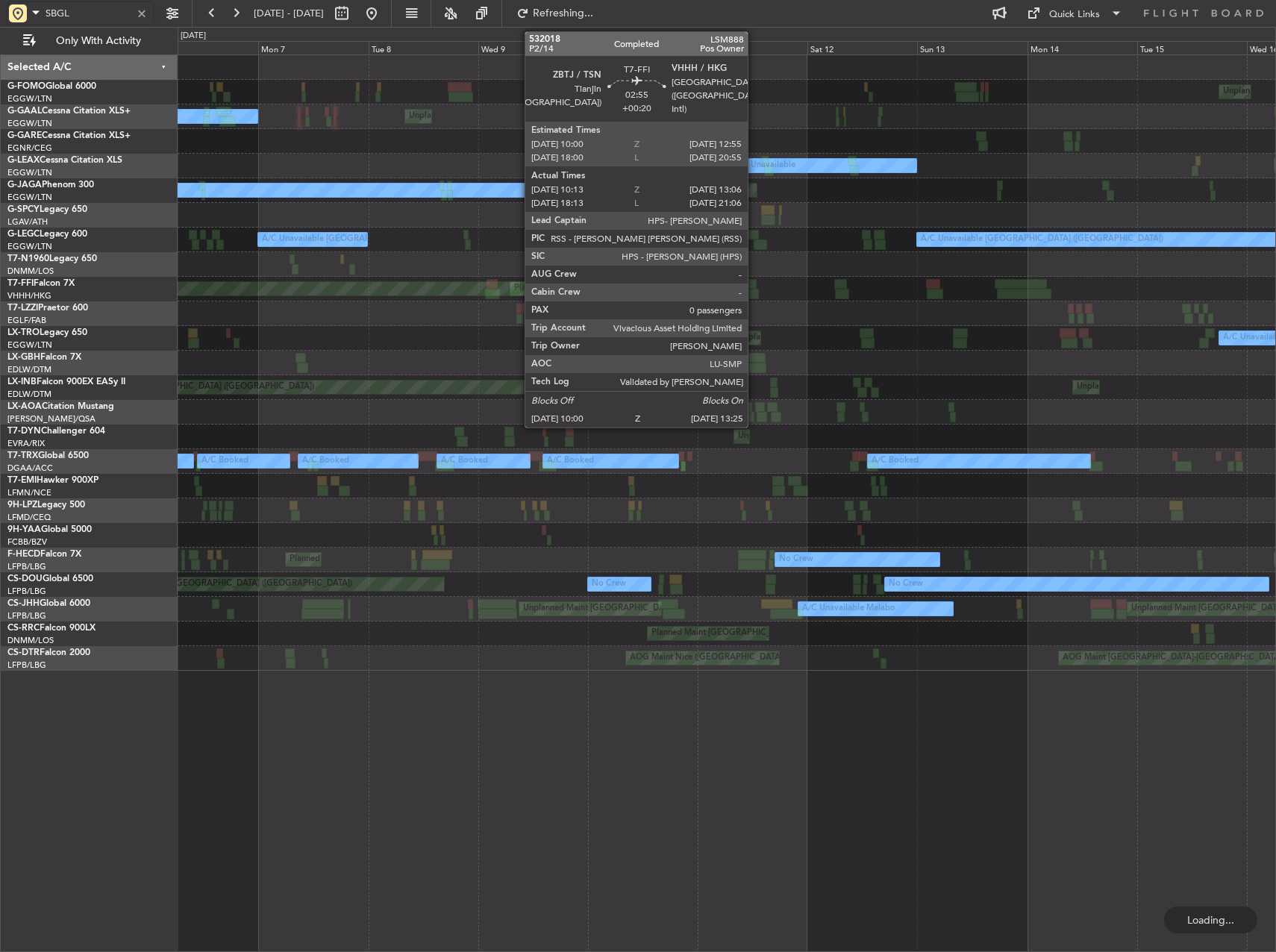
click at [1075, 284] on div "Planned Maint Tianjin (Binhai) MEL Beijing (Beijing Capital)" at bounding box center [727, 288] width 1098 height 25
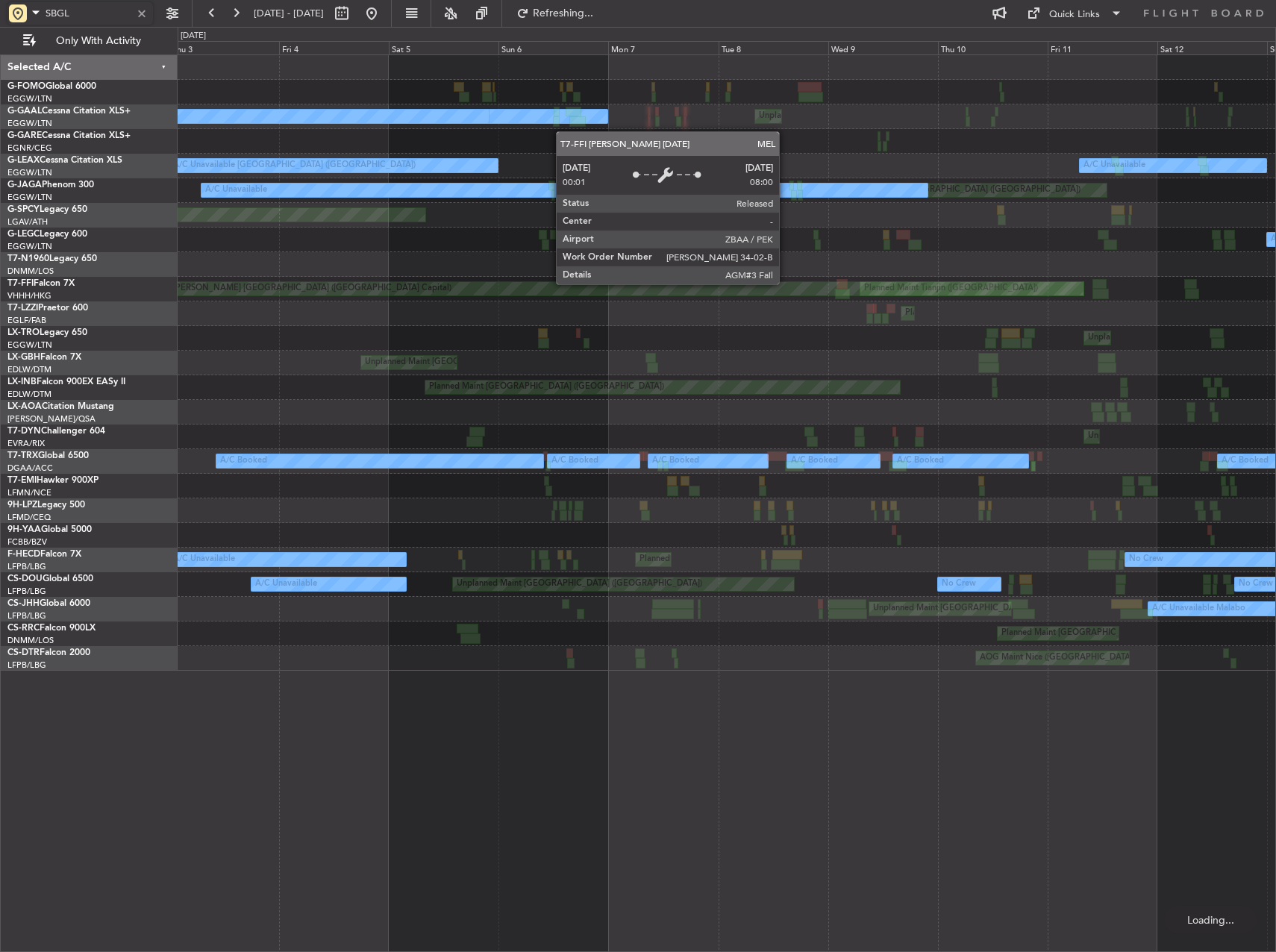
click at [1104, 281] on div "Planned Maint Tianjin (Binhai) MEL Beijing (Beijing Capital)" at bounding box center [727, 288] width 1098 height 25
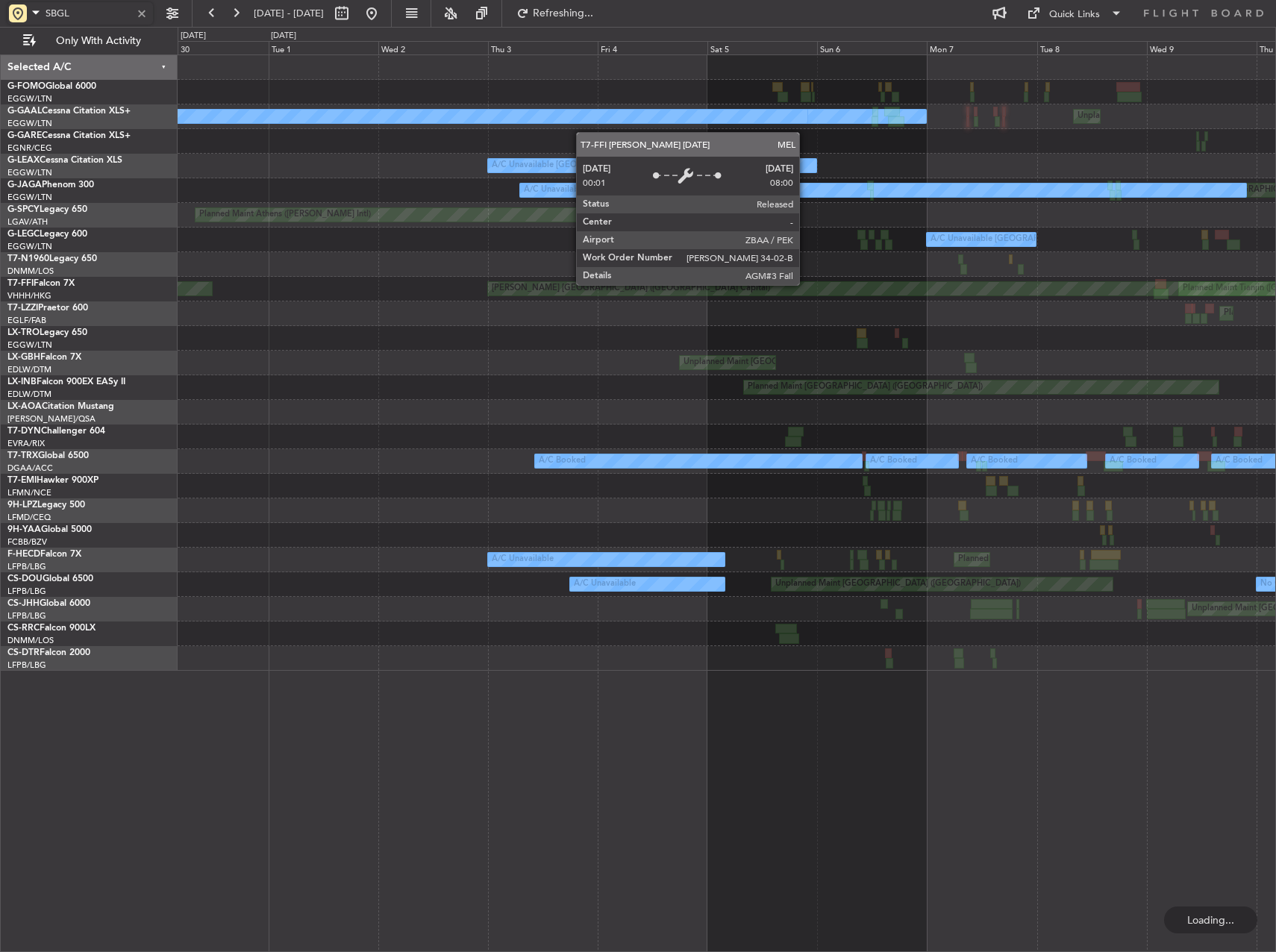
click at [1030, 284] on div "MEL Beijing (Beijing Capital)" at bounding box center [945, 289] width 914 height 14
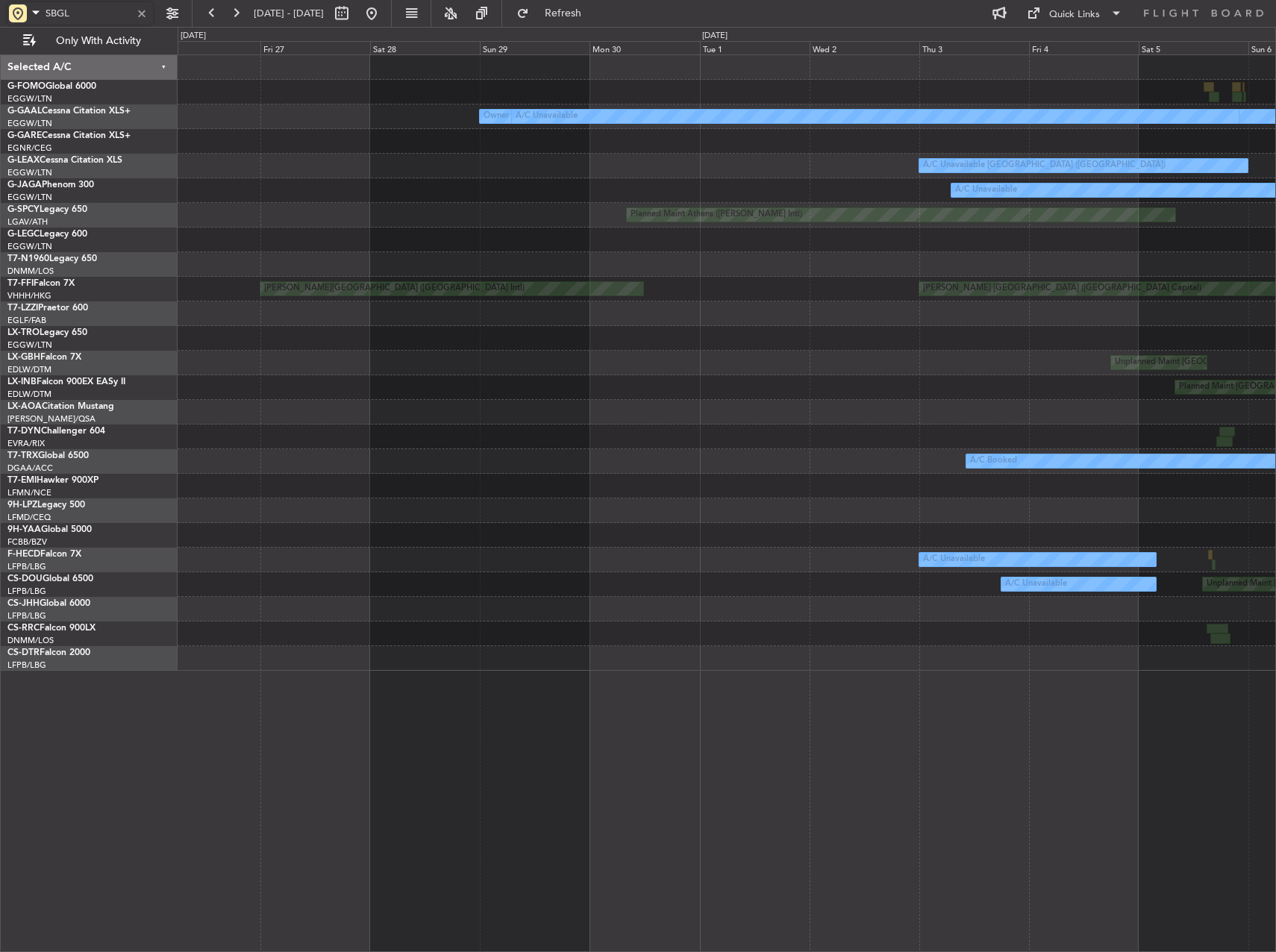
click at [898, 288] on div "MEL Beijing (Beijing Capital) MEL Hong Kong (Hong Kong Intl)" at bounding box center [727, 288] width 1098 height 25
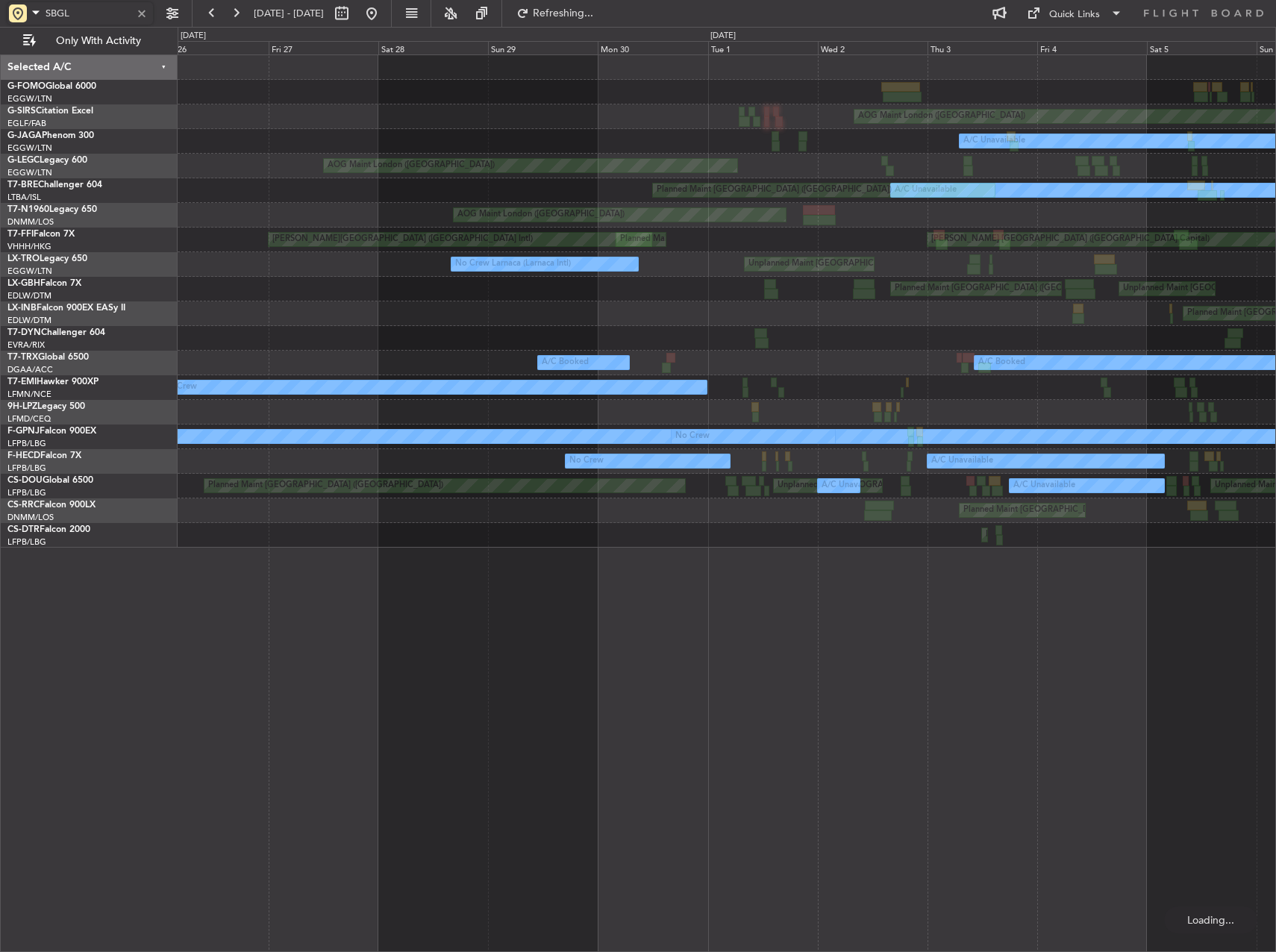
click at [943, 303] on div "Planned Maint [GEOGRAPHIC_DATA] ([GEOGRAPHIC_DATA])" at bounding box center [727, 313] width 1098 height 25
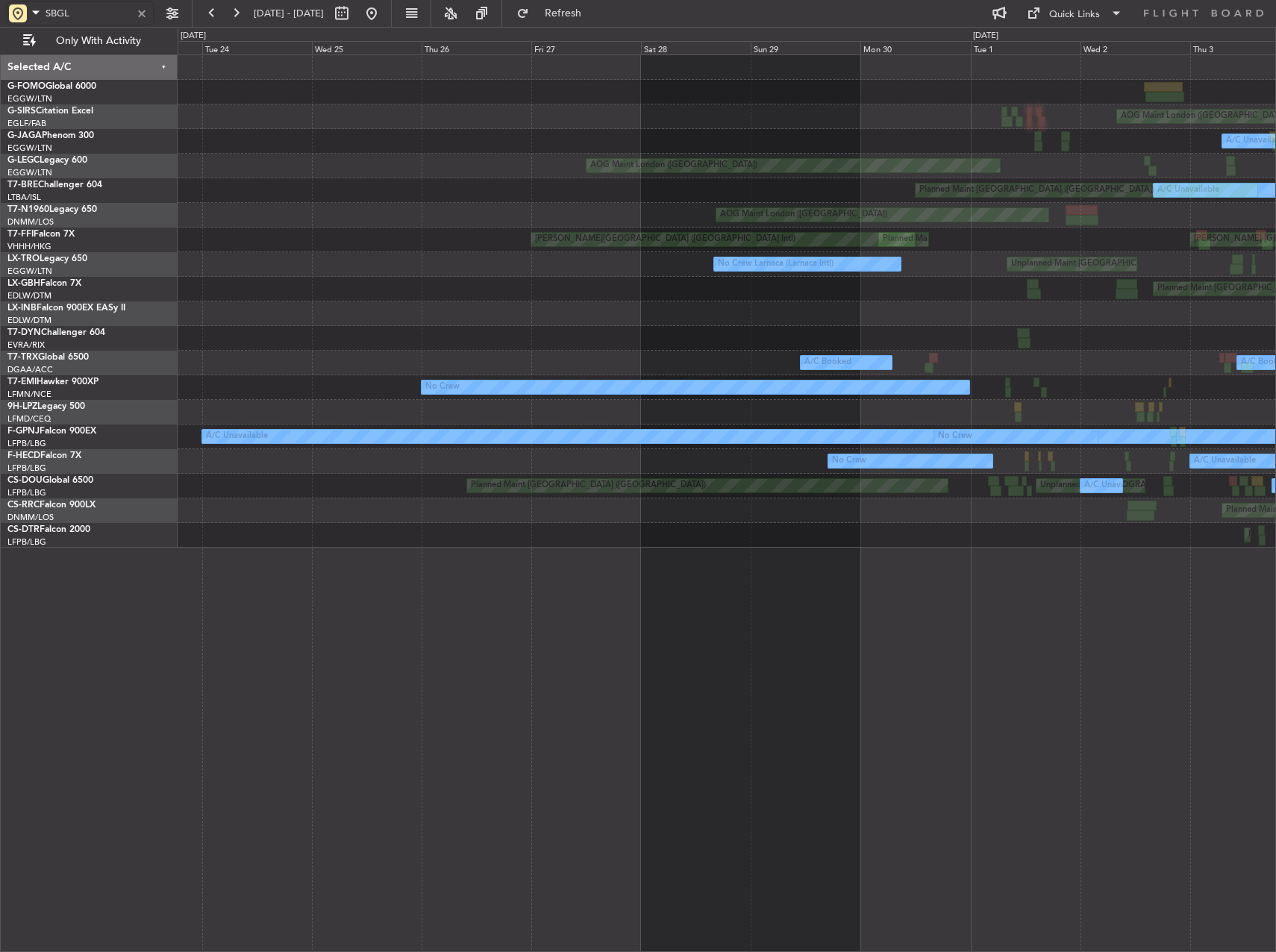
click at [1107, 298] on div "AOG Maint London (Farnborough) A/C Unavailable AOG Maint London (Luton) A/C Una…" at bounding box center [727, 301] width 1098 height 492
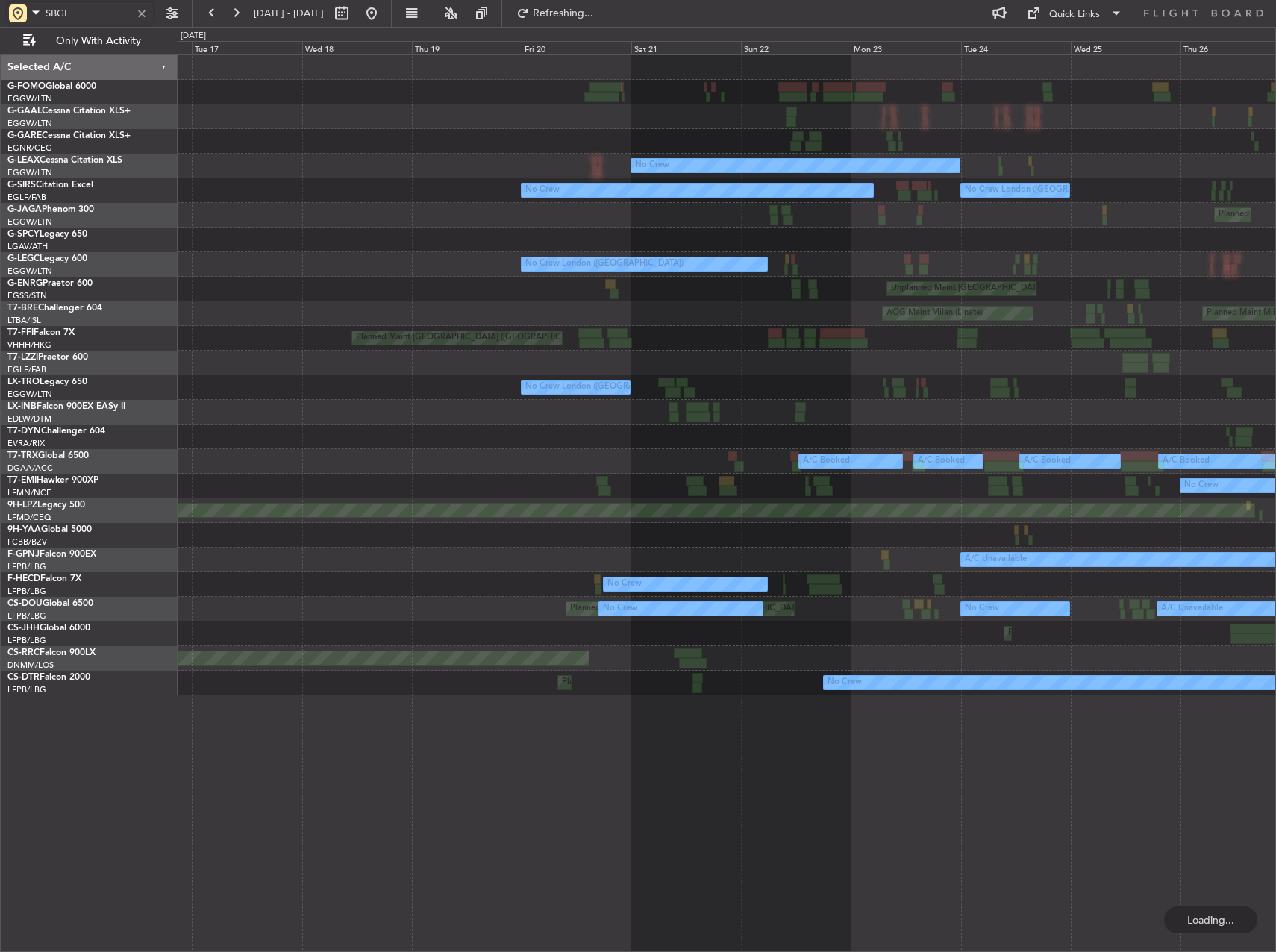
click at [1088, 277] on div "MEL London (Luton) Owner Owner London (Luton) A/C Unavailable No Crew Unplanned…" at bounding box center [727, 376] width 1098 height 641
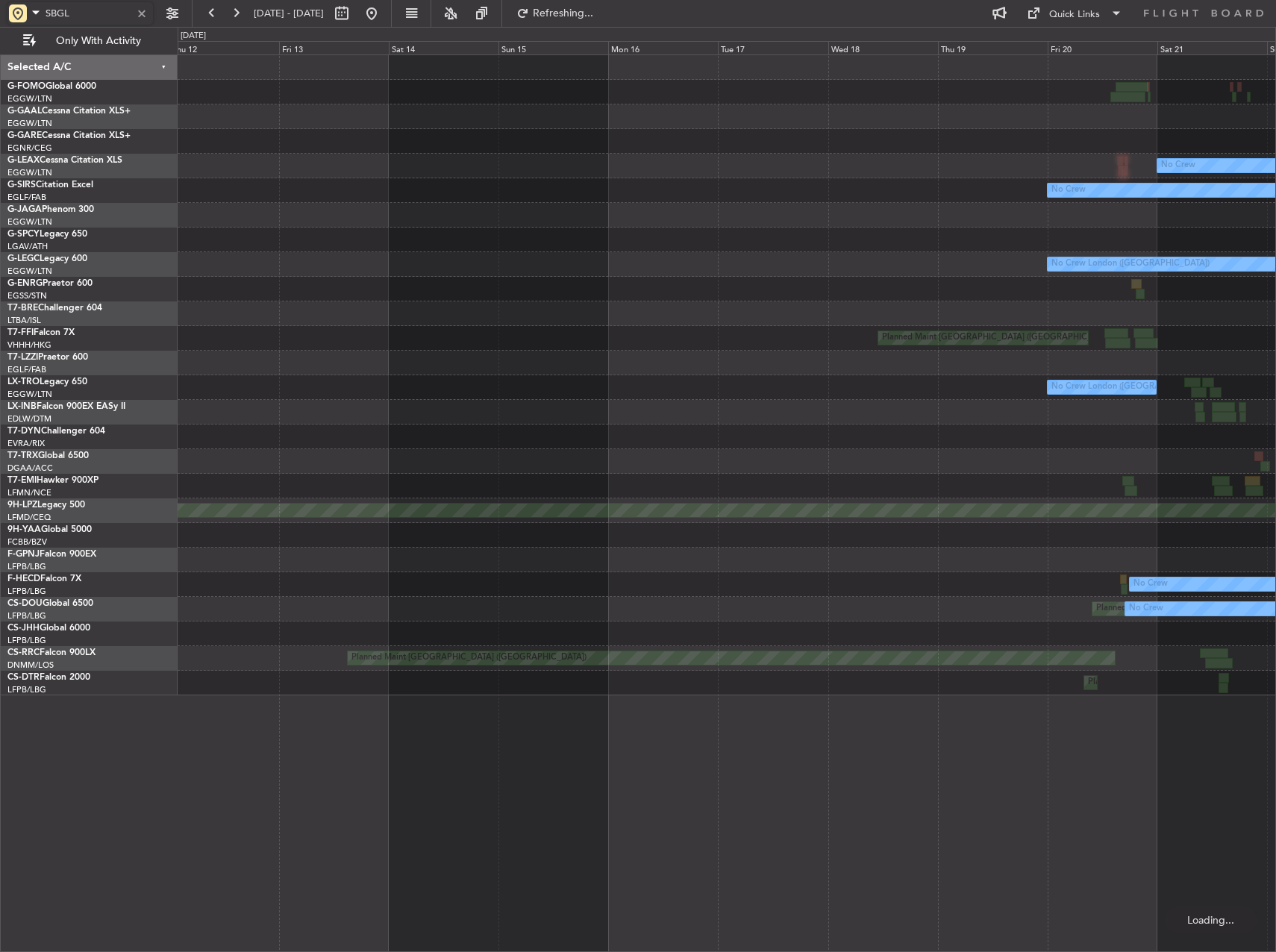
click at [980, 280] on div "Unplanned Maint [GEOGRAPHIC_DATA] ([GEOGRAPHIC_DATA])" at bounding box center [727, 288] width 1098 height 25
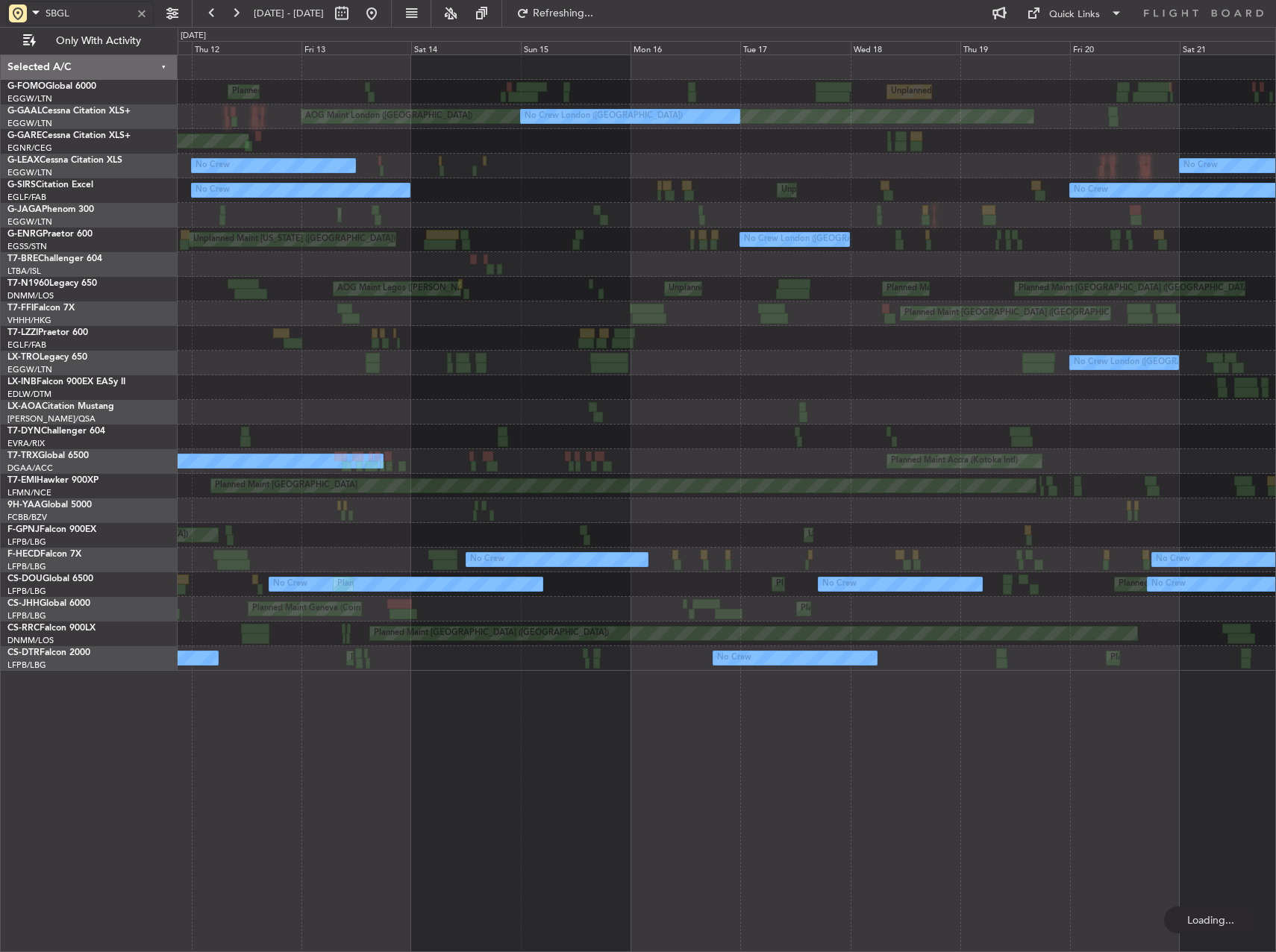
click at [883, 301] on div "Unplanned Maint London (Luton) Planned Maint London (Luton) AOG Maint London (L…" at bounding box center [727, 363] width 1098 height 616
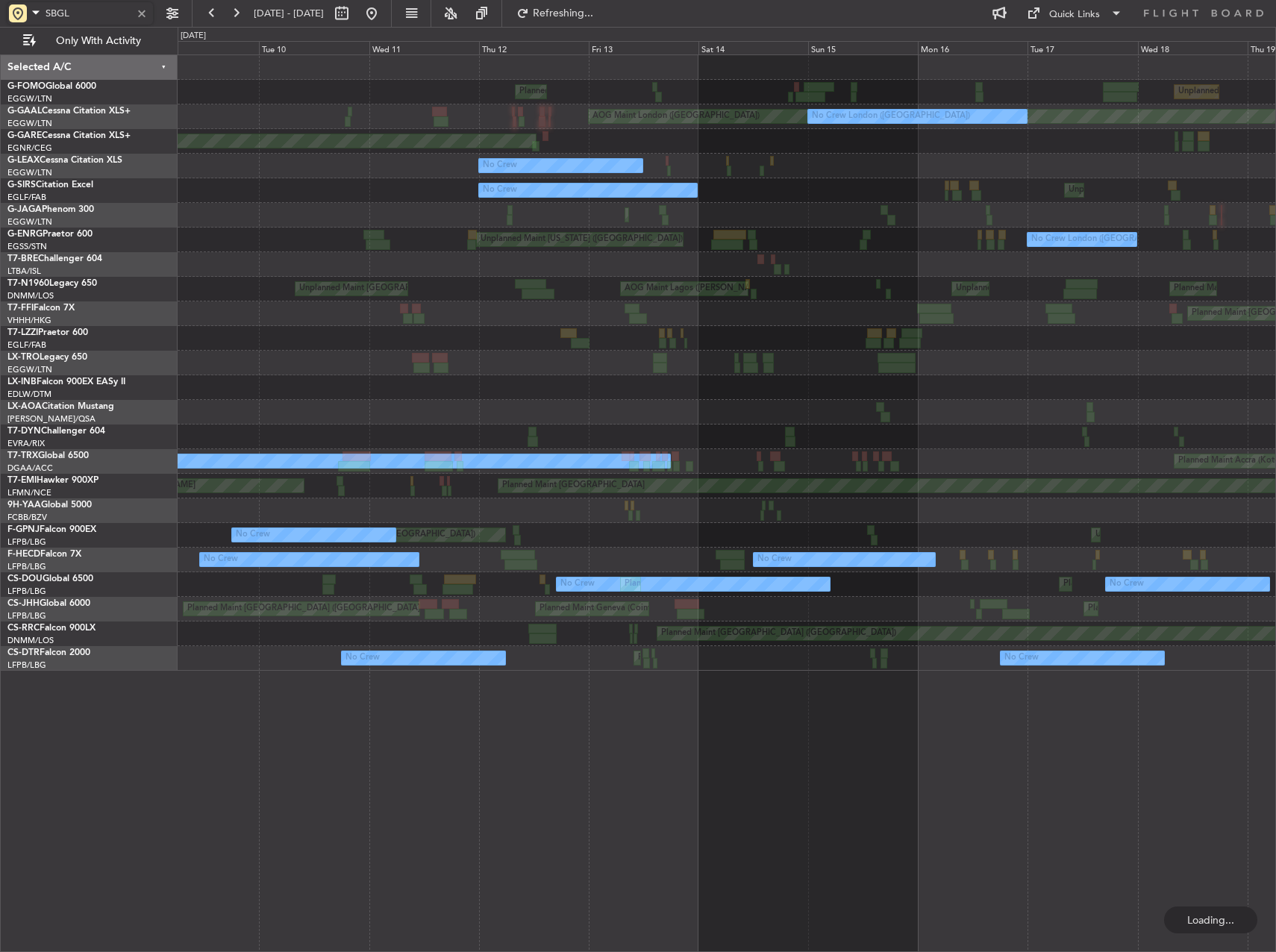
click at [851, 297] on div "Unplanned Maint London (Luton) Planned Maint London (Luton) AOG Maint London (L…" at bounding box center [727, 363] width 1098 height 616
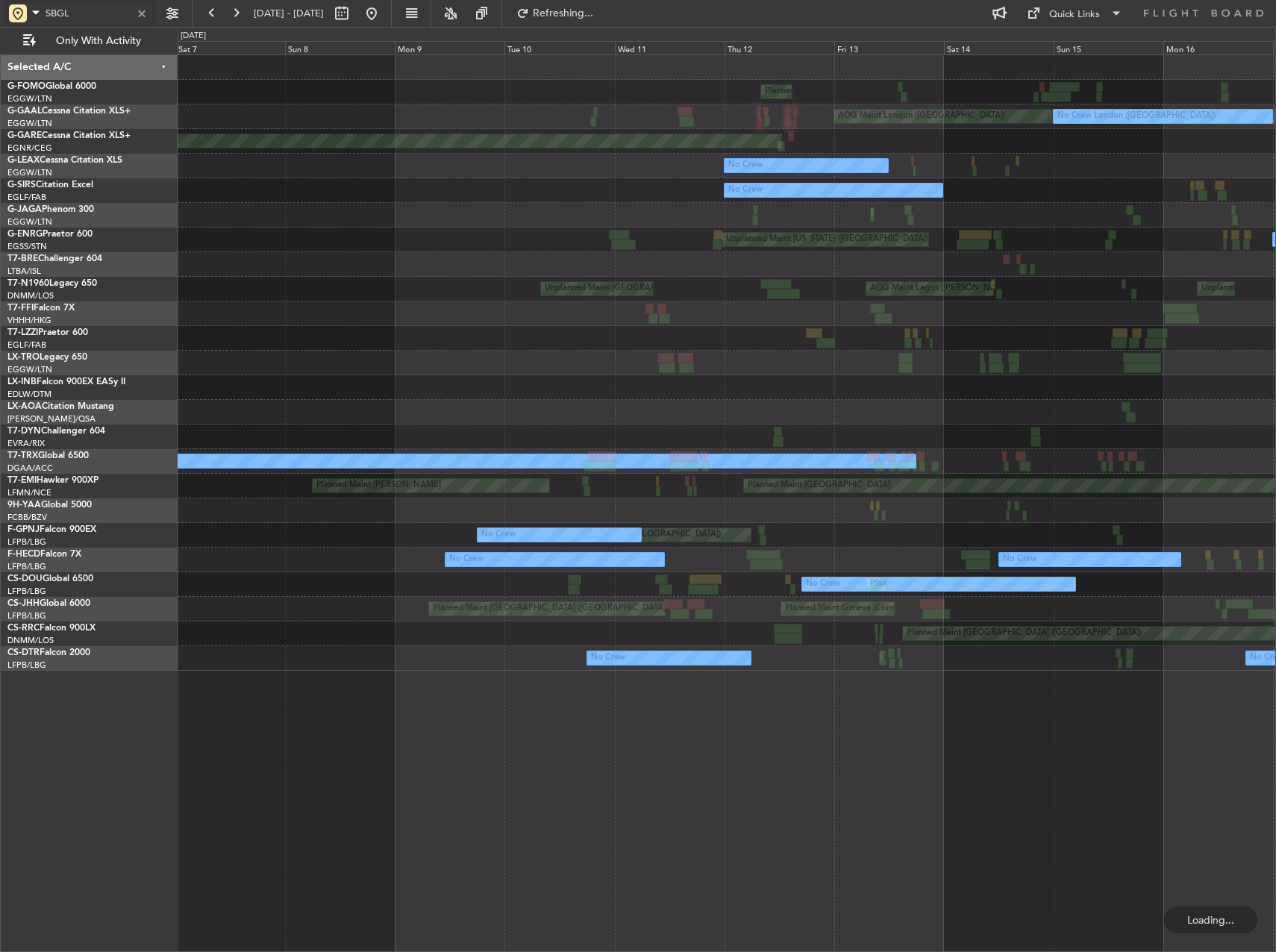
click at [837, 297] on div "Unplanned Maint Lagos (Murtala Muhammed) AOG Maint Lagos (Murtala Muhammed) Unp…" at bounding box center [727, 288] width 1098 height 25
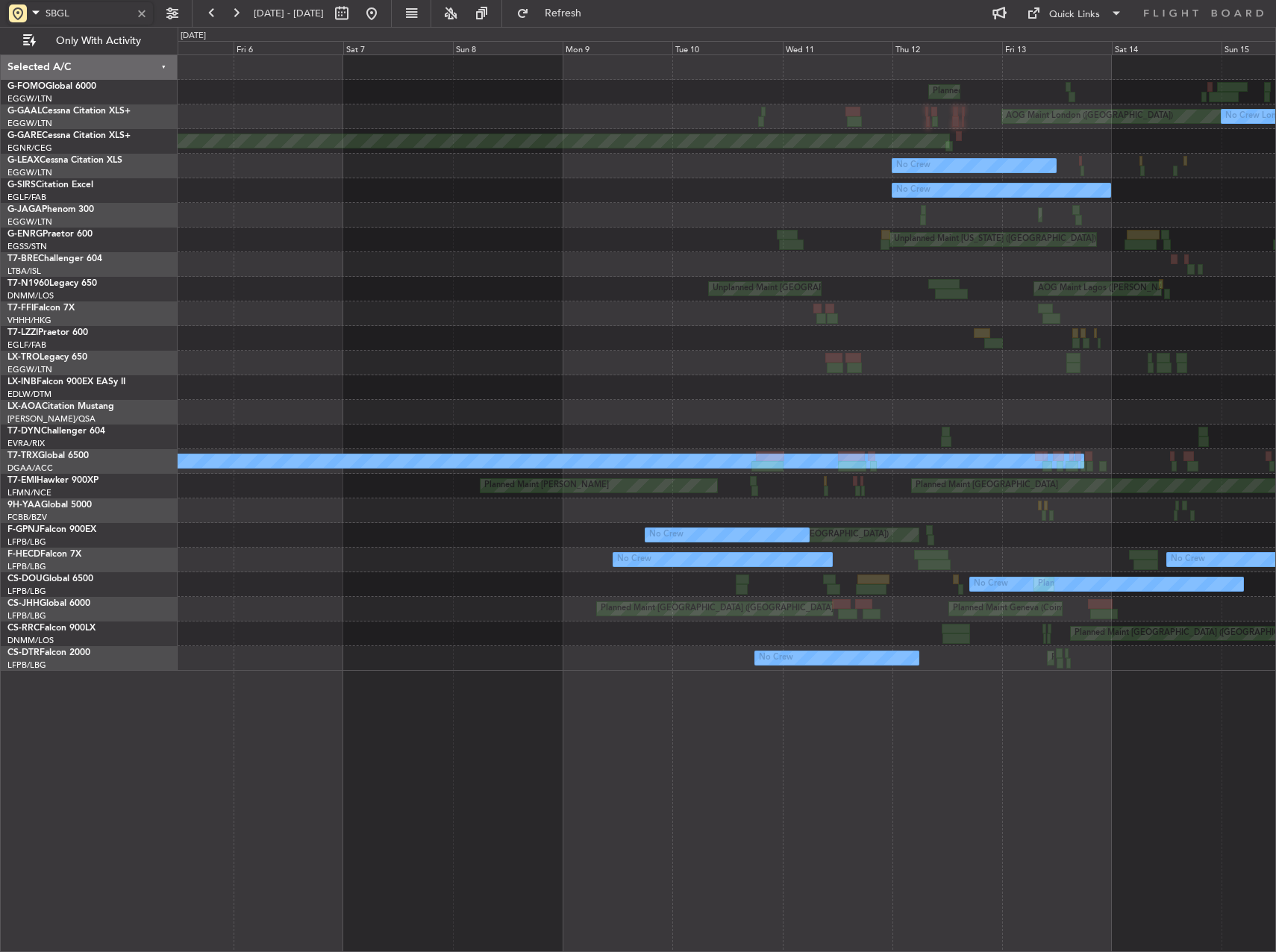
click at [768, 293] on div "AOG Maint Lagos (Murtala Muhammed) Unplanned Maint London (Stansted) Unplanned …" at bounding box center [727, 288] width 1098 height 25
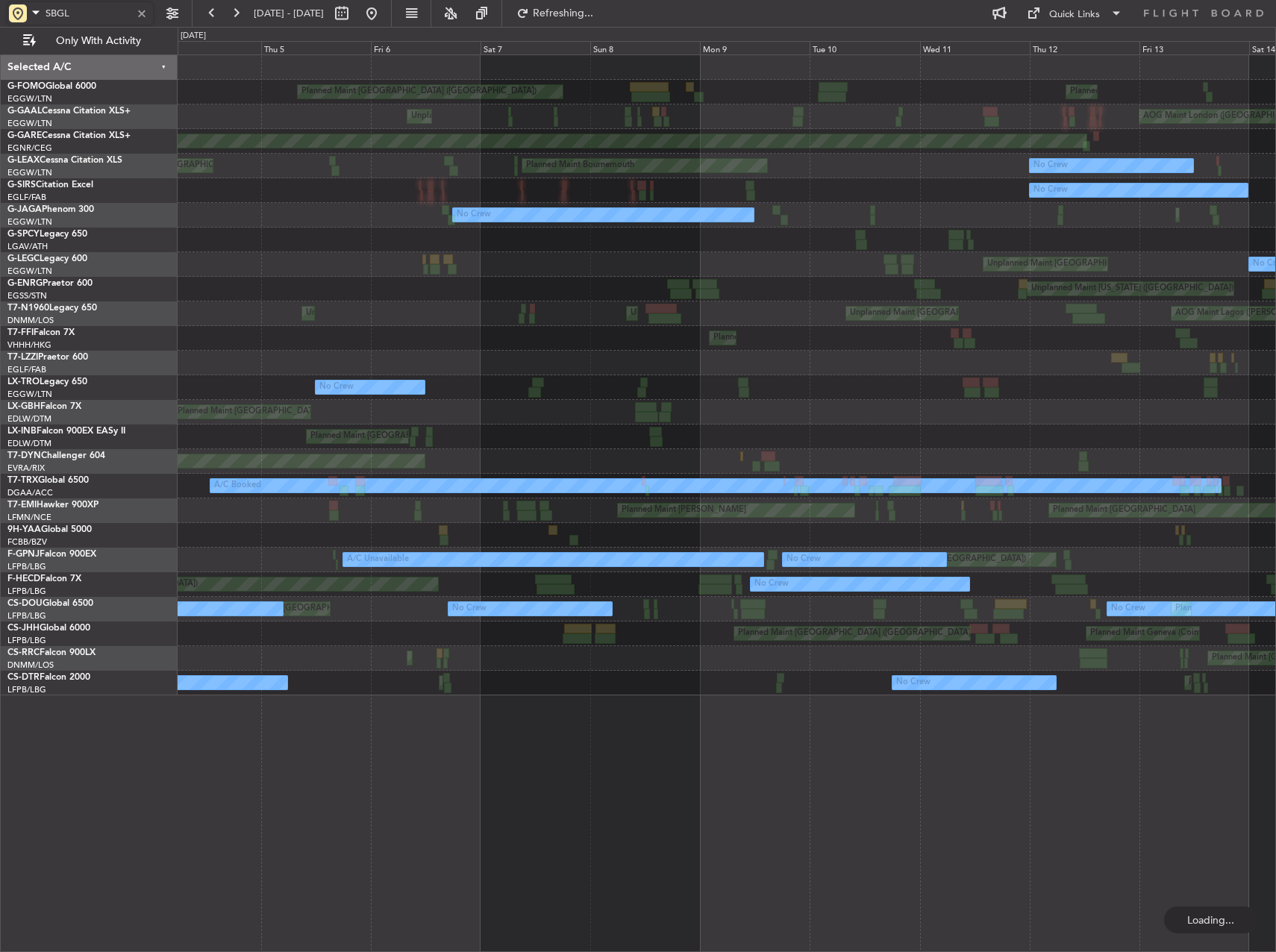
click at [890, 281] on div "Unplanned Maint New York (La Guardia)" at bounding box center [727, 288] width 1098 height 25
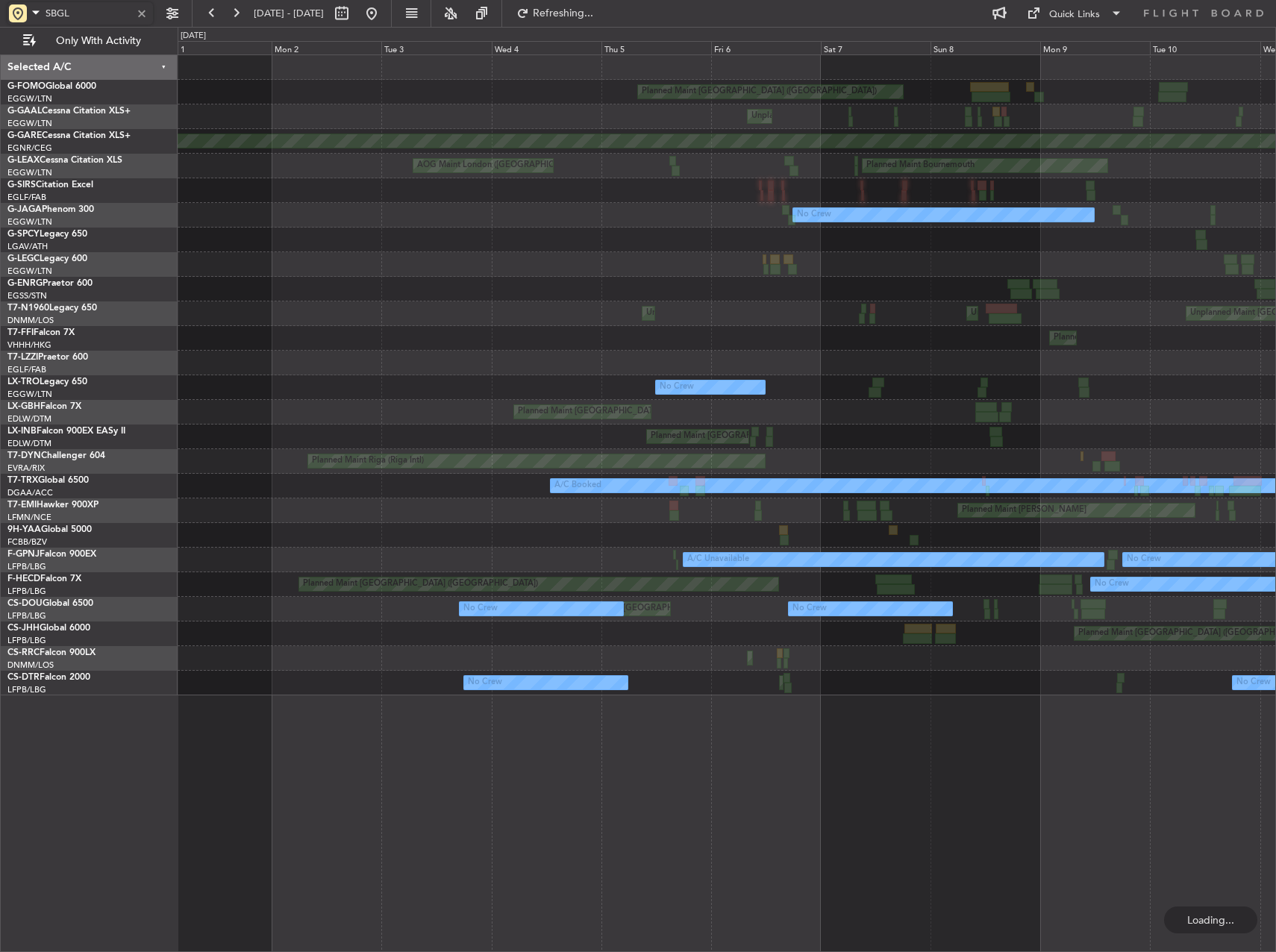
click at [950, 276] on div "Planned Maint London (Luton) Planned Maint London (Luton) Unplanned Maint Londo…" at bounding box center [727, 376] width 1098 height 641
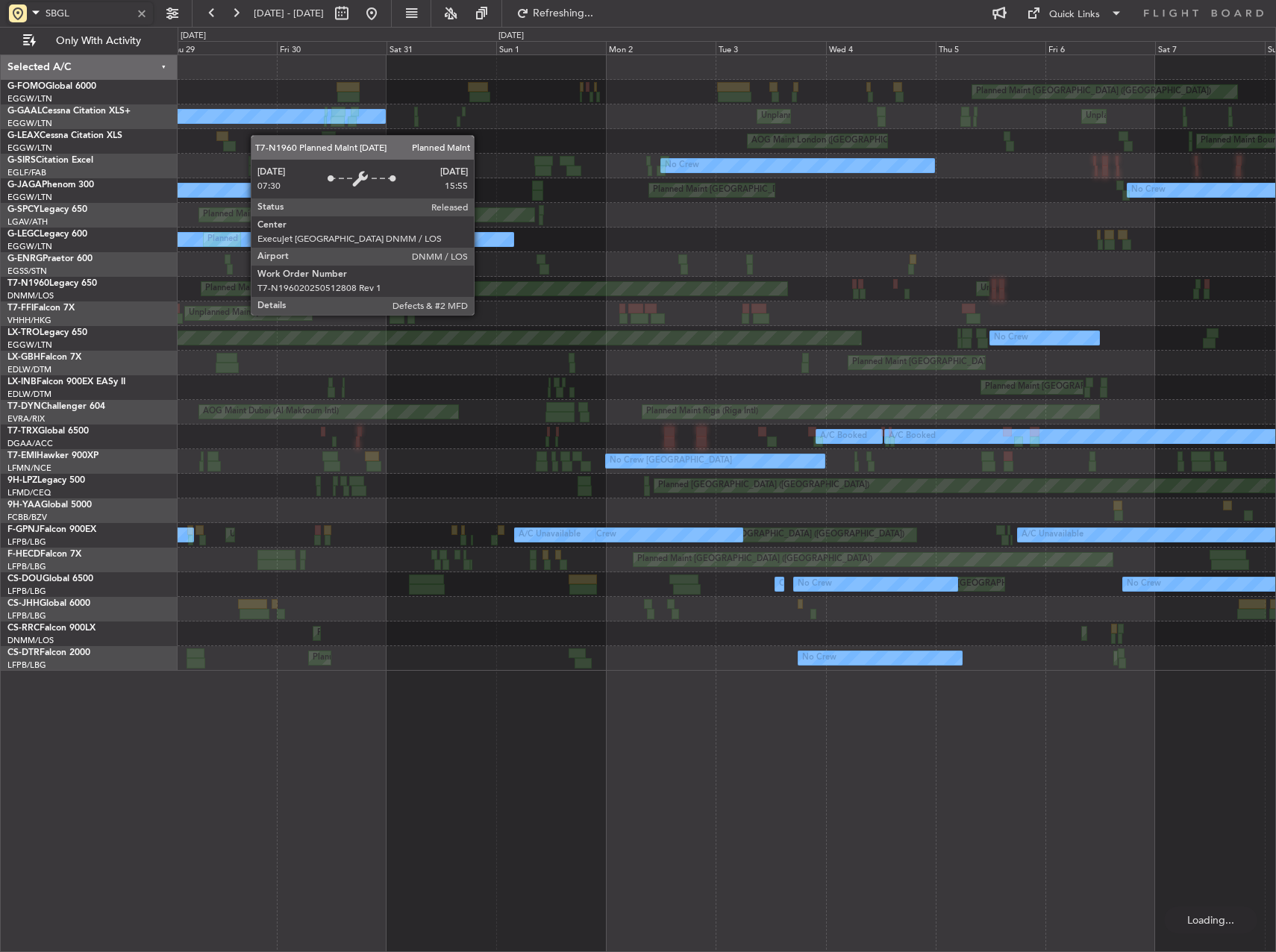
click at [858, 280] on div "Unplanned Maint Lagos (Murtala Muhammed) Planned Maint Lagos (Murtala Muhammed)…" at bounding box center [727, 288] width 1098 height 25
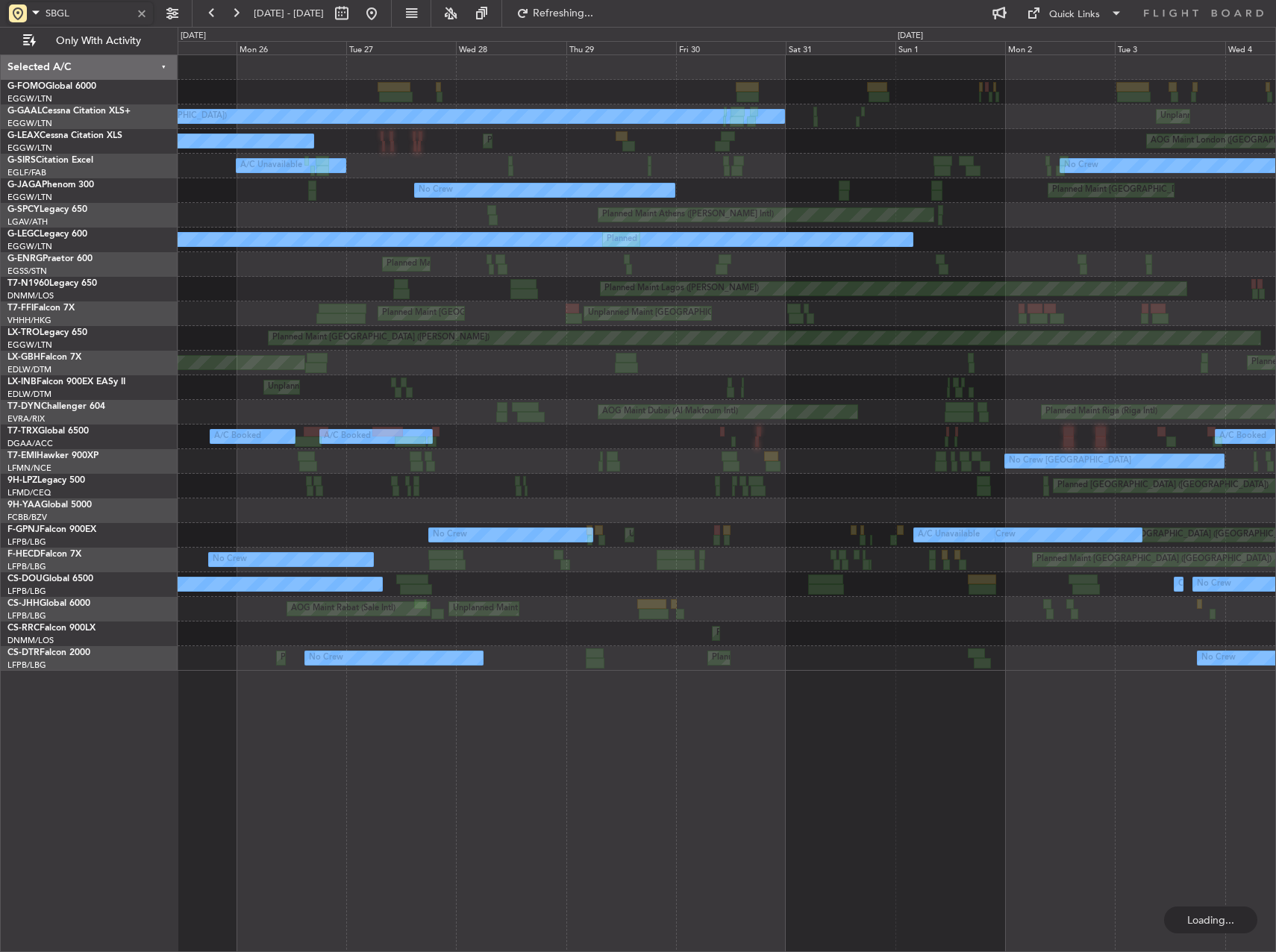
click at [877, 274] on div "Planned Maint London (Luton) Unplanned Maint London (Luton) Owner London (Luton…" at bounding box center [727, 363] width 1098 height 616
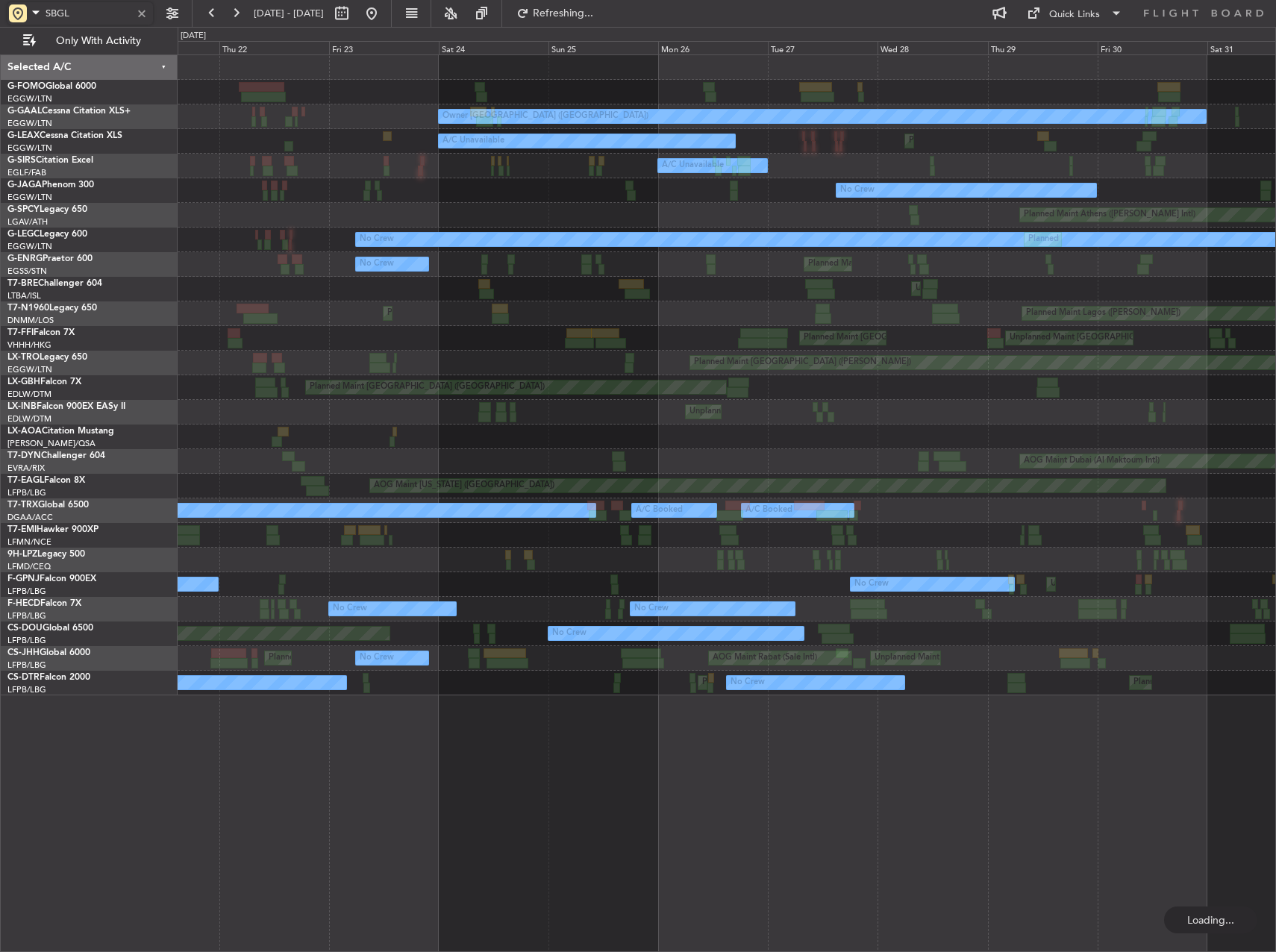
click at [1043, 271] on div "Owner London (Luton) Planned Maint London (Luton) A/C Unavailable A/C Unavailab…" at bounding box center [727, 376] width 1098 height 641
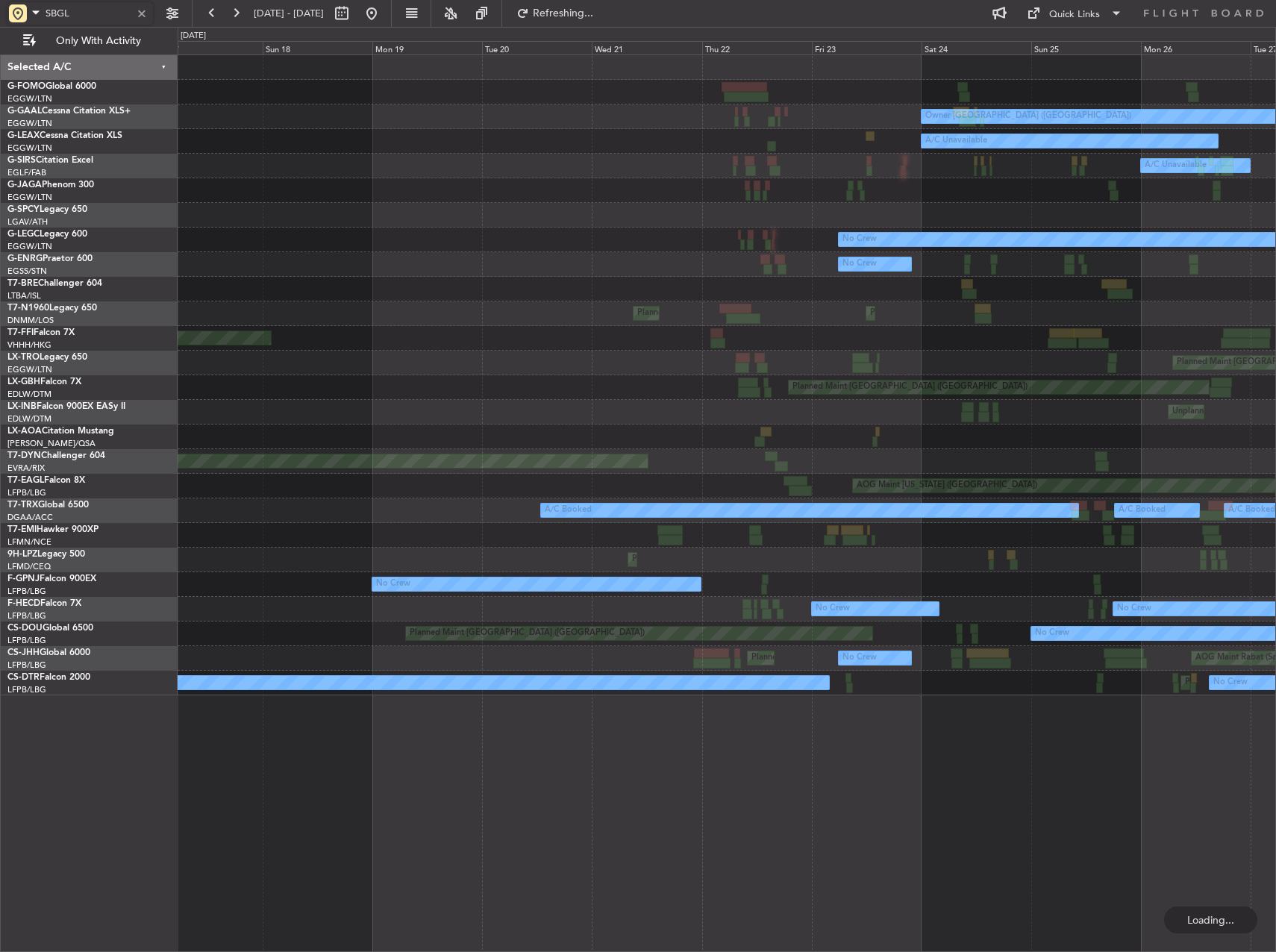
click at [1134, 248] on div "Owner London (Luton) A/C Unavailable Planned Maint London (Luton) A/C Unavailab…" at bounding box center [727, 376] width 1098 height 641
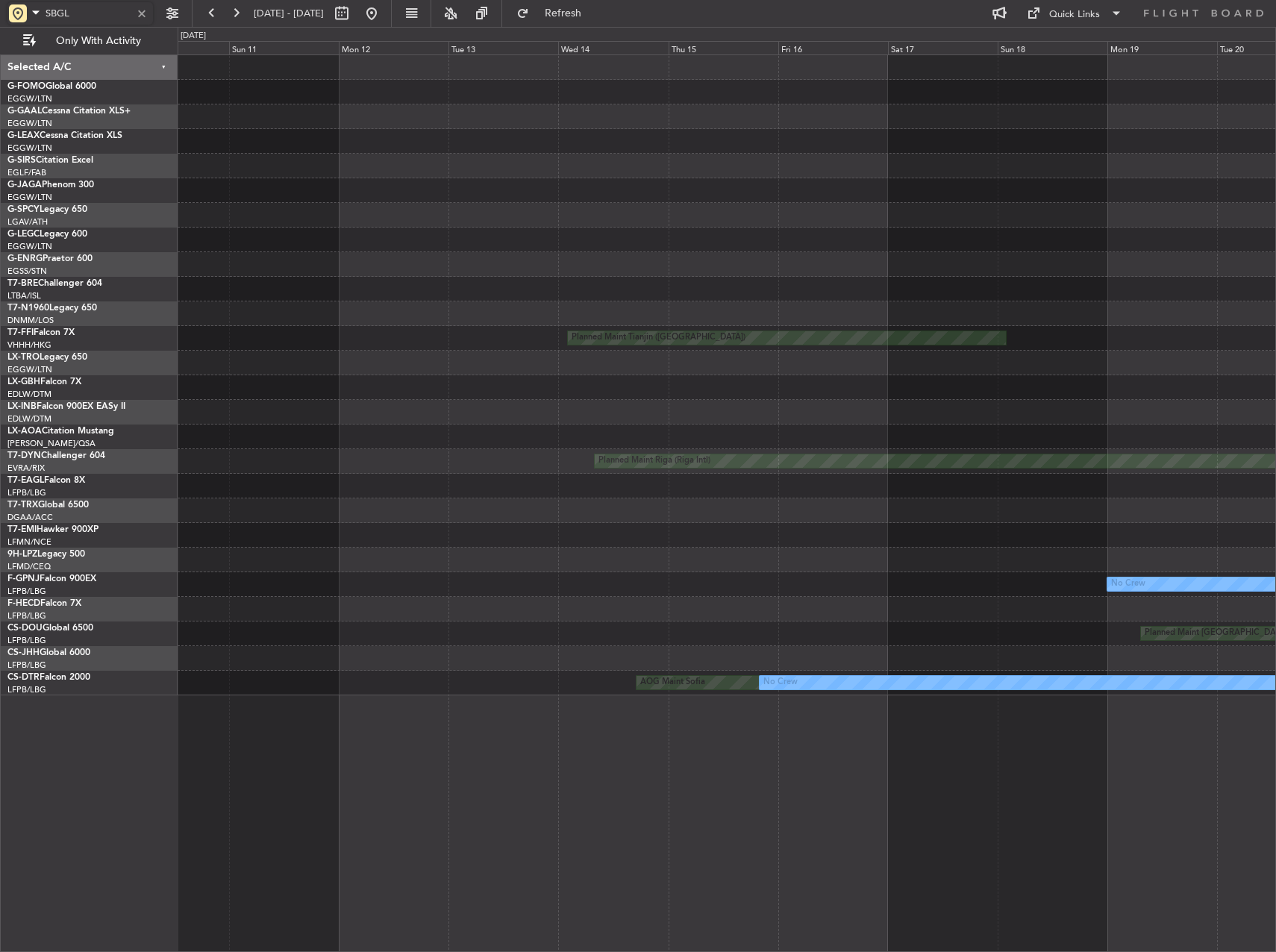
click at [964, 249] on div at bounding box center [727, 240] width 1098 height 25
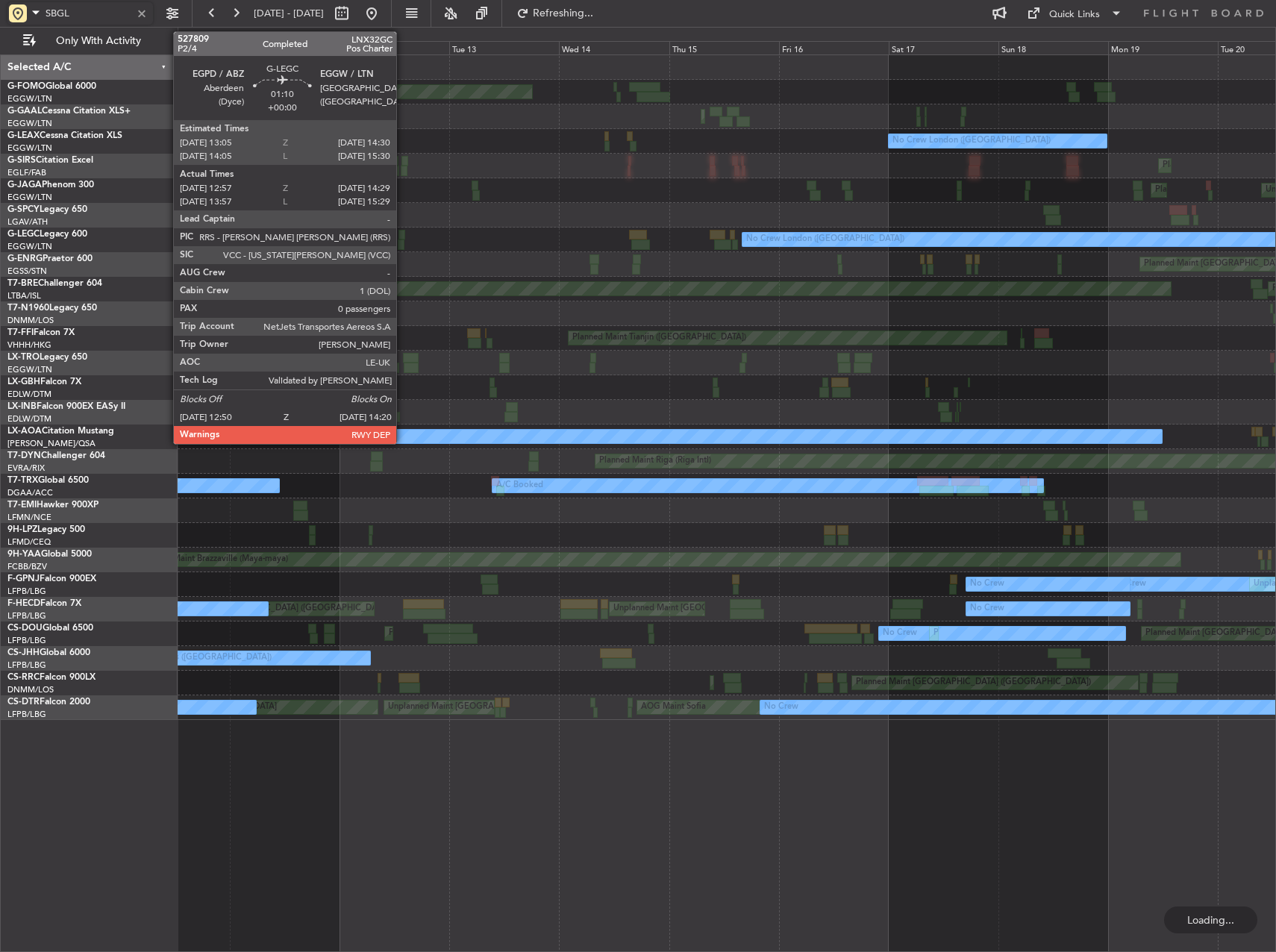
click at [878, 235] on div "No Crew London (Luton) No Crew London (Luton)" at bounding box center [727, 240] width 1098 height 25
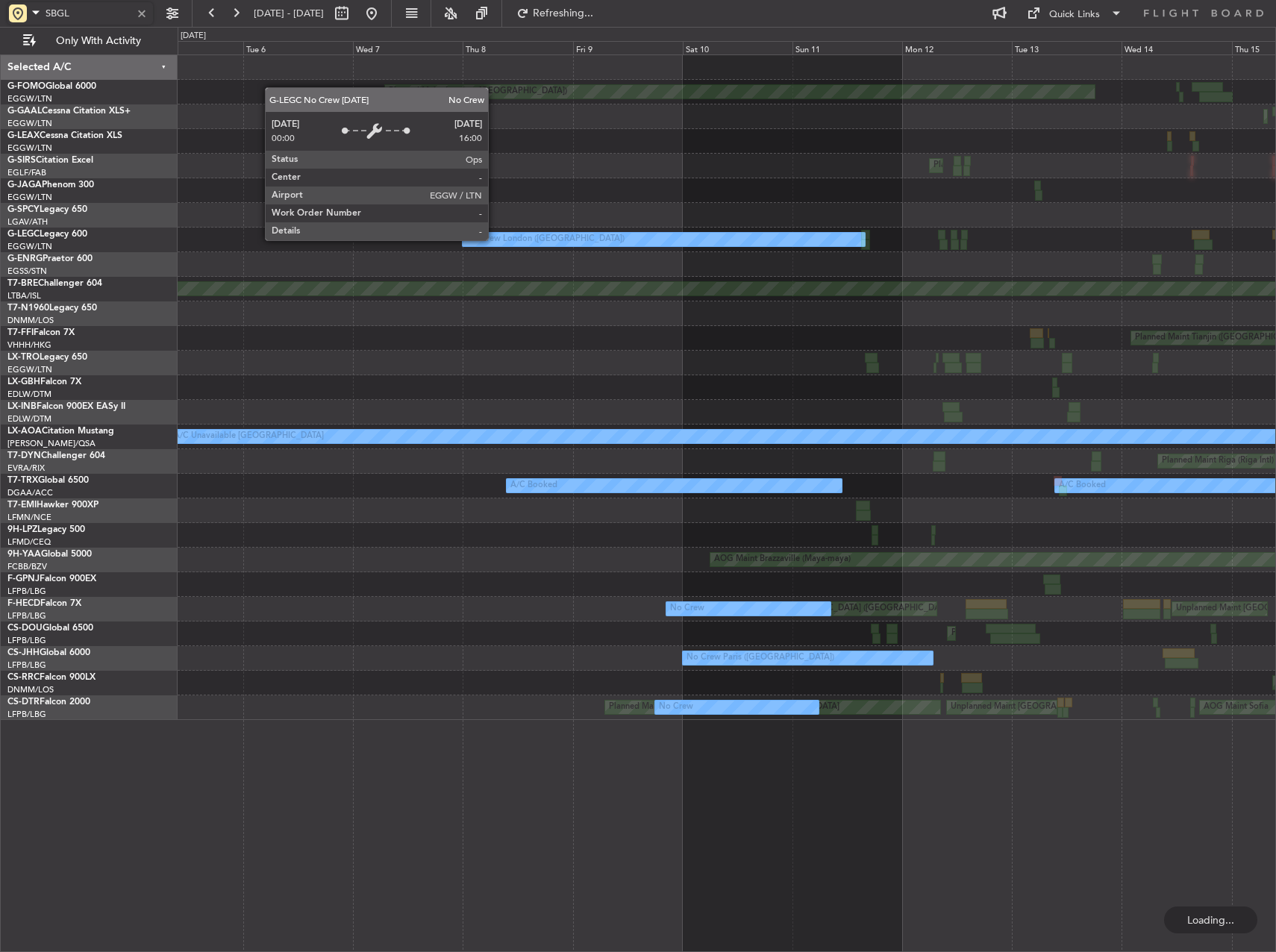
click at [625, 236] on div "No Crew London (Luton)" at bounding box center [545, 240] width 158 height 23
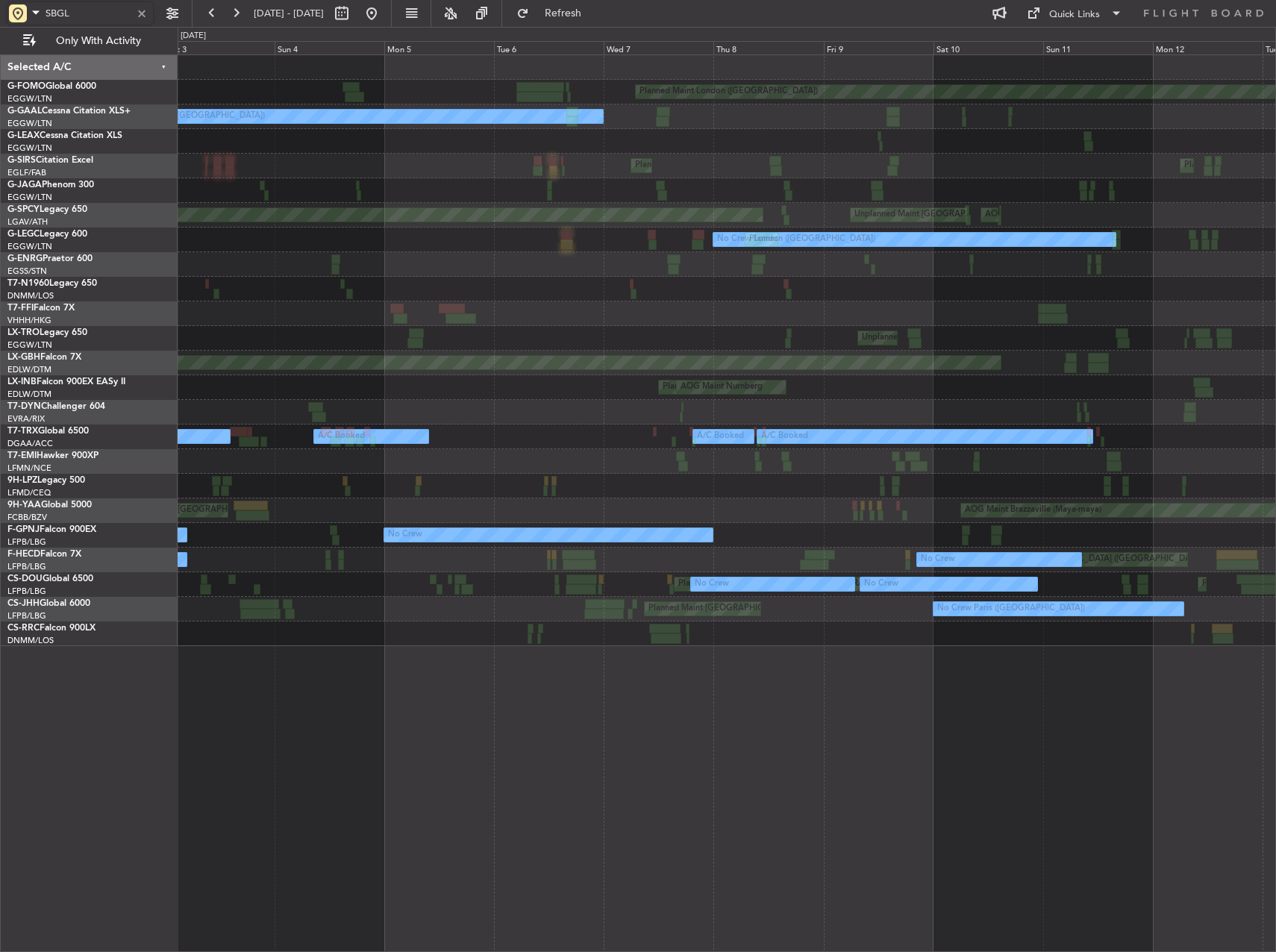
type input "SBGL"
click at [384, 17] on button at bounding box center [372, 14] width 24 height 24
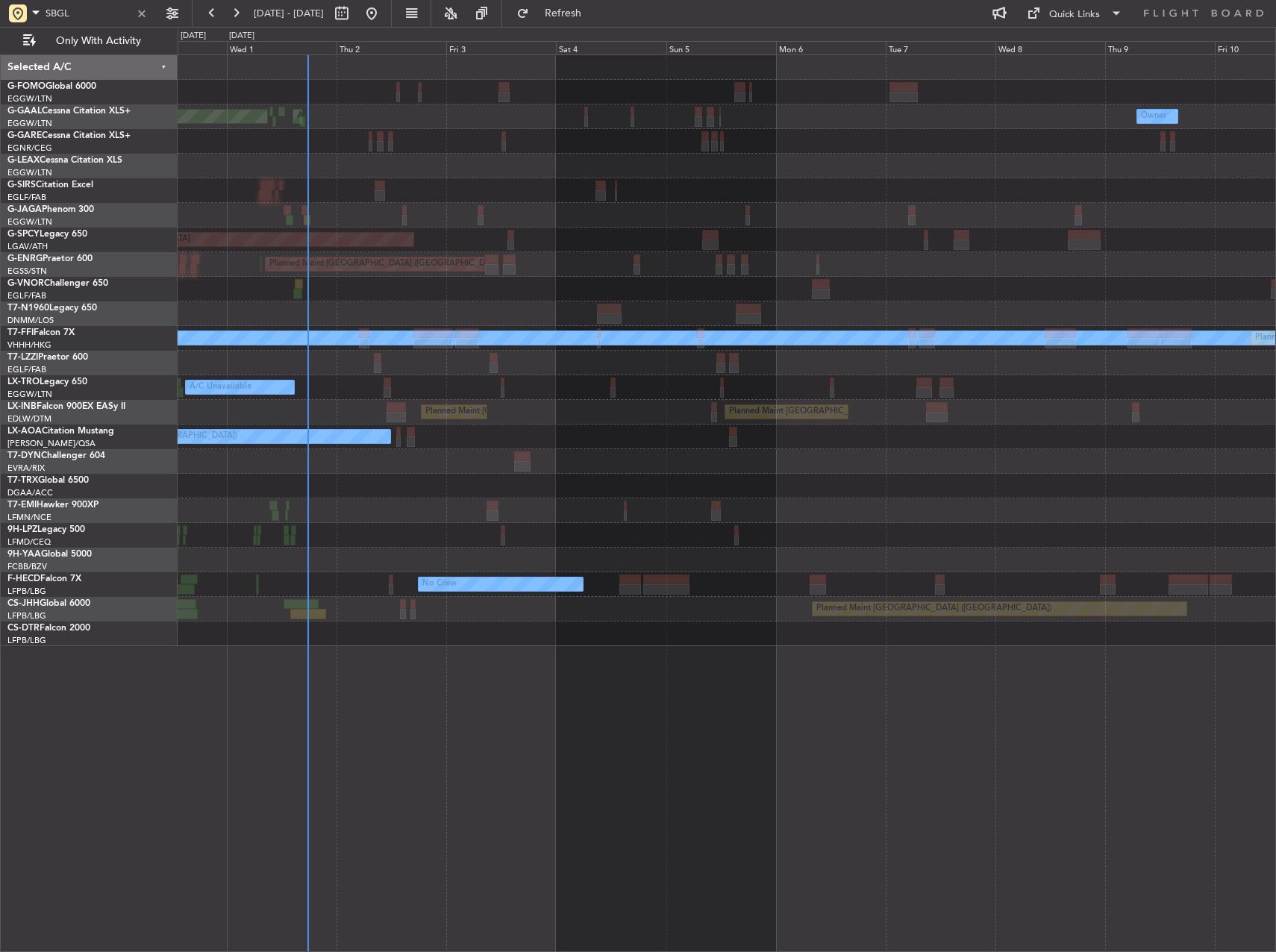
click at [605, 376] on div "Planned Maint Dusseldorf AOG Maint Dusseldorf Owner Owner A/C Unavailable Plann…" at bounding box center [727, 351] width 1098 height 591
